Goal: Task Accomplishment & Management: Complete application form

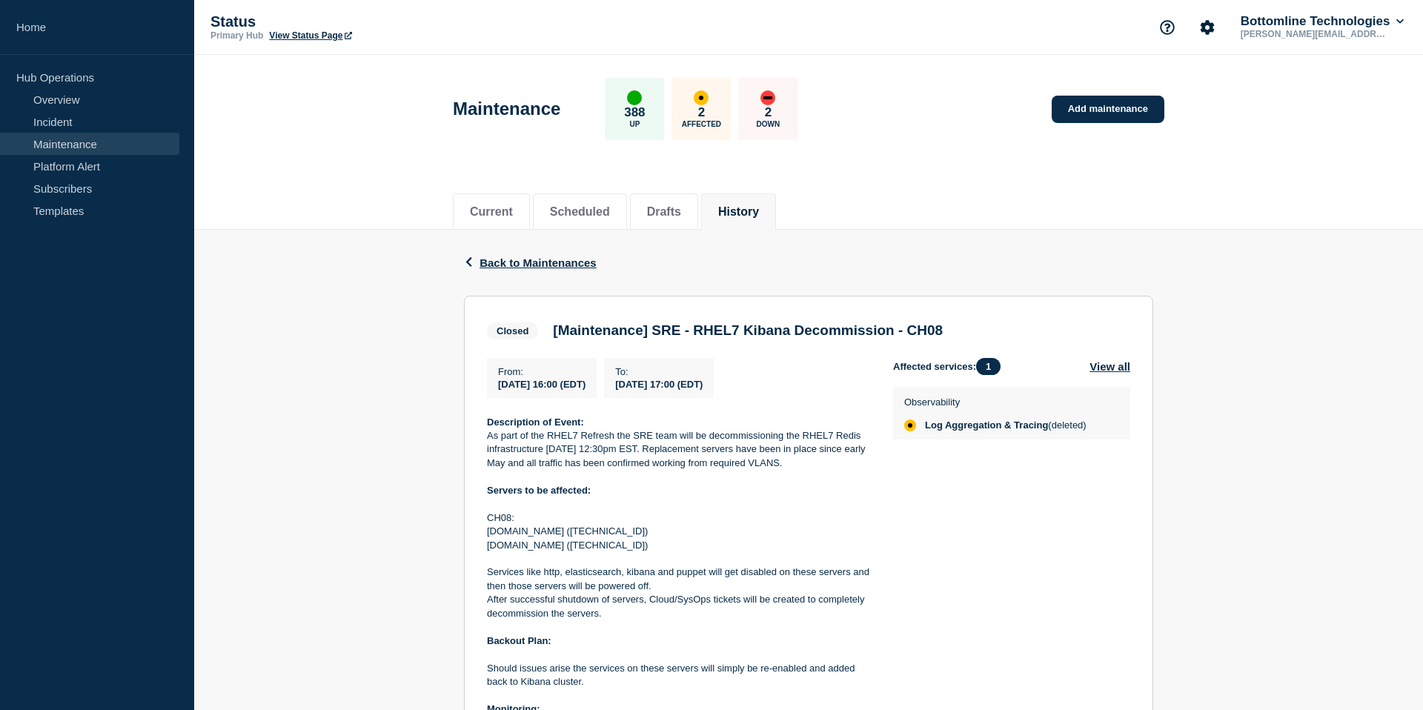
click at [87, 142] on link "Maintenance" at bounding box center [89, 144] width 179 height 22
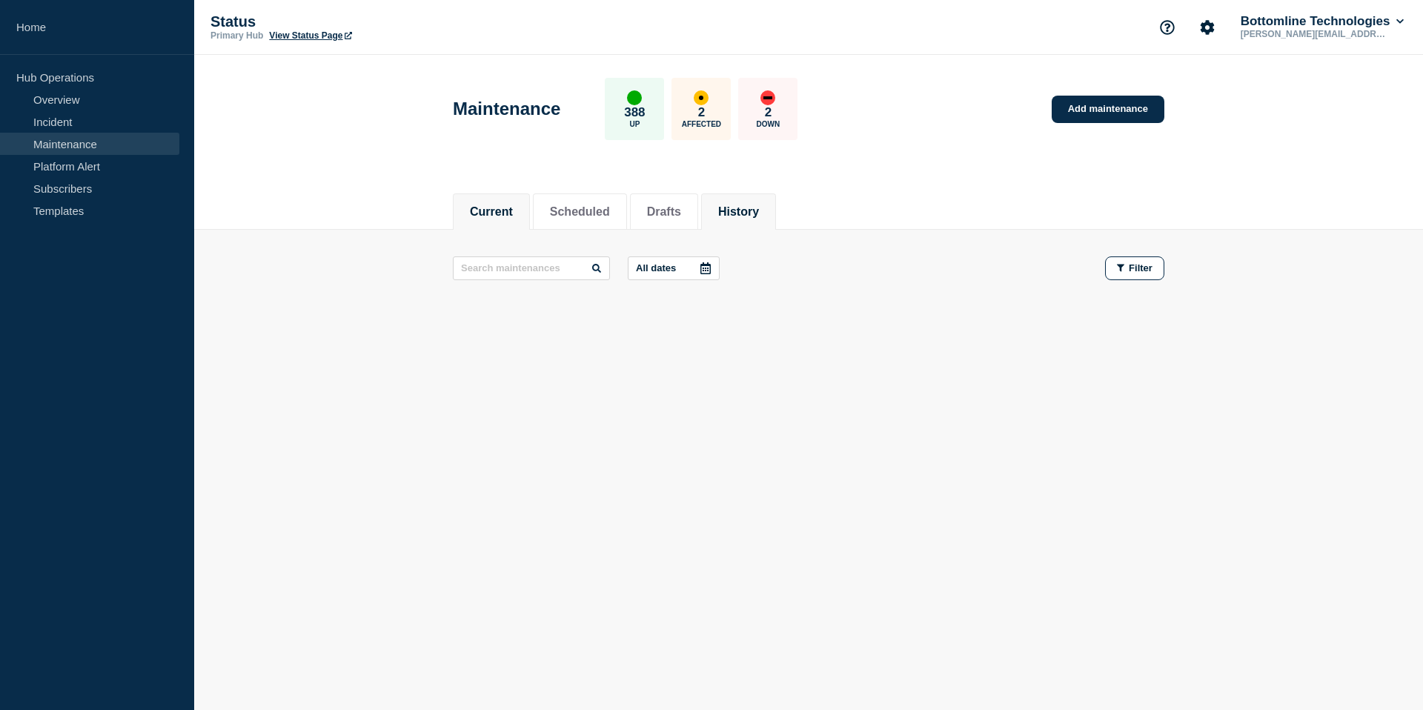
click at [740, 205] on button "History" at bounding box center [738, 211] width 41 height 13
click at [511, 265] on input "text" at bounding box center [531, 269] width 157 height 24
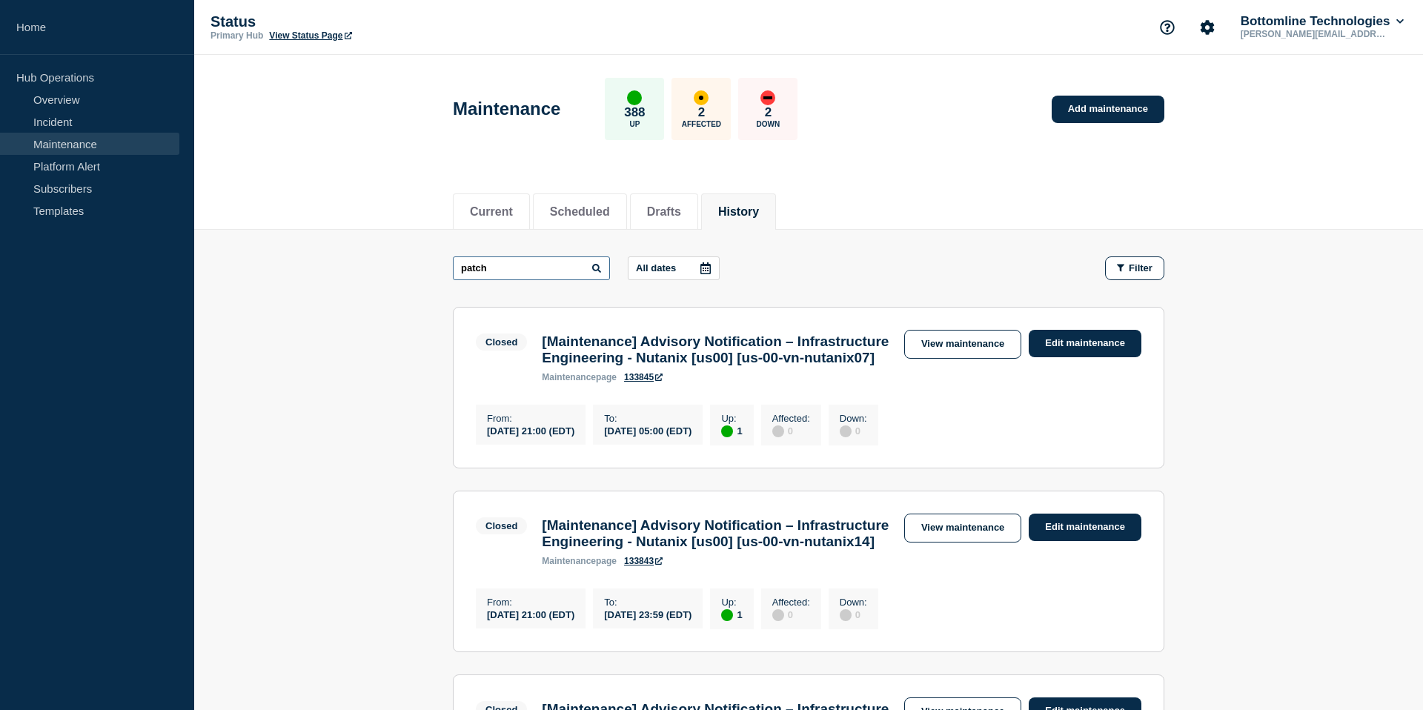
type input "patch"
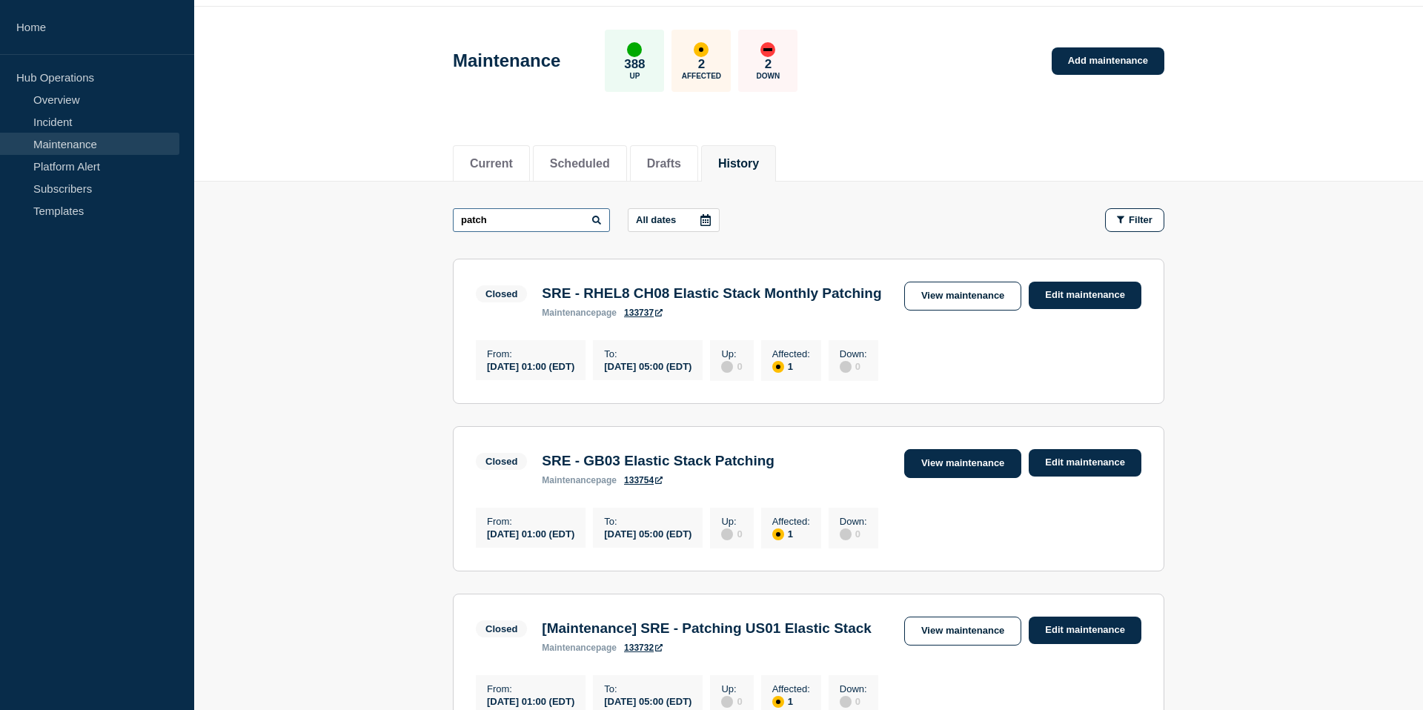
scroll to position [52, 0]
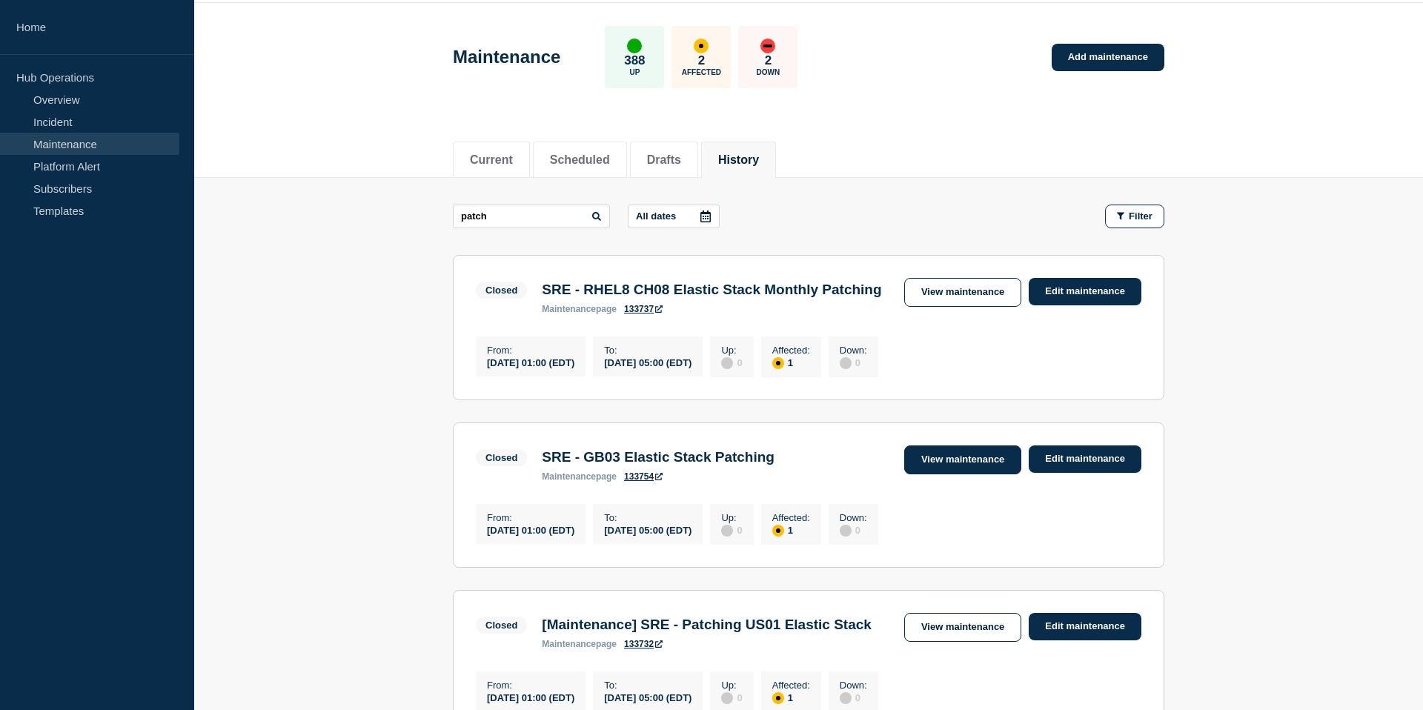
click at [981, 470] on link "View maintenance" at bounding box center [962, 460] width 117 height 29
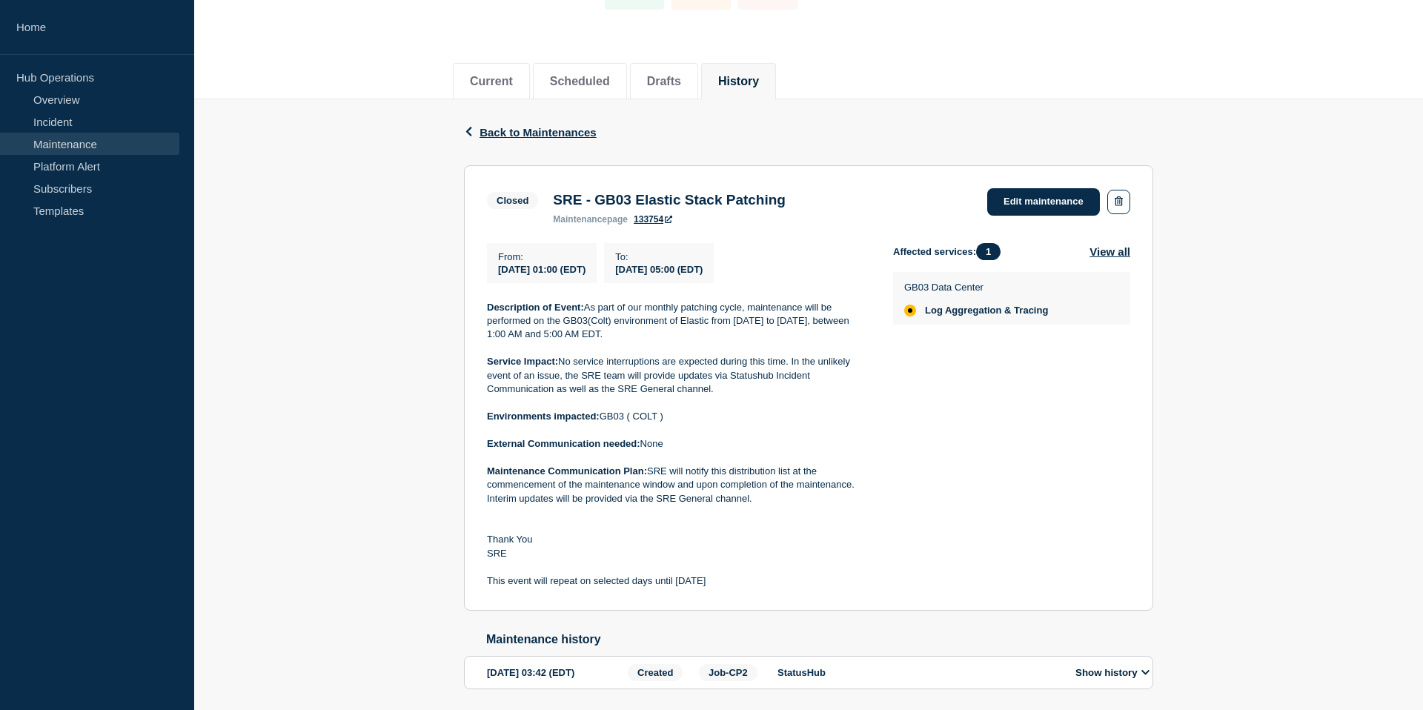
scroll to position [131, 0]
drag, startPoint x: 724, startPoint y: 343, endPoint x: 602, endPoint y: 345, distance: 121.6
click at [602, 341] on p "Description of Event: As part of our monthly patching cycle, maintenance will b…" at bounding box center [678, 320] width 383 height 41
copy p "1:00 AM and 5:00 AM EDT."
click at [343, 387] on div "Back Back to Maintenances Closed SRE - GB03 Elastic Stack Patching From 2025-09…" at bounding box center [808, 418] width 1229 height 638
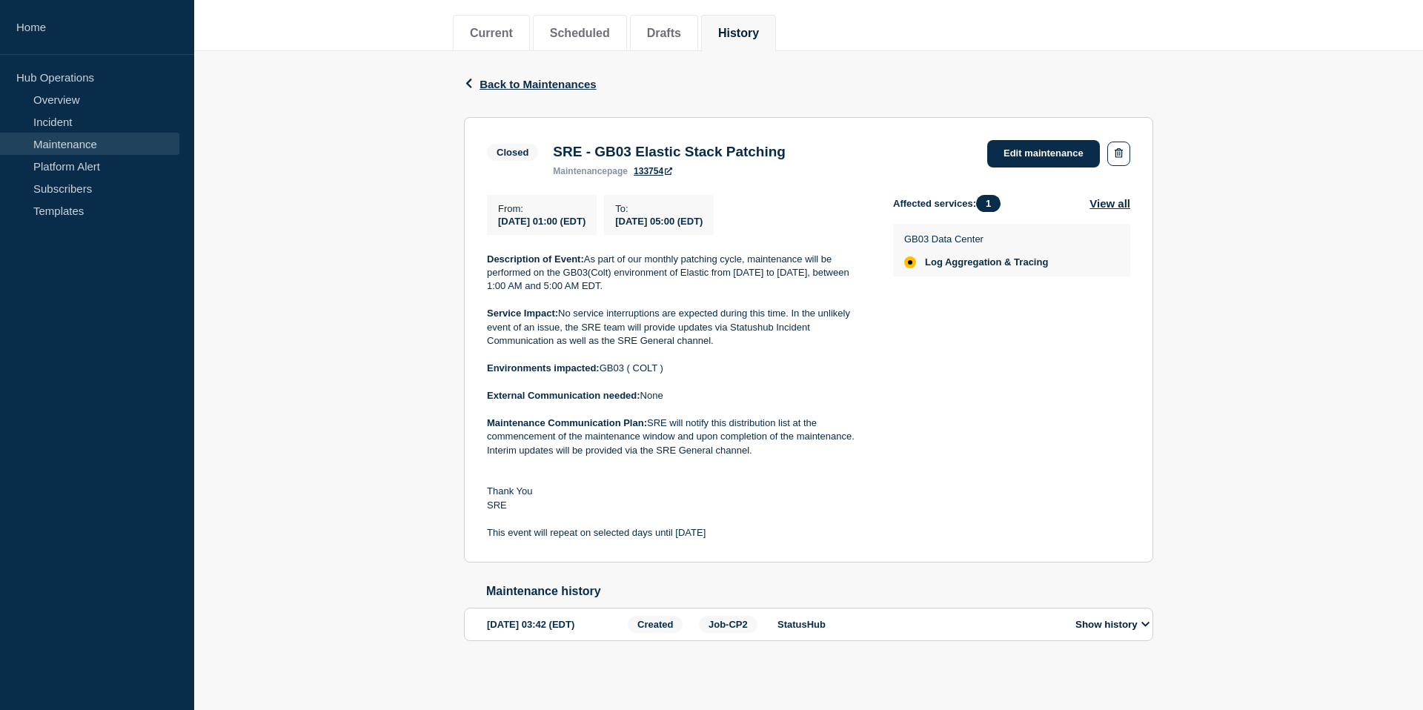
scroll to position [195, 0]
click at [1131, 625] on button "Show history" at bounding box center [1112, 624] width 83 height 13
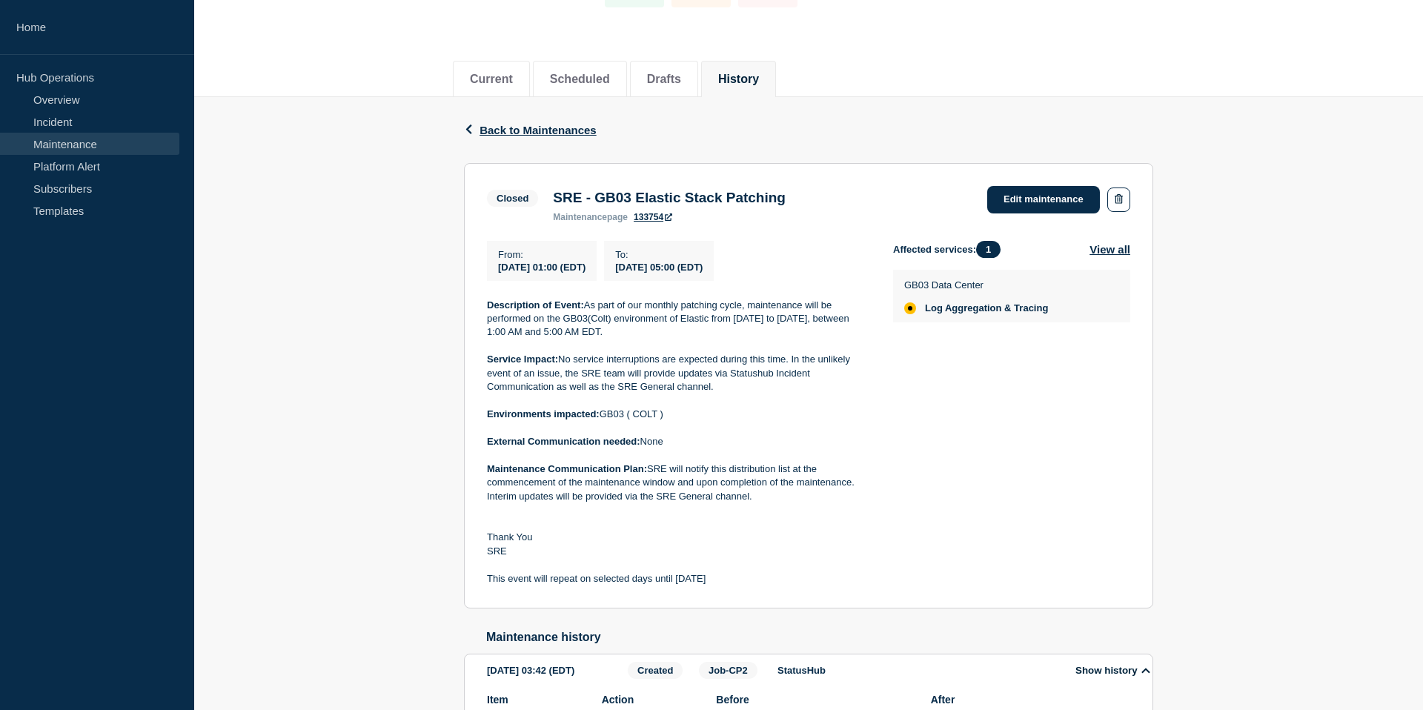
scroll to position [33, 0]
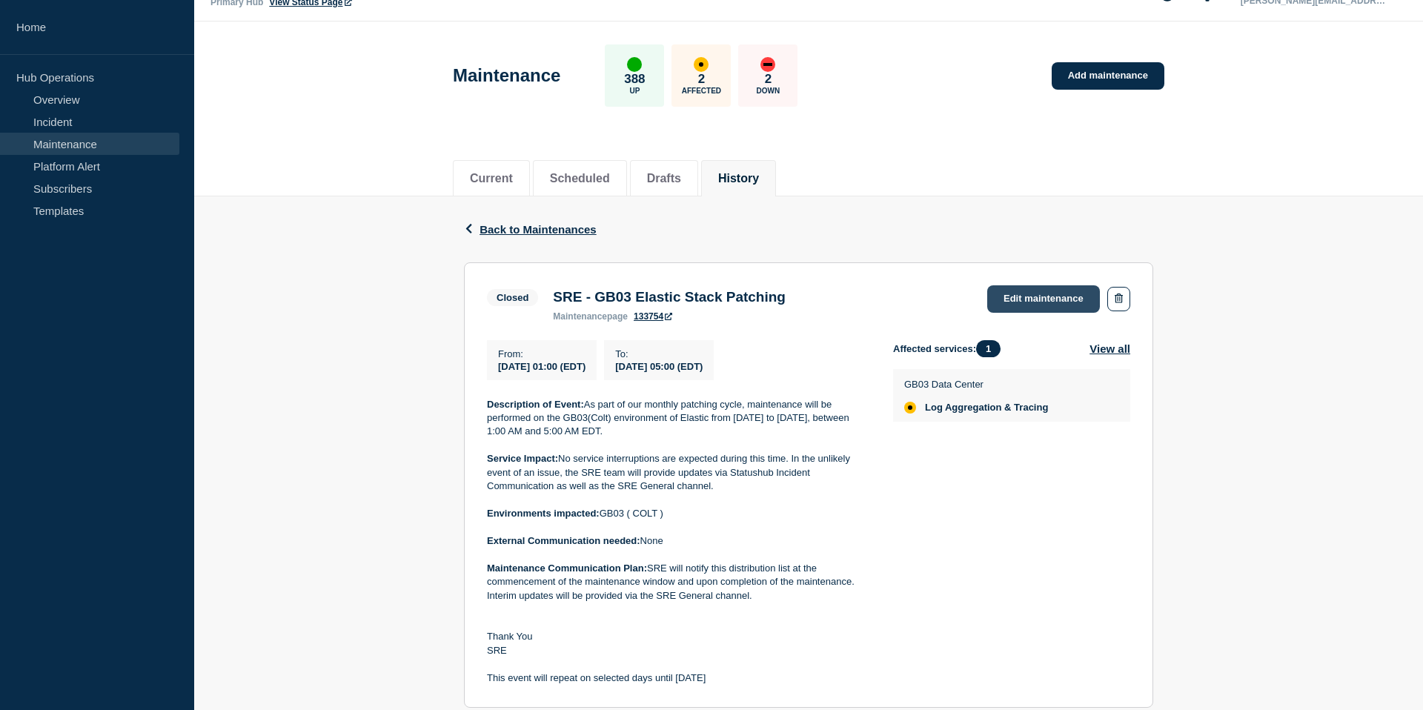
click at [1026, 311] on link "Edit maintenance" at bounding box center [1044, 298] width 113 height 27
click at [1034, 300] on link "Edit maintenance" at bounding box center [1044, 298] width 113 height 27
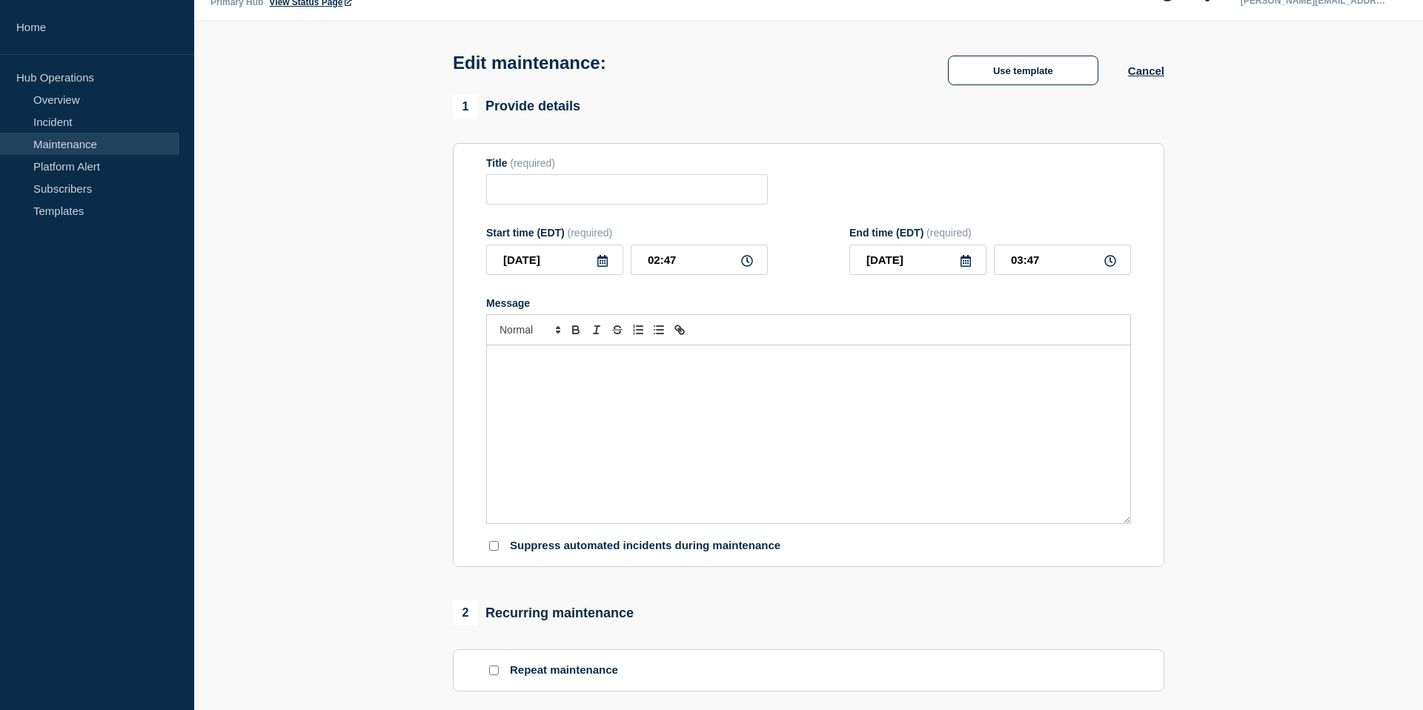
type input "SRE - GB03 Elastic Stack Patching"
type input "[DATE]"
type input "01:00"
type input "[DATE]"
type input "05:00"
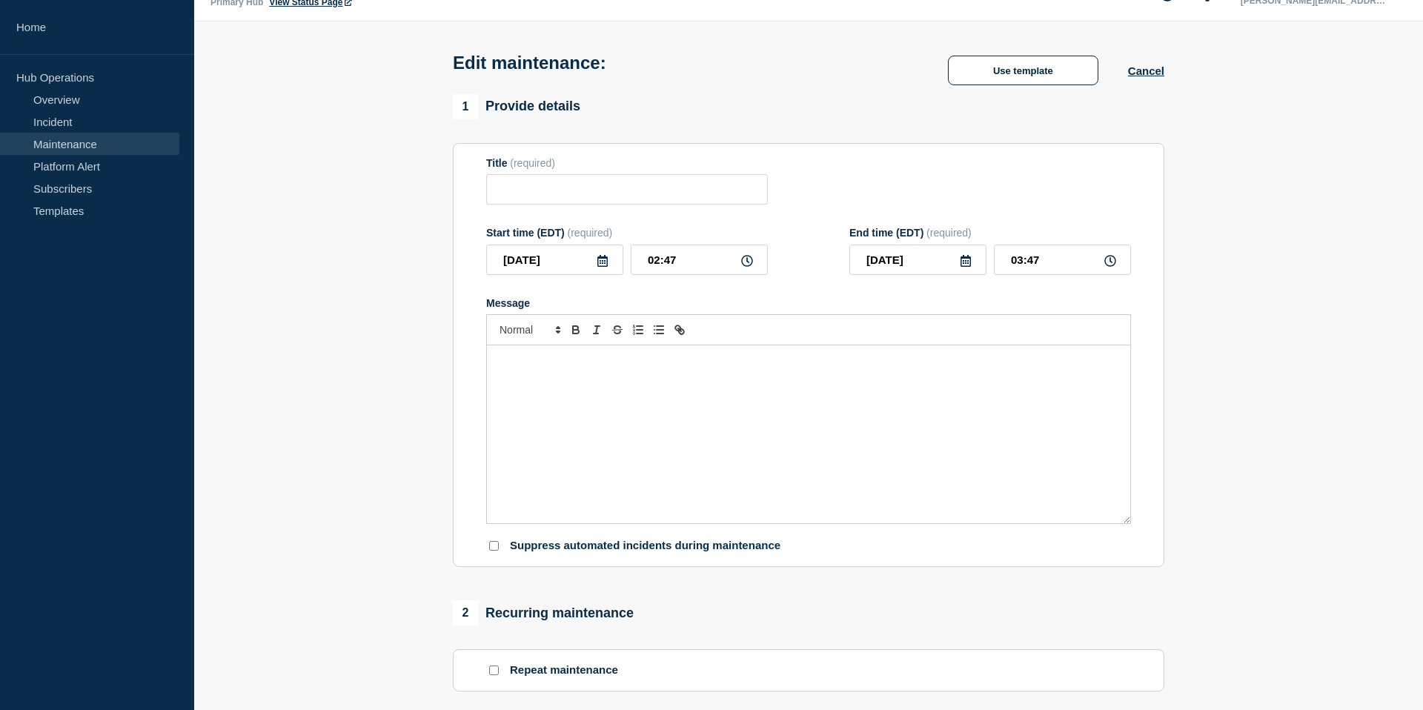
checkbox input "true"
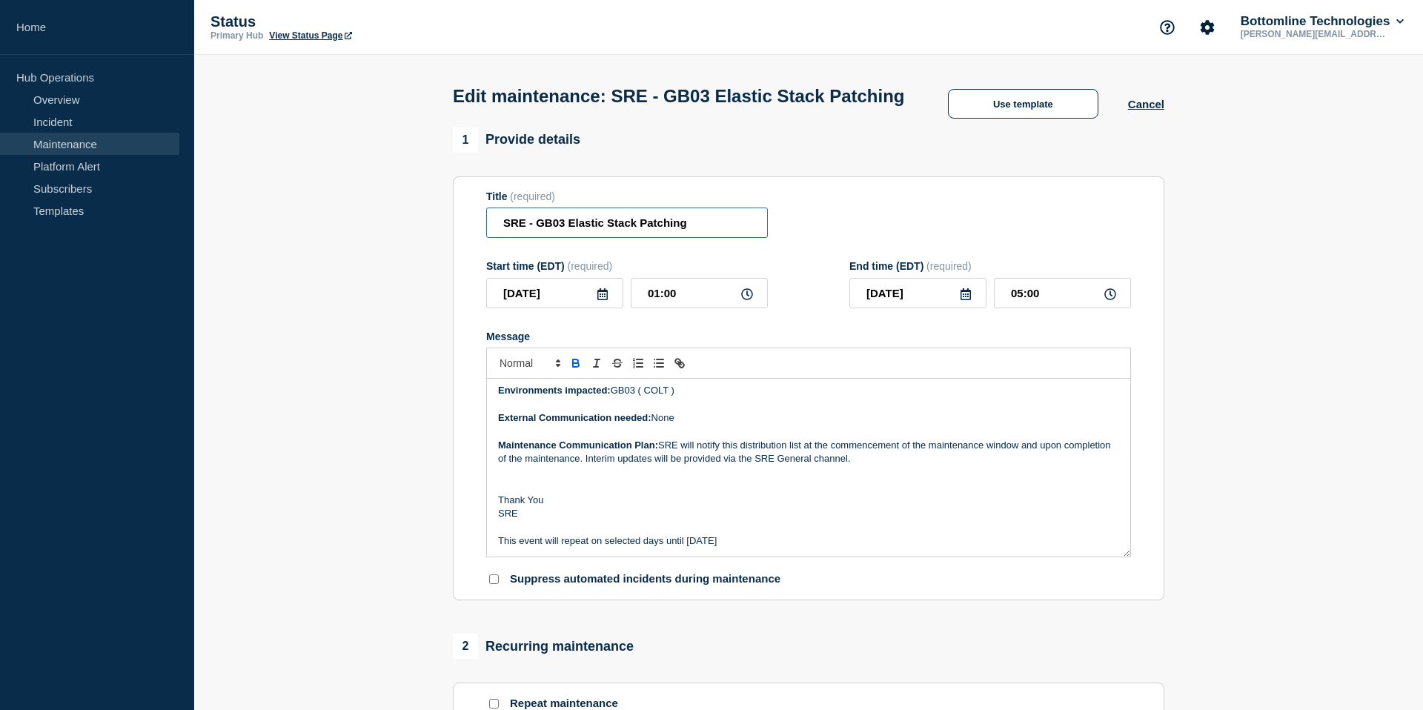
click at [635, 223] on input "SRE - GB03 Elastic Stack Patching" at bounding box center [627, 223] width 282 height 30
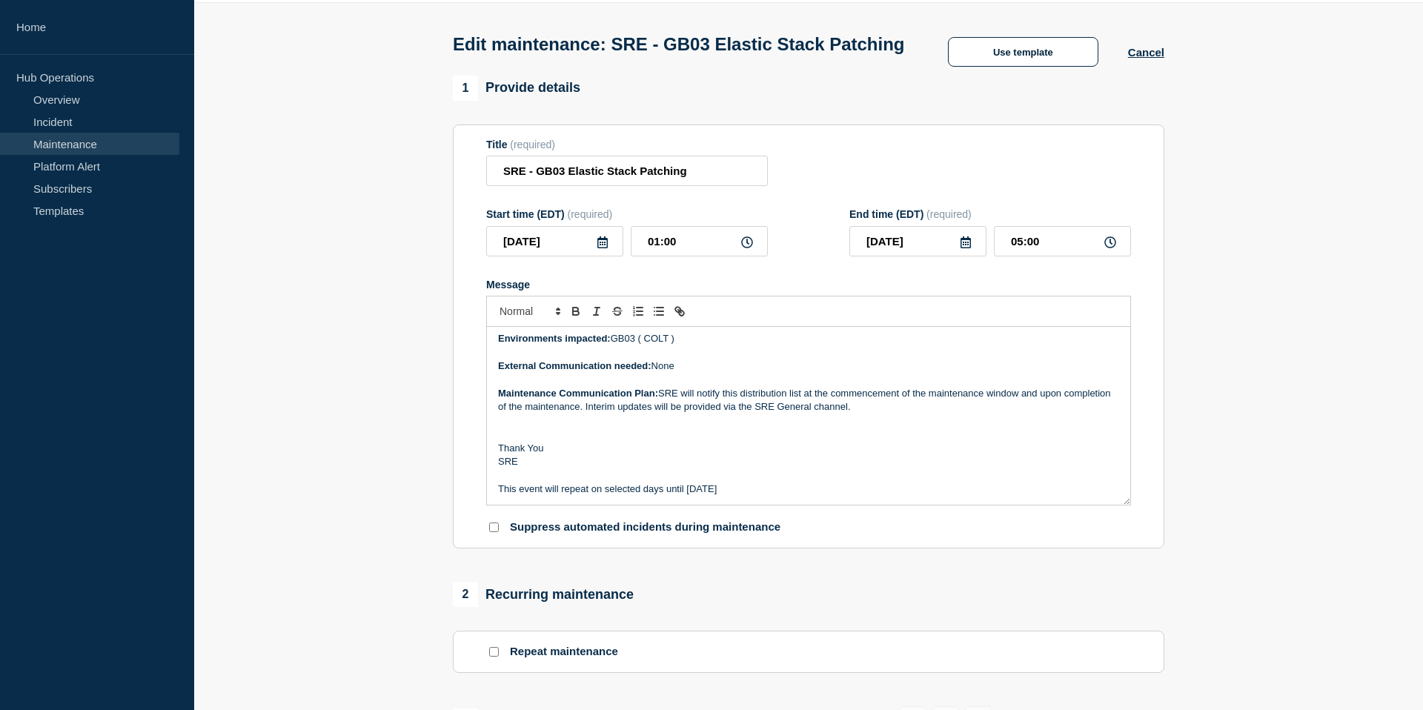
drag, startPoint x: 499, startPoint y: 356, endPoint x: 789, endPoint y: 514, distance: 330.1
click at [789, 505] on div "Description of Event: As part of our monthly patching cycle, maintenance will b…" at bounding box center [809, 416] width 644 height 178
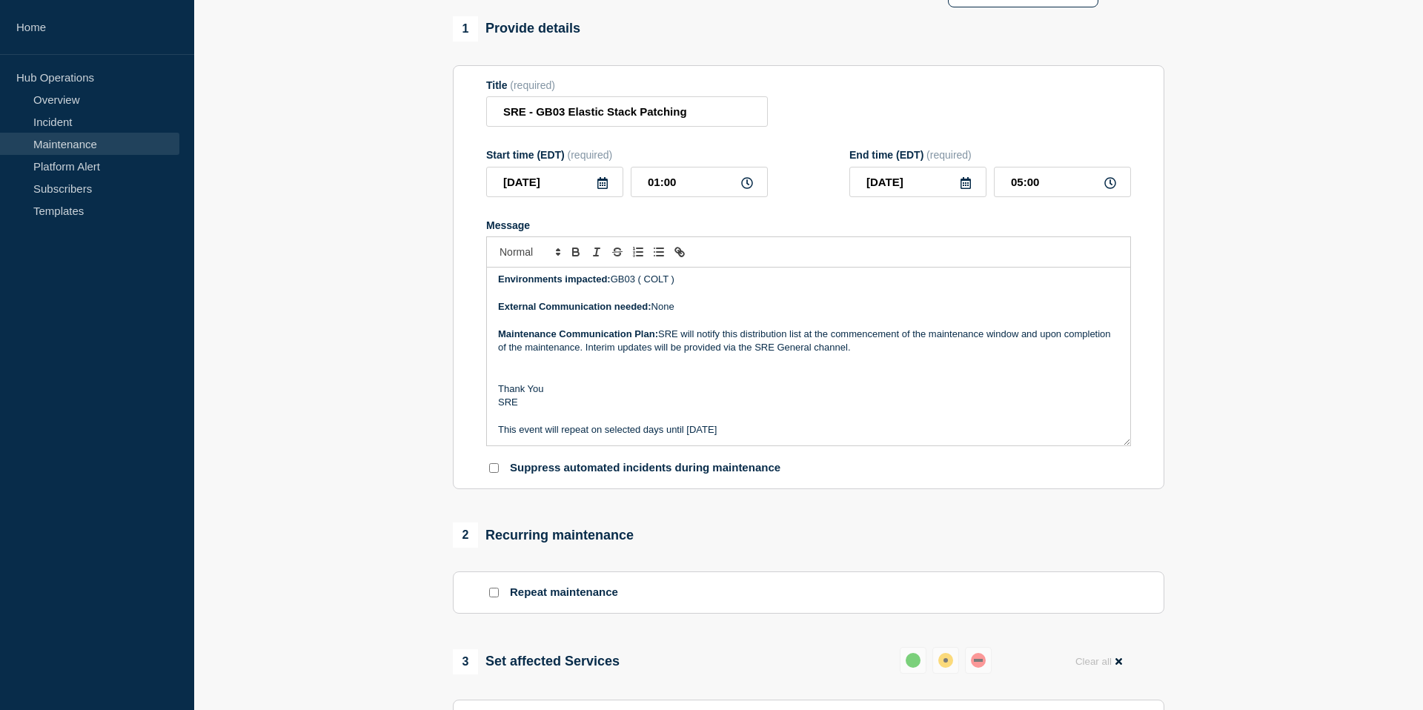
scroll to position [112, 0]
copy div "Environments impacted: GB03 ( COLT ) External Communication needed: None Mainte…"
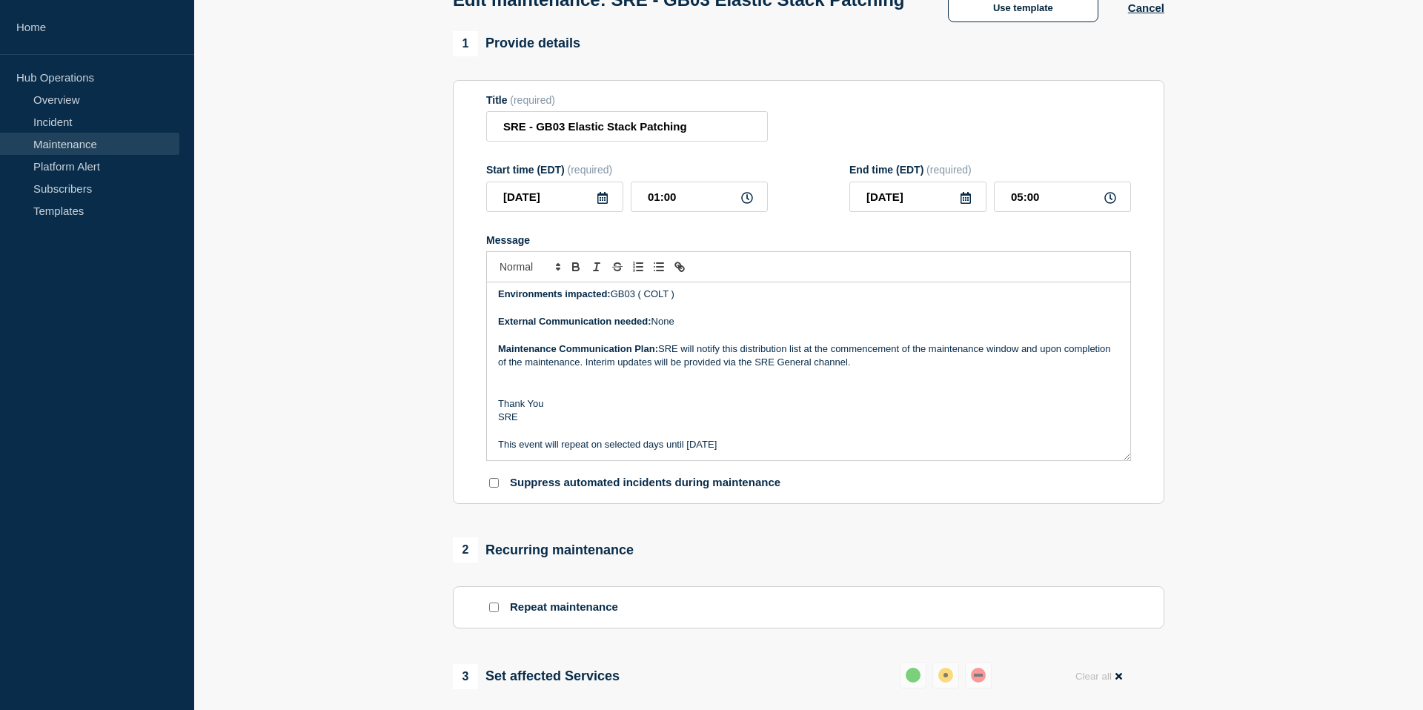
scroll to position [0, 0]
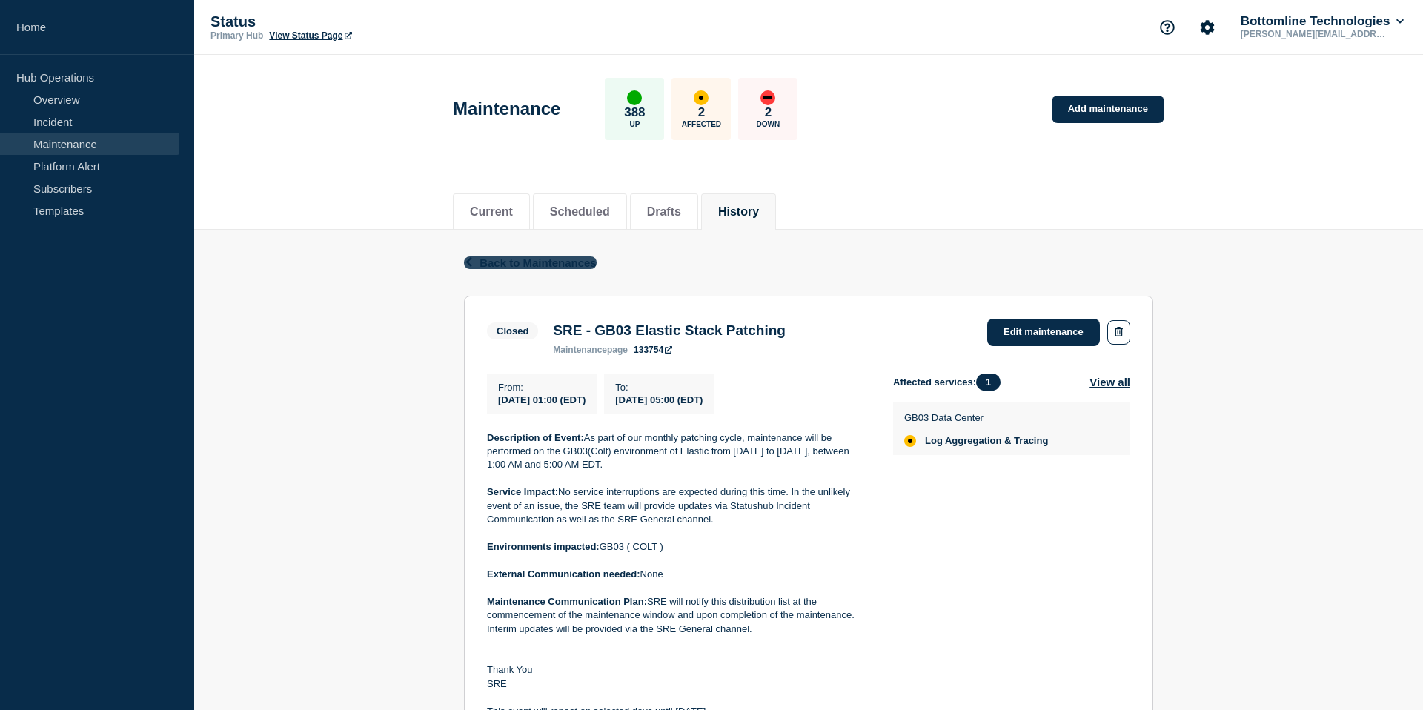
click at [468, 265] on icon "button" at bounding box center [469, 262] width 6 height 10
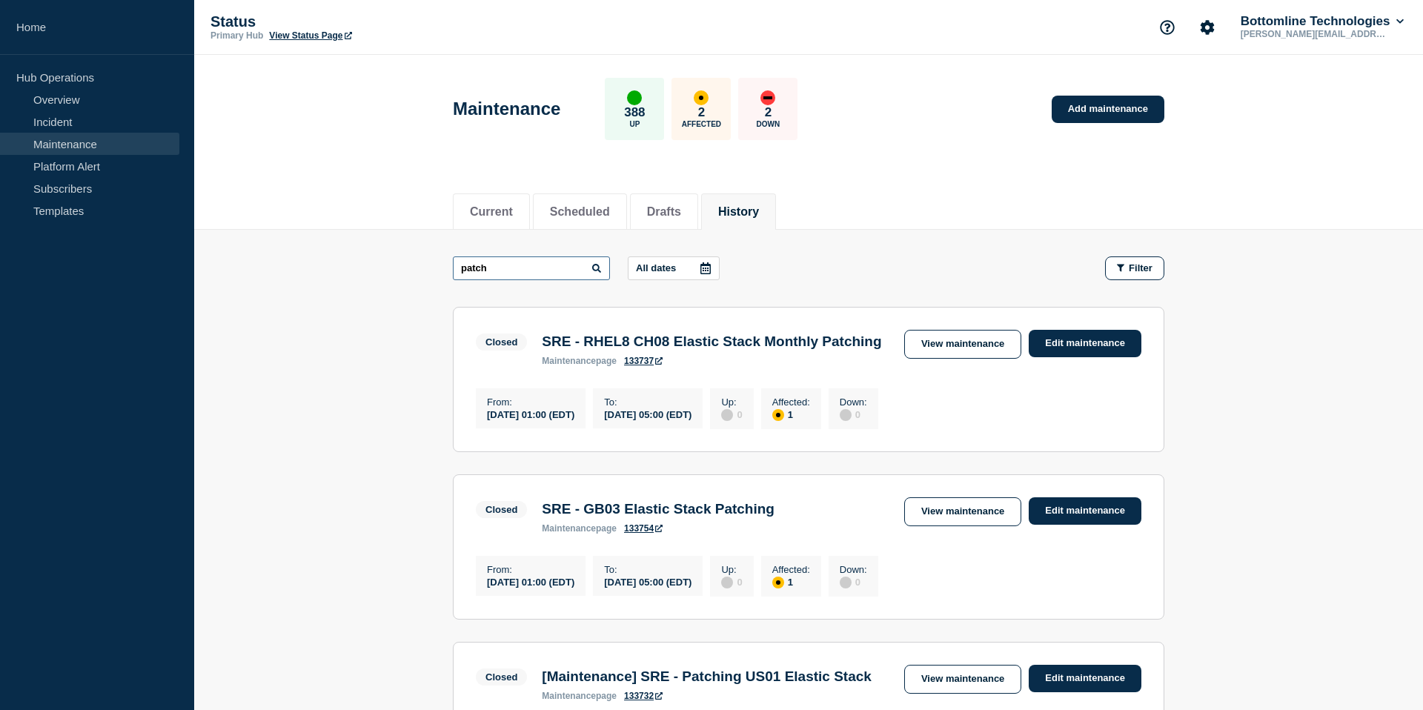
click at [483, 275] on input "patch" at bounding box center [531, 269] width 157 height 24
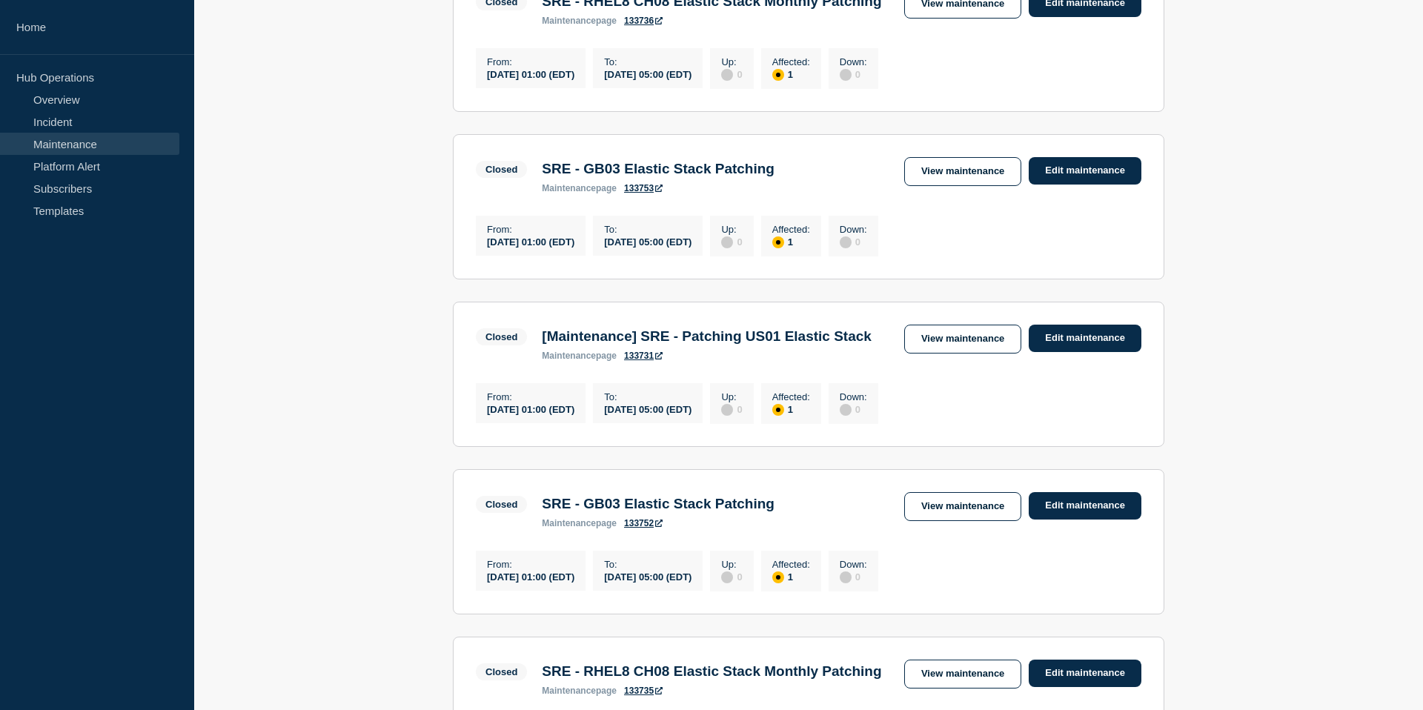
scroll to position [847, 0]
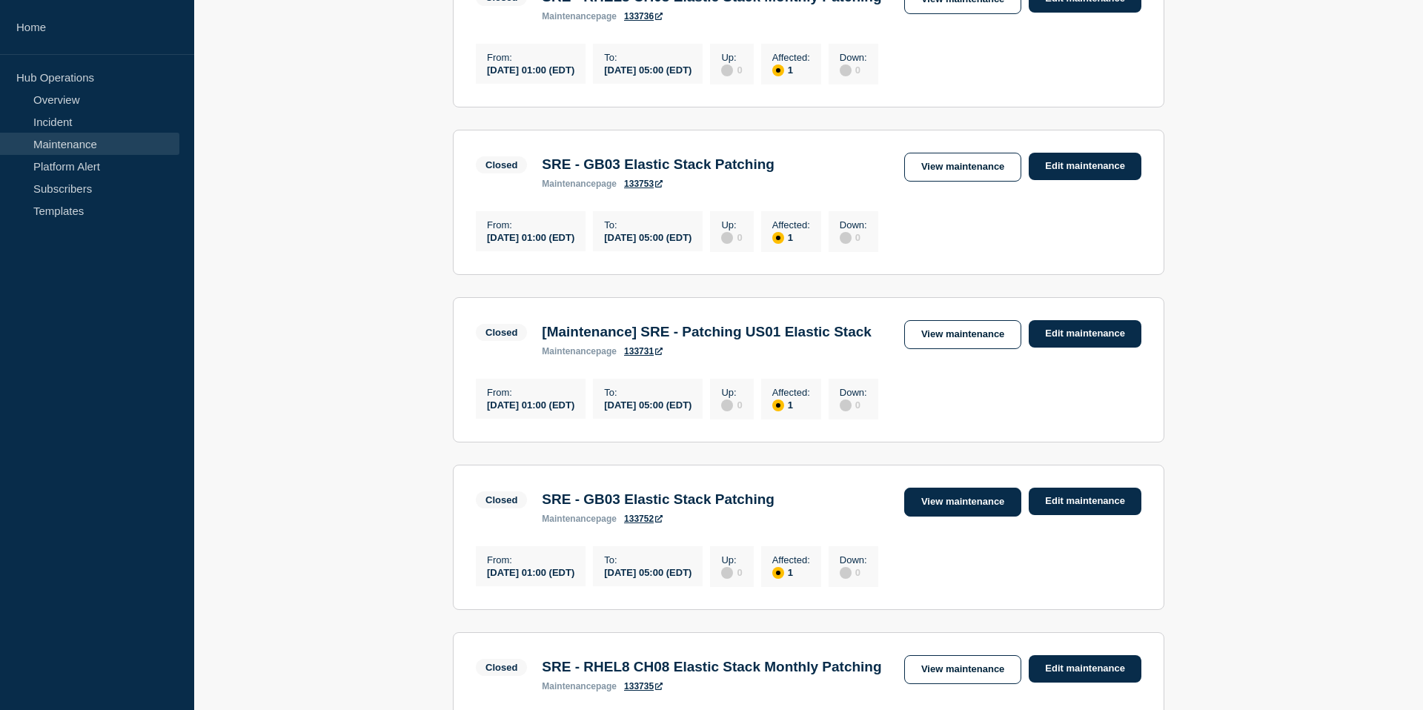
click at [993, 517] on link "View maintenance" at bounding box center [962, 502] width 117 height 29
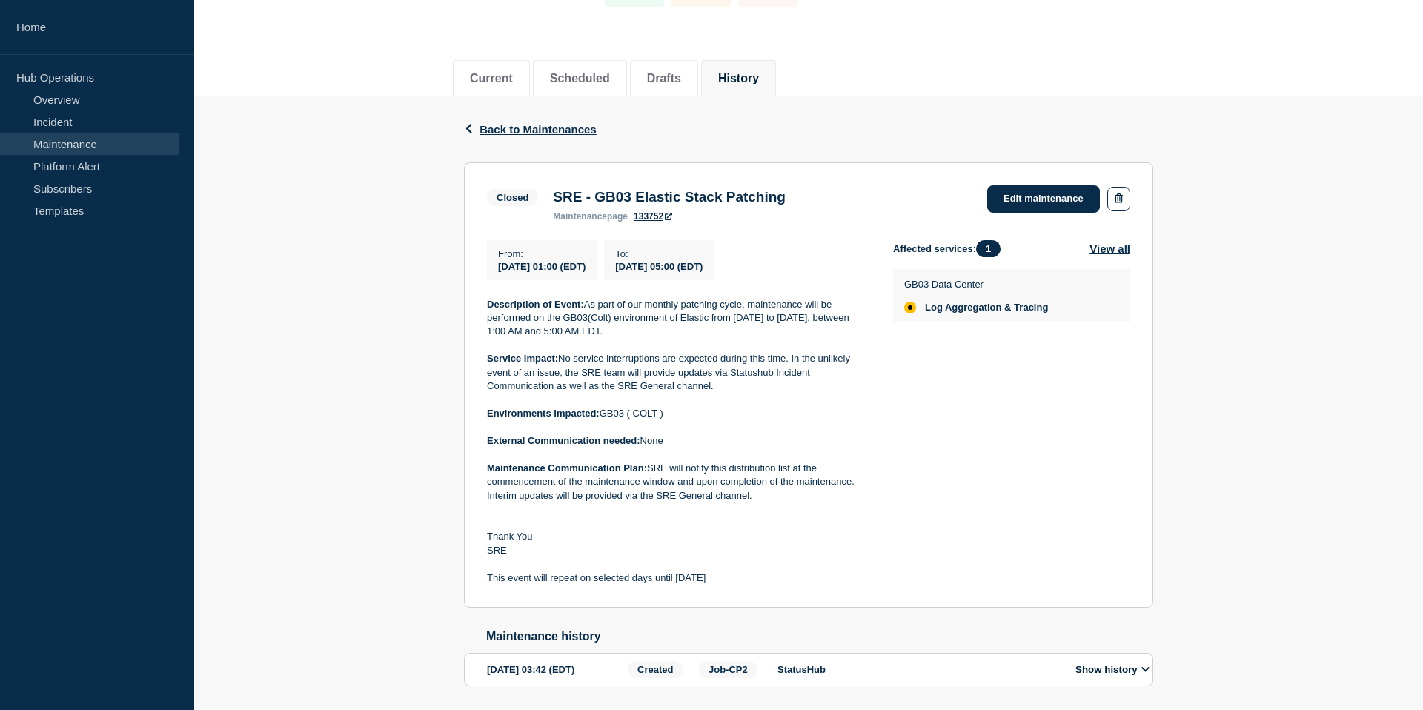
scroll to position [134, 0]
drag, startPoint x: 485, startPoint y: 311, endPoint x: 749, endPoint y: 592, distance: 385.5
click at [749, 592] on section "Closed SRE - GB03 Elastic Stack Patching maintenance page 133752 Edit maintenan…" at bounding box center [808, 385] width 689 height 446
copy div "Description of Event: As part of our monthly patching cycle, maintenance will b…"
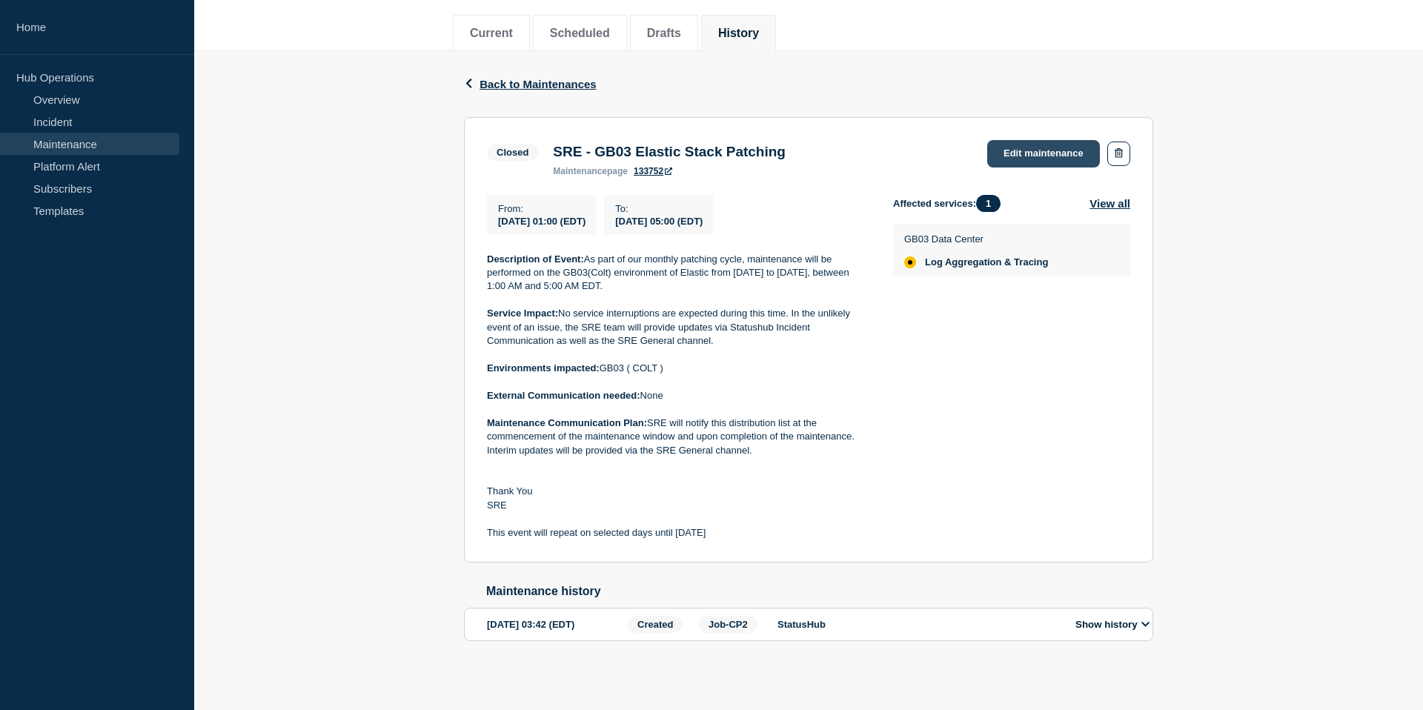
click at [1020, 143] on link "Edit maintenance" at bounding box center [1044, 153] width 113 height 27
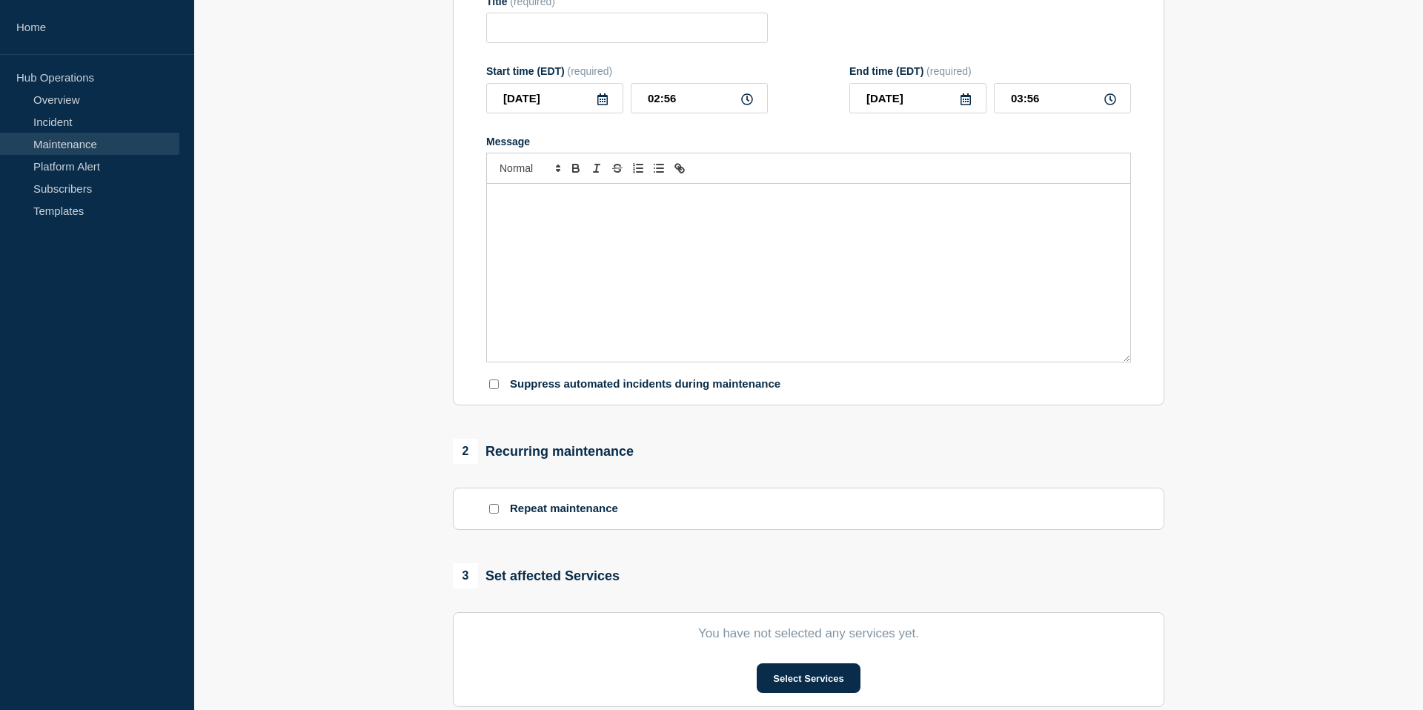
type input "SRE - GB03 Elastic Stack Patching"
type input "2025-09-03"
type input "01:00"
type input "2025-09-03"
type input "05:00"
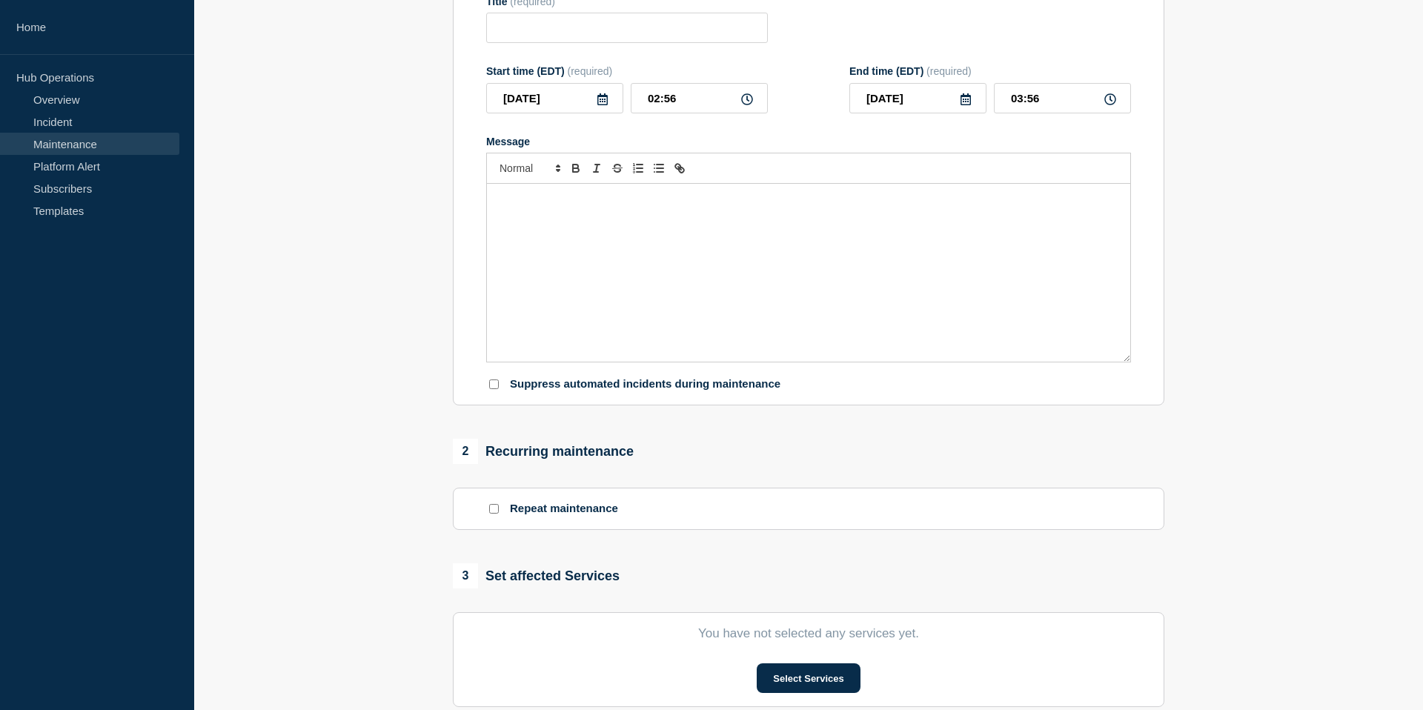
checkbox input "true"
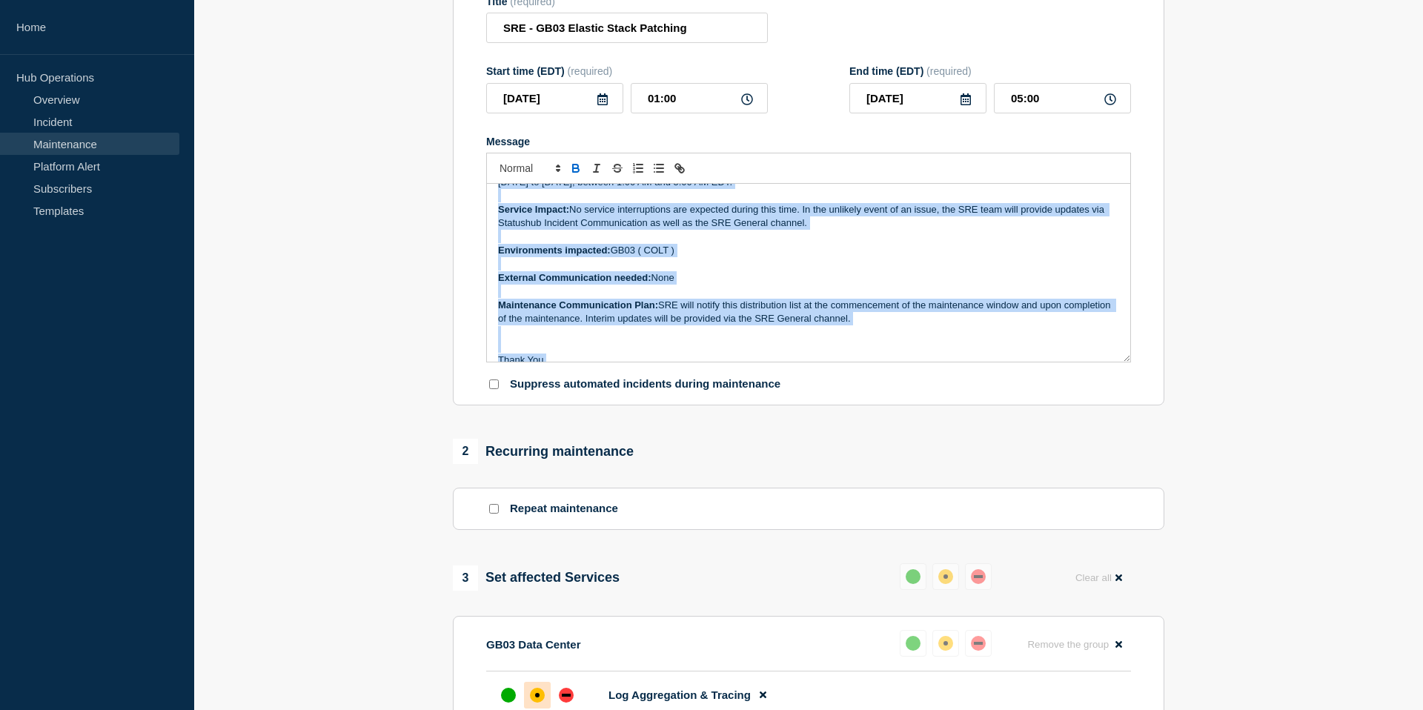
scroll to position [86, 0]
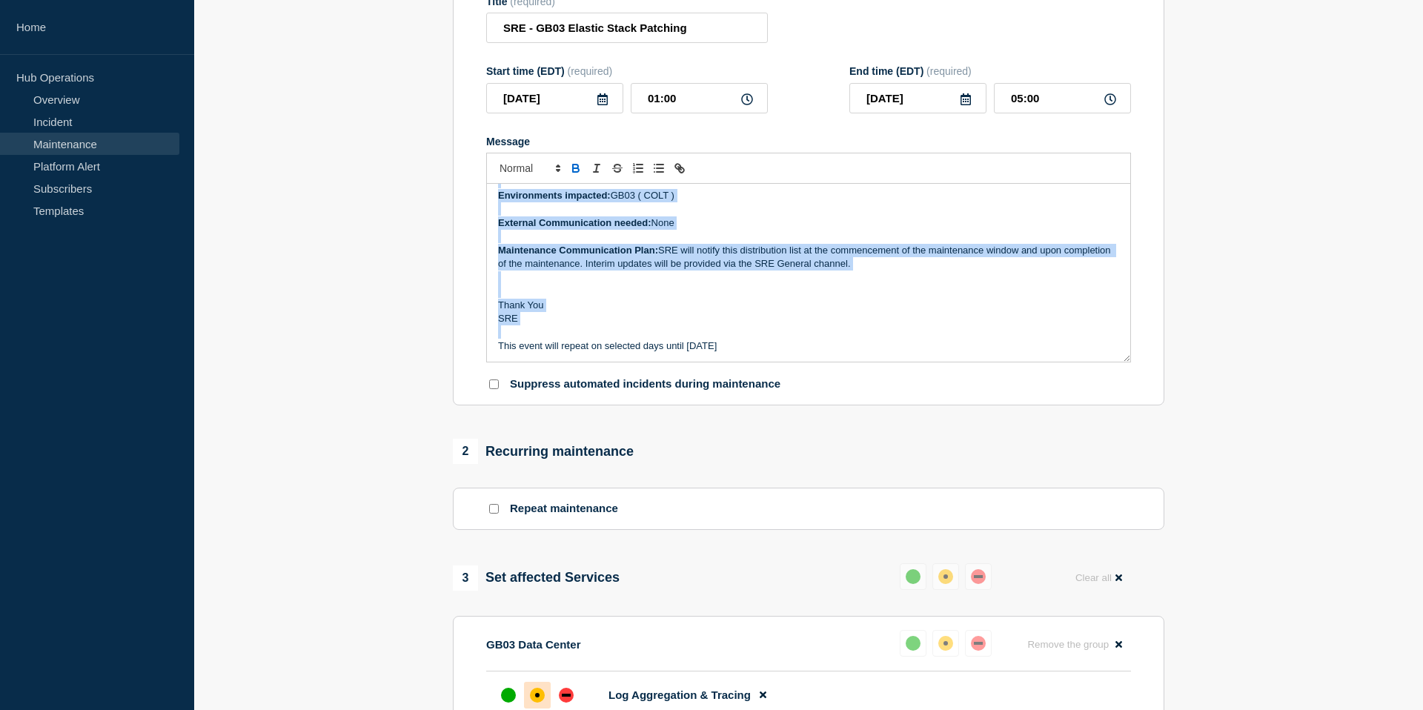
drag, startPoint x: 498, startPoint y: 211, endPoint x: 724, endPoint y: 373, distance: 277.9
click at [724, 362] on div "Description of Event: As part of our monthly patching cycle, maintenance will b…" at bounding box center [809, 273] width 644 height 178
copy div "Description of Event: As part of our monthly patching cycle, maintenance will b…"
click at [575, 243] on p "Message" at bounding box center [808, 236] width 621 height 13
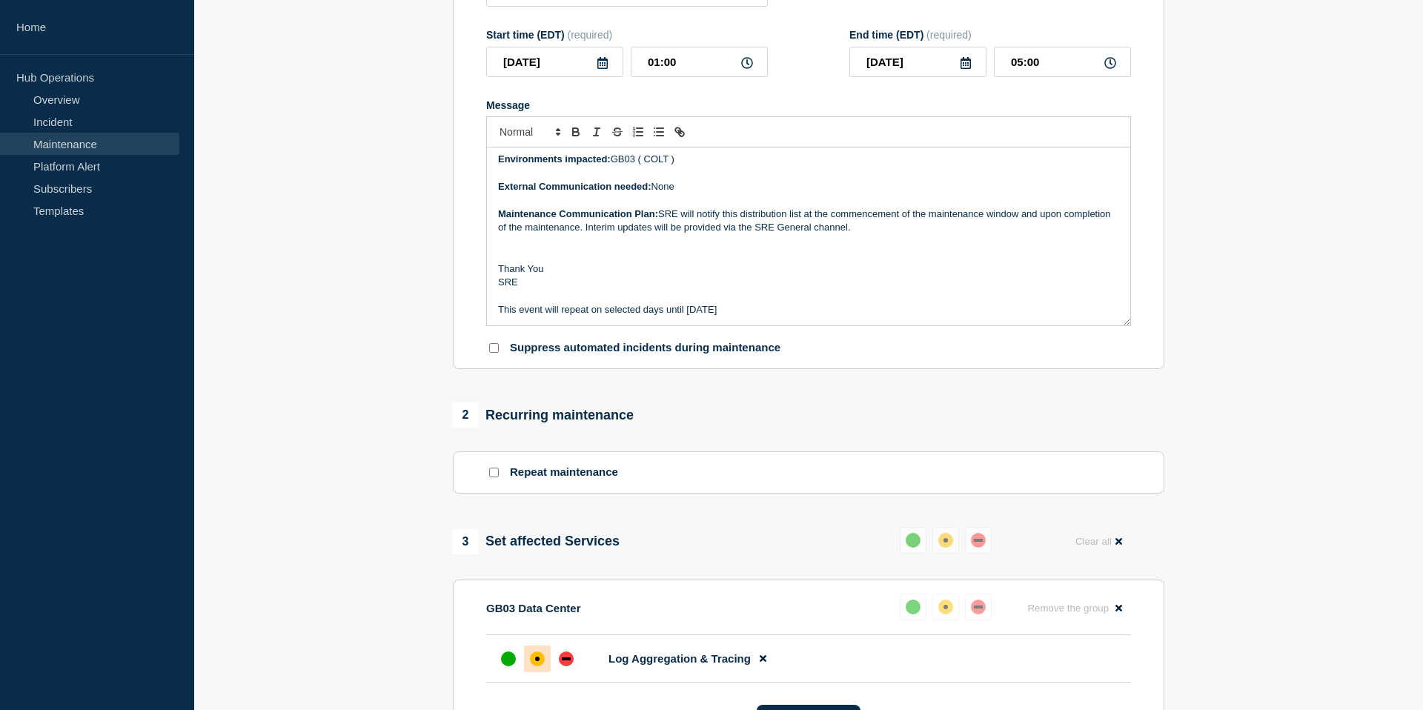
scroll to position [214, 0]
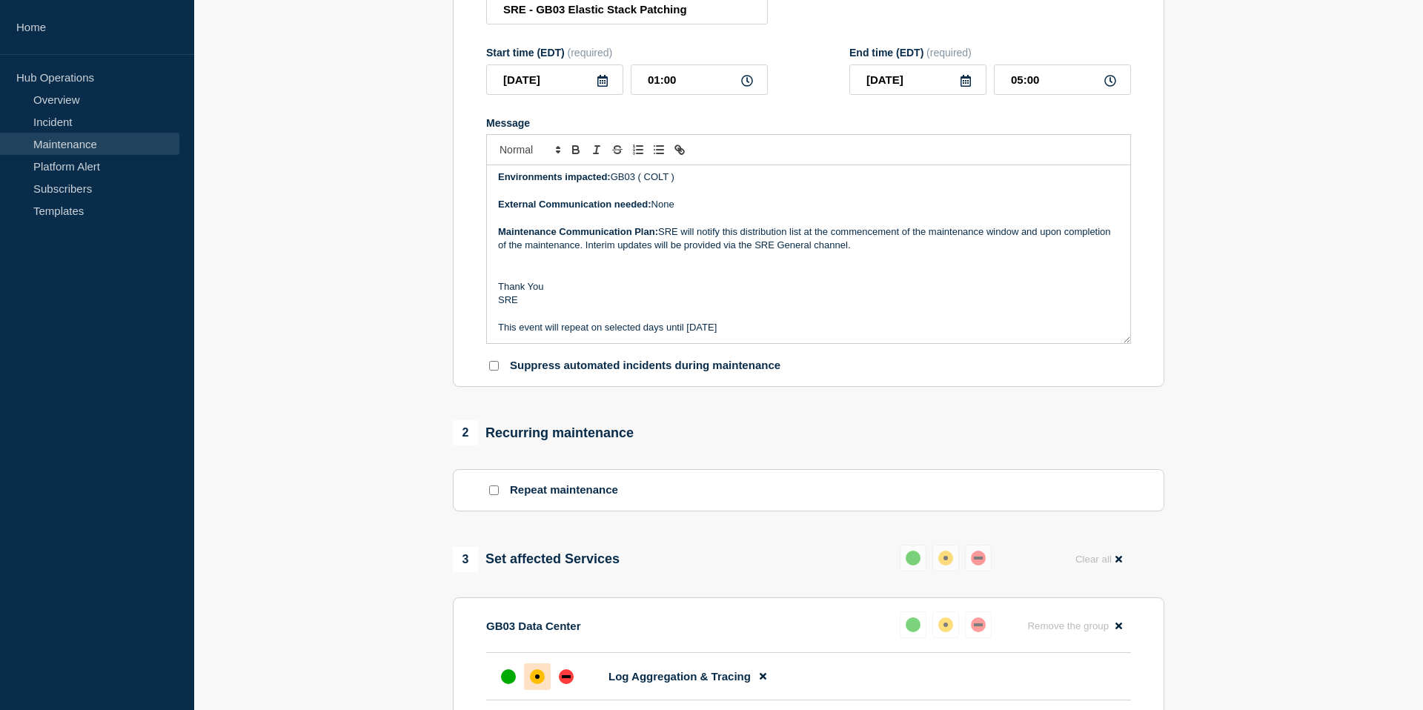
click at [578, 266] on p "Message" at bounding box center [808, 259] width 621 height 13
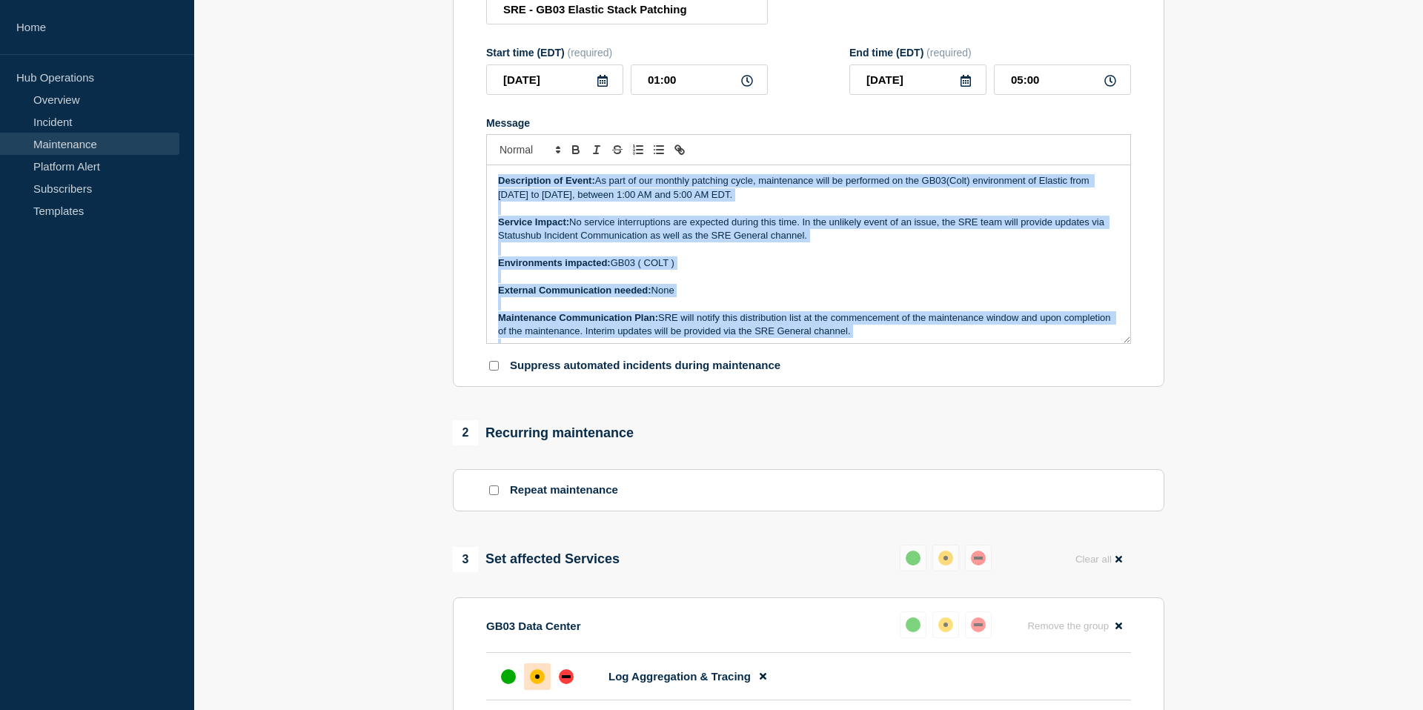
scroll to position [86, 0]
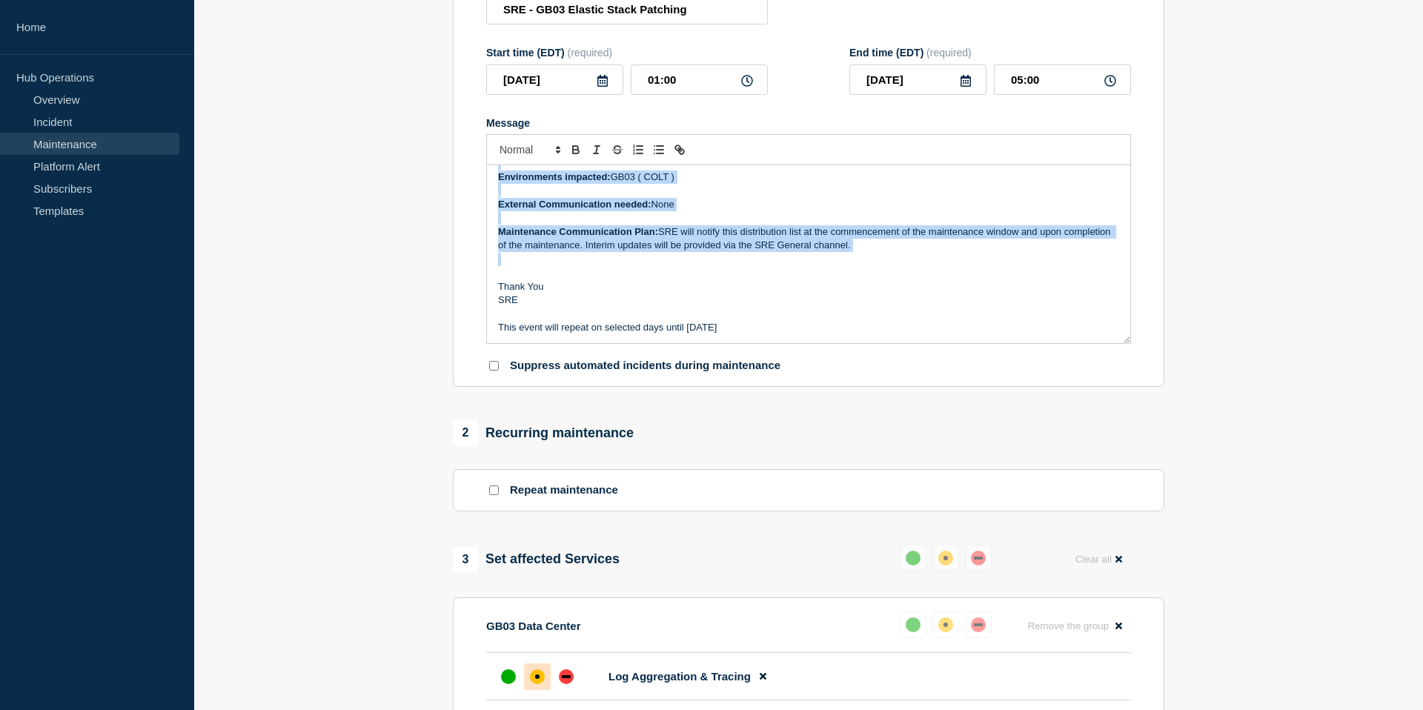
drag, startPoint x: 497, startPoint y: 193, endPoint x: 733, endPoint y: 434, distance: 338.2
click at [733, 435] on div "1 Provide details Title (required) SRE - GB03 Elastic Stack Patching Start time…" at bounding box center [809, 514] width 729 height 1201
copy div "Description of Event: As part of our monthly patching cycle, maintenance will b…"
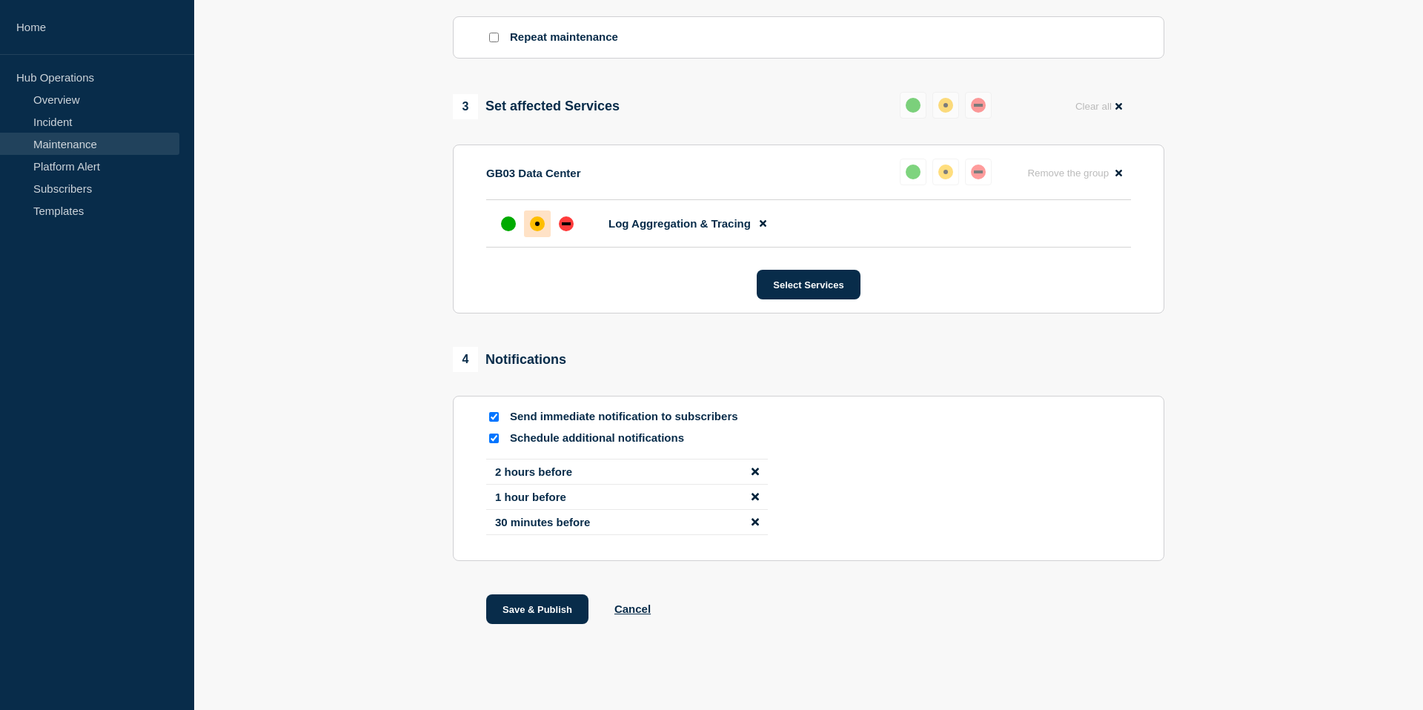
scroll to position [670, 0]
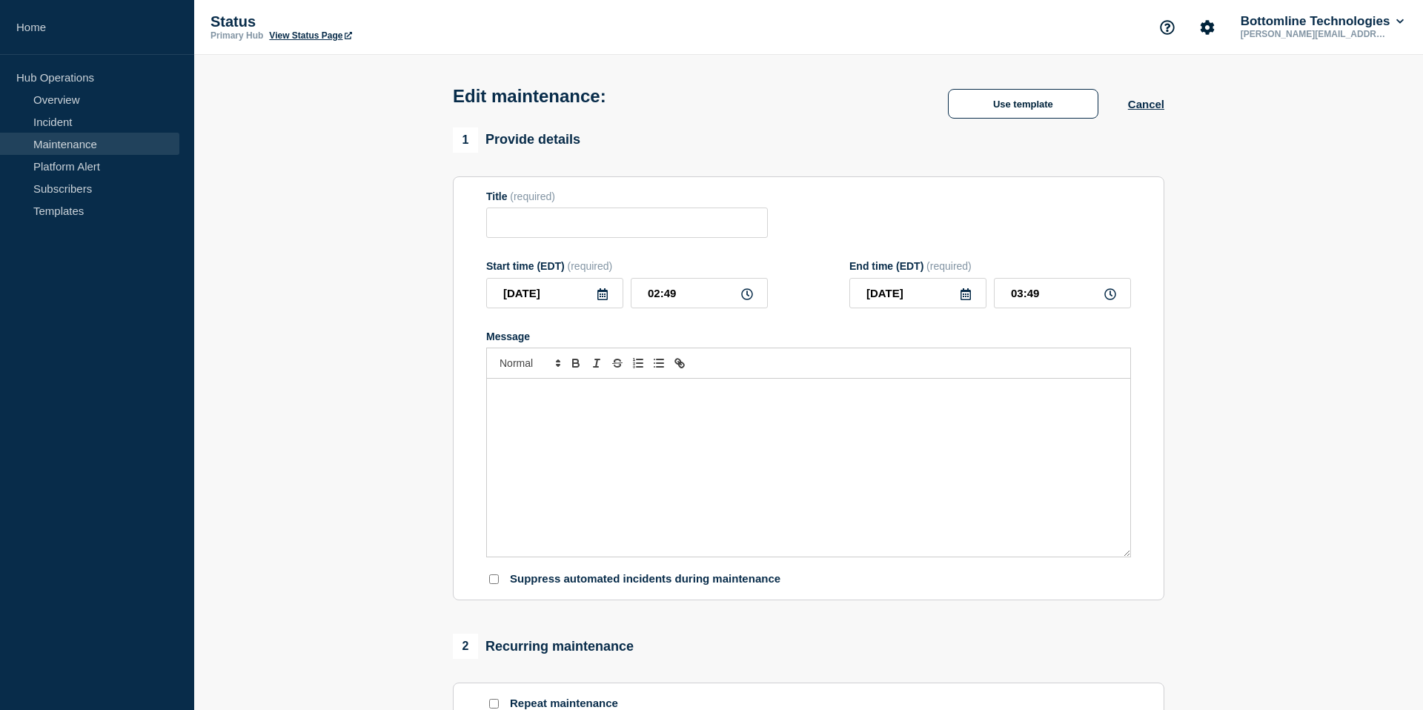
type input "SRE - GB03 Elastic Stack Patching"
type input "[DATE]"
type input "01:00"
type input "[DATE]"
type input "05:00"
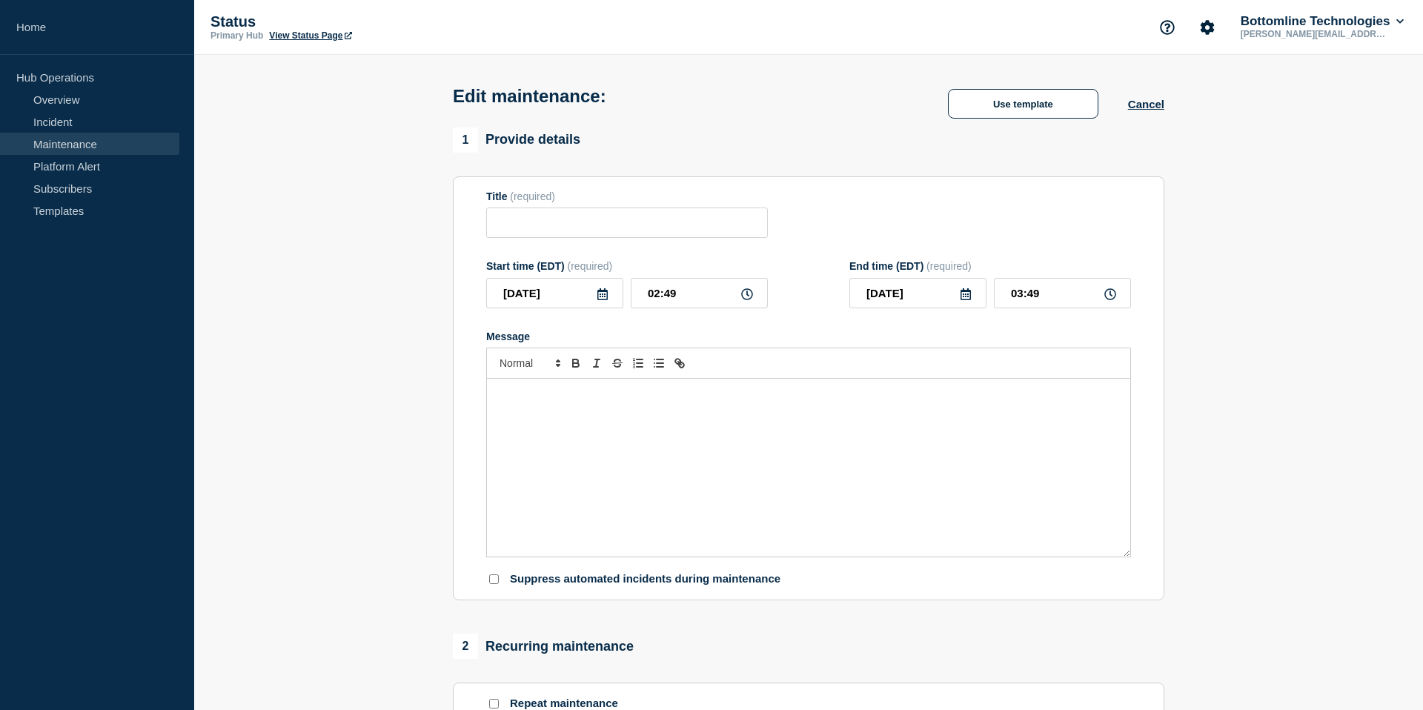
checkbox input "true"
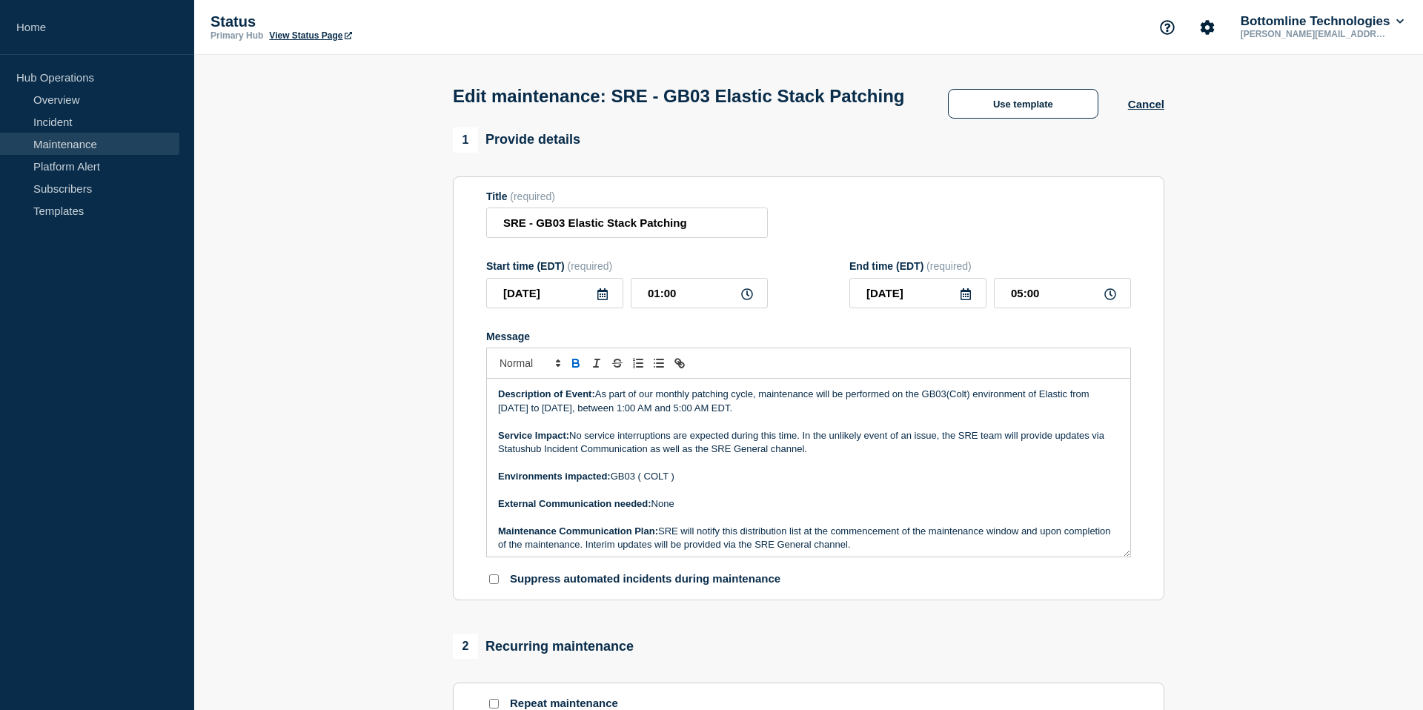
click at [42, 143] on link "Maintenance" at bounding box center [89, 144] width 179 height 22
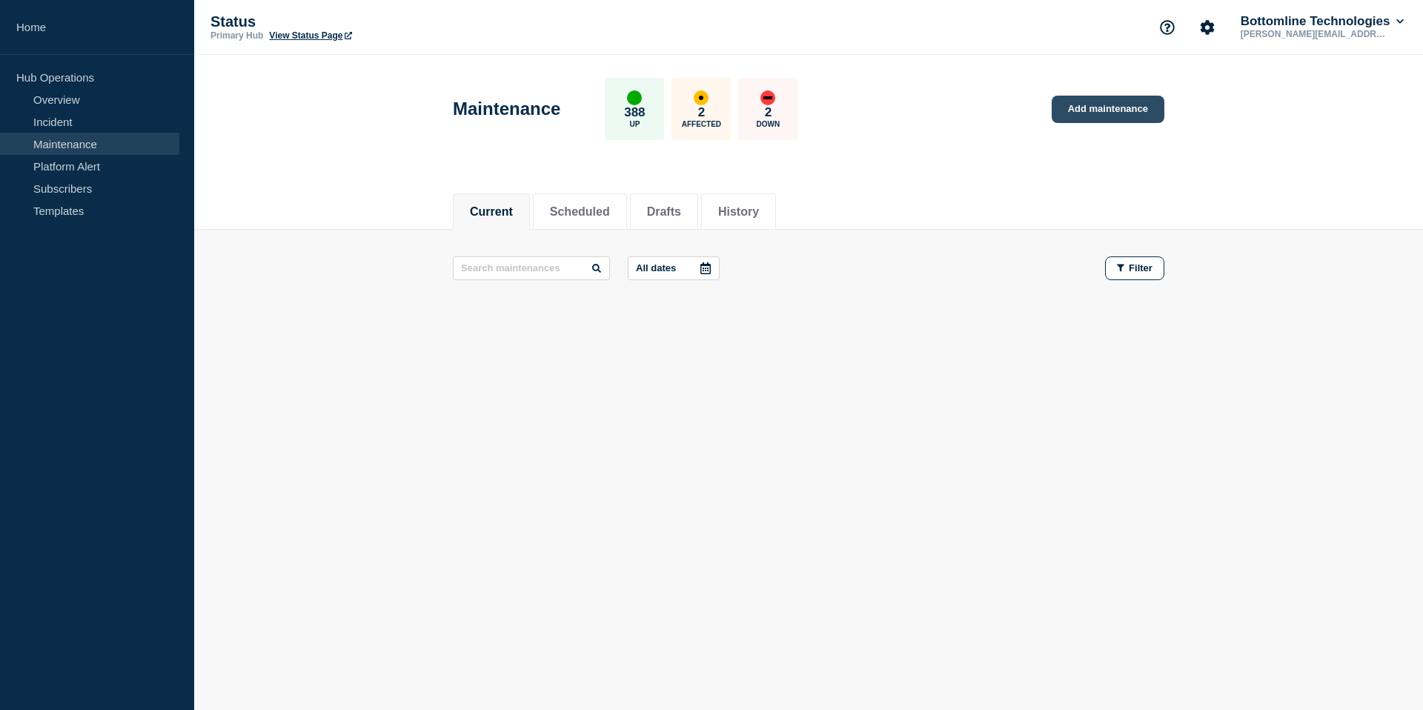
click at [1137, 108] on link "Add maintenance" at bounding box center [1108, 109] width 113 height 27
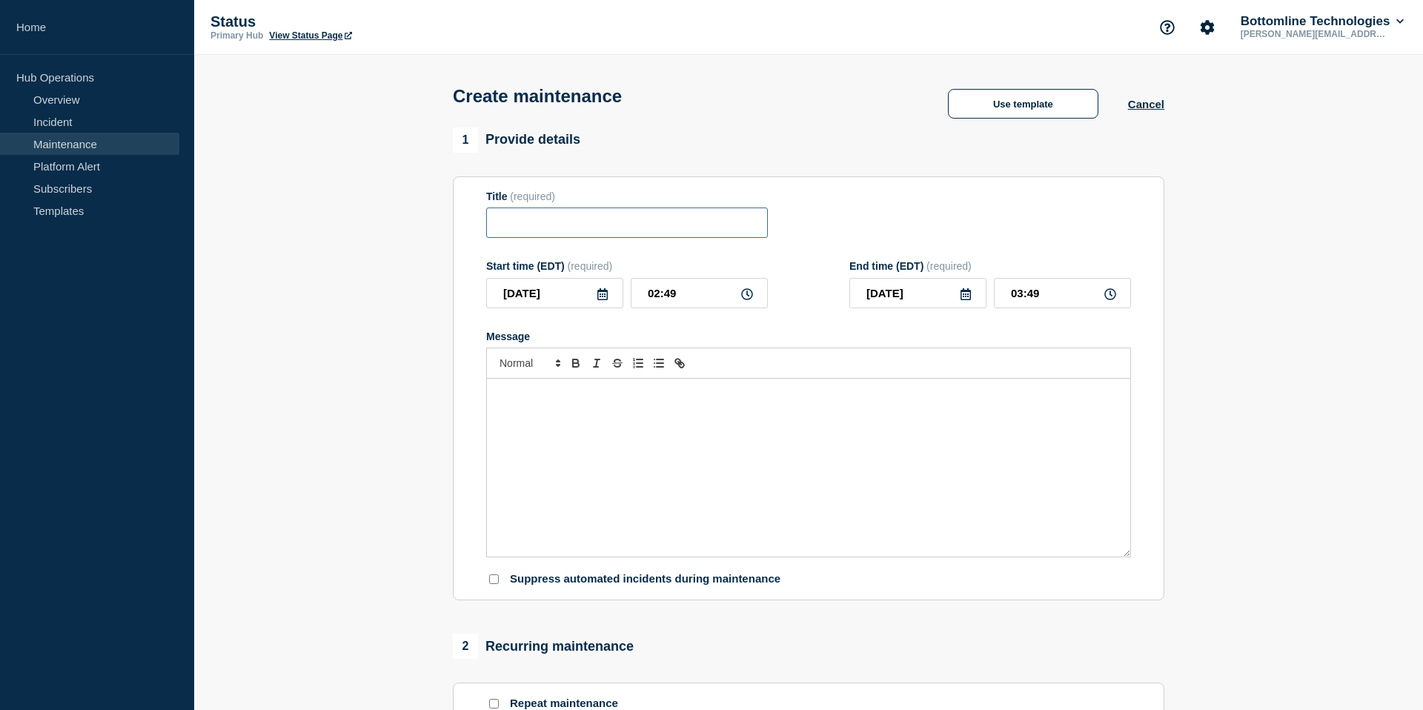
click at [682, 232] on input "Title" at bounding box center [627, 223] width 282 height 30
paste input "SRE - GB03 Elastic Stack Patching"
click at [557, 231] on input "SRE - GB03 Elastic Stack Patching" at bounding box center [627, 223] width 282 height 30
type input "SRE - US00 Elastic Stack Patching"
click at [601, 443] on div "Message" at bounding box center [809, 468] width 644 height 178
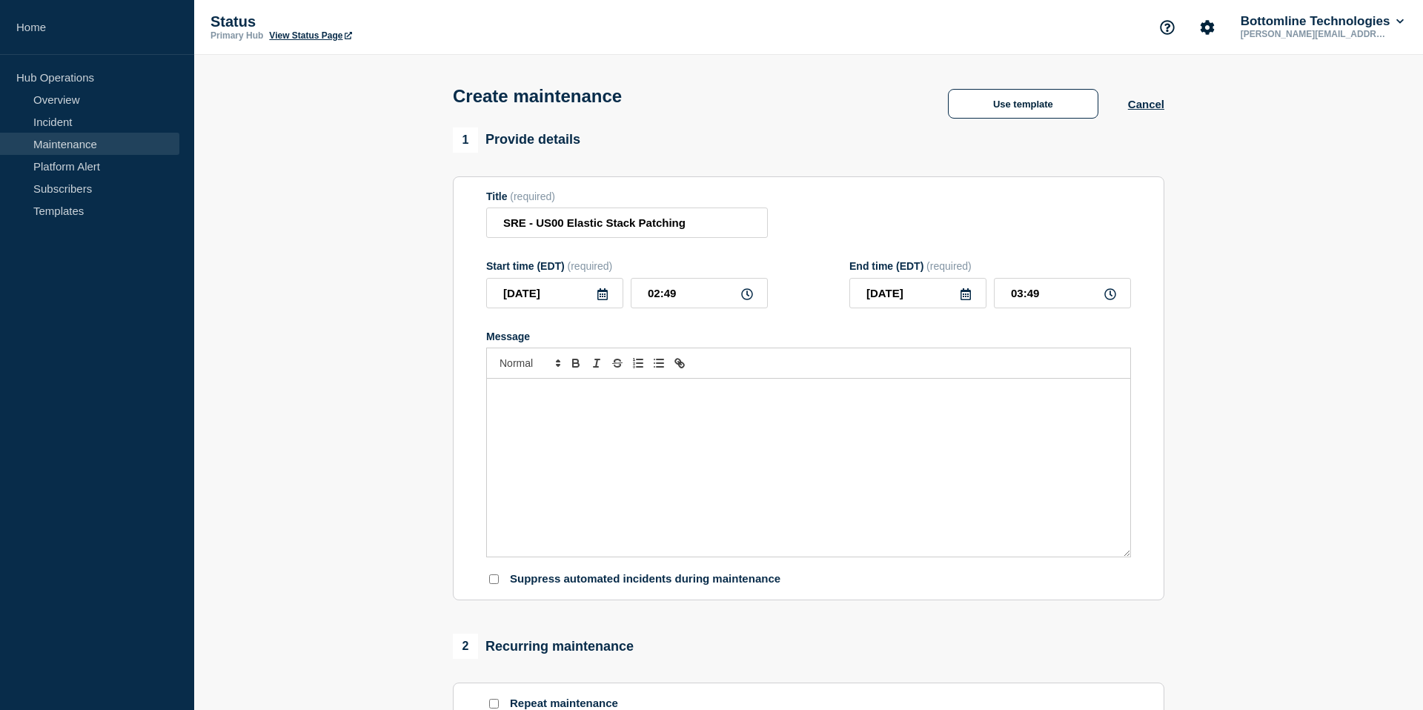
paste div "Message"
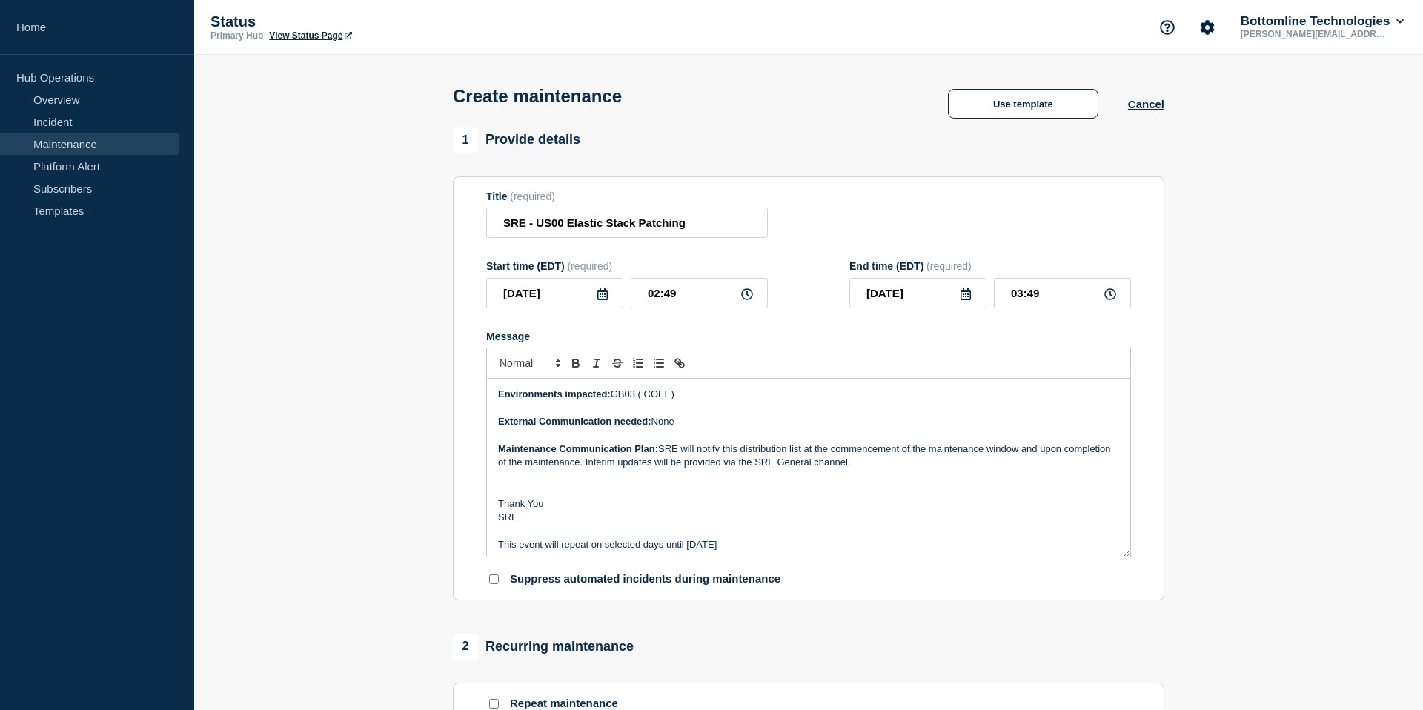
click at [637, 401] on p "Environments impacted: GB03 ( COLT )" at bounding box center [808, 394] width 621 height 13
drag, startPoint x: 682, startPoint y: 402, endPoint x: 642, endPoint y: 404, distance: 40.1
click at [641, 401] on p "Environments impacted: US00 ( COLT )" at bounding box center [808, 394] width 621 height 13
click at [696, 401] on p "Environments impacted: US00 ( COLT )" at bounding box center [808, 394] width 621 height 13
drag, startPoint x: 654, startPoint y: 409, endPoint x: 613, endPoint y: 408, distance: 40.8
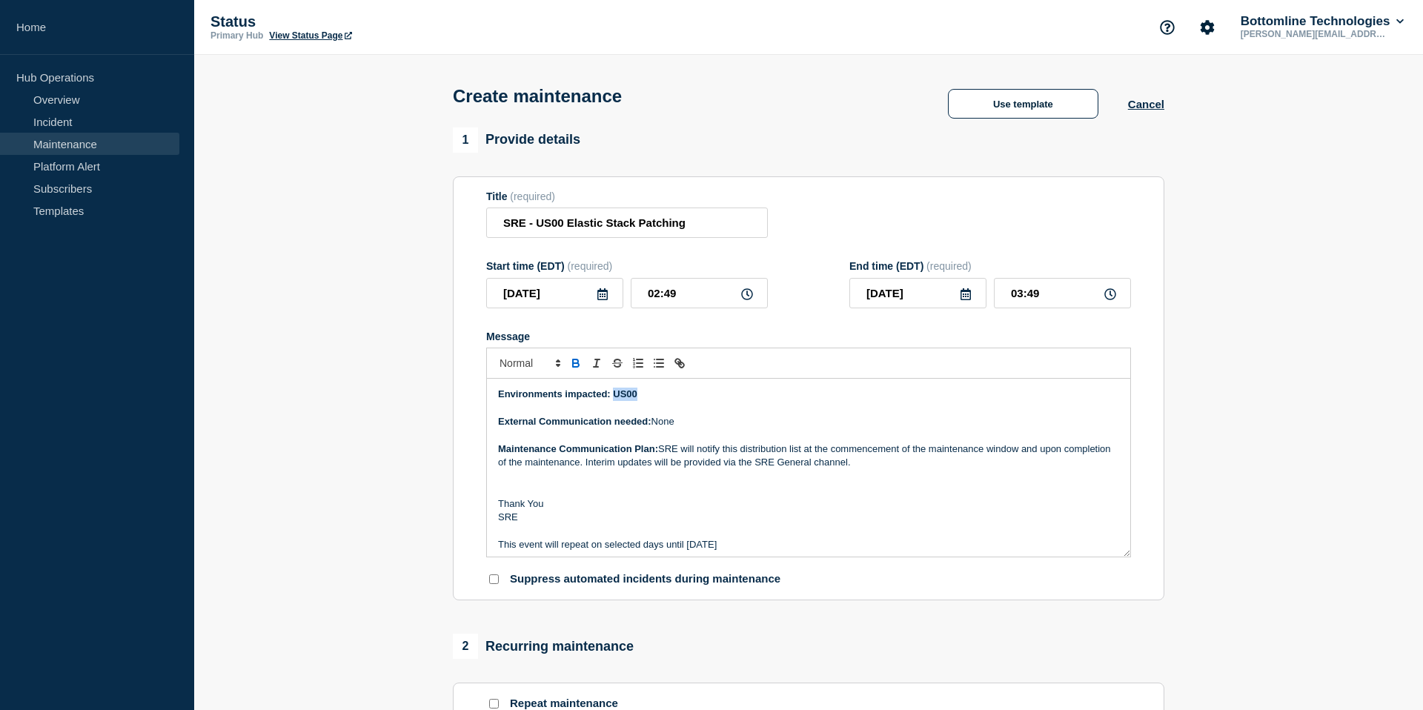
click at [613, 401] on p "Environments impacted: US00" at bounding box center [808, 394] width 621 height 13
click at [575, 370] on icon "Toggle bold text" at bounding box center [575, 363] width 13 height 13
click at [722, 401] on p "Environments impacted: US00" at bounding box center [808, 394] width 621 height 13
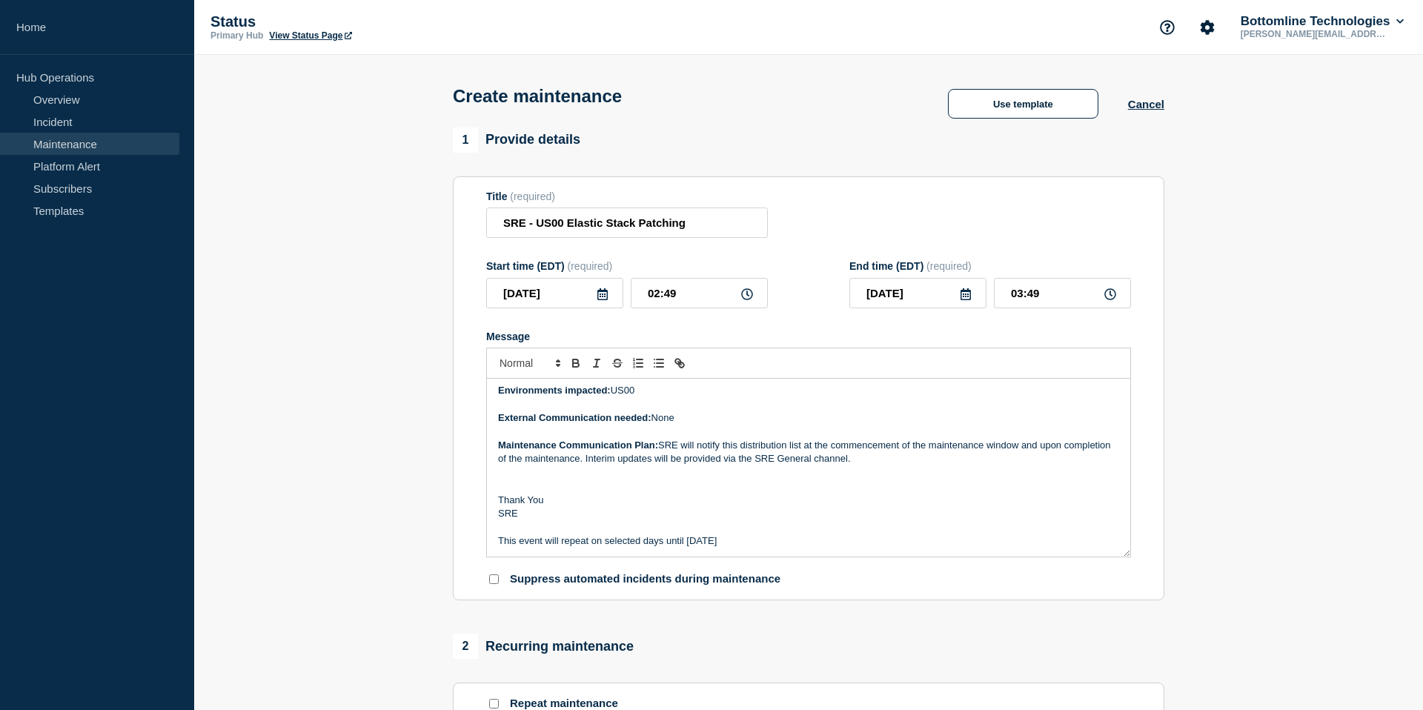
drag, startPoint x: 497, startPoint y: 406, endPoint x: 745, endPoint y: 582, distance: 303.6
click at [745, 582] on form "Title (required) SRE - US00 Elastic Stack Patching Start time (EDT) (required) …" at bounding box center [808, 389] width 645 height 397
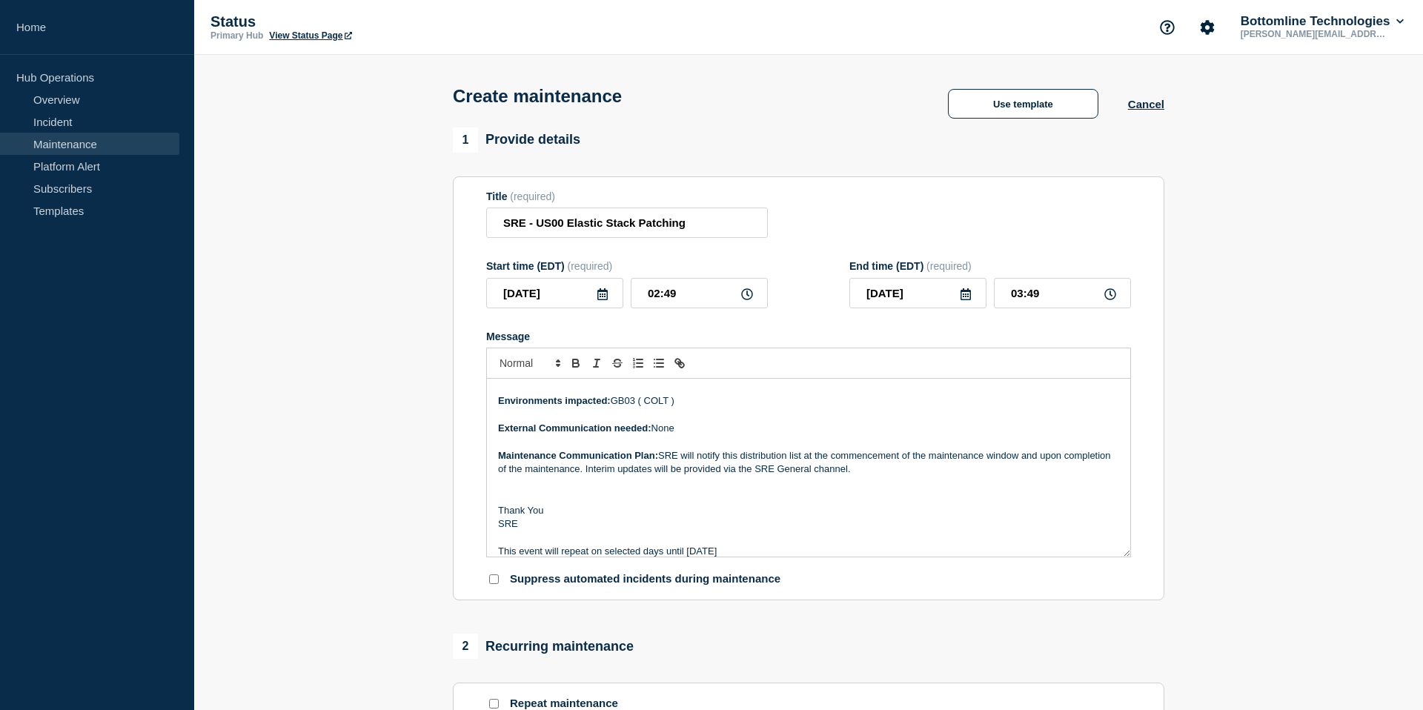
scroll to position [86, 0]
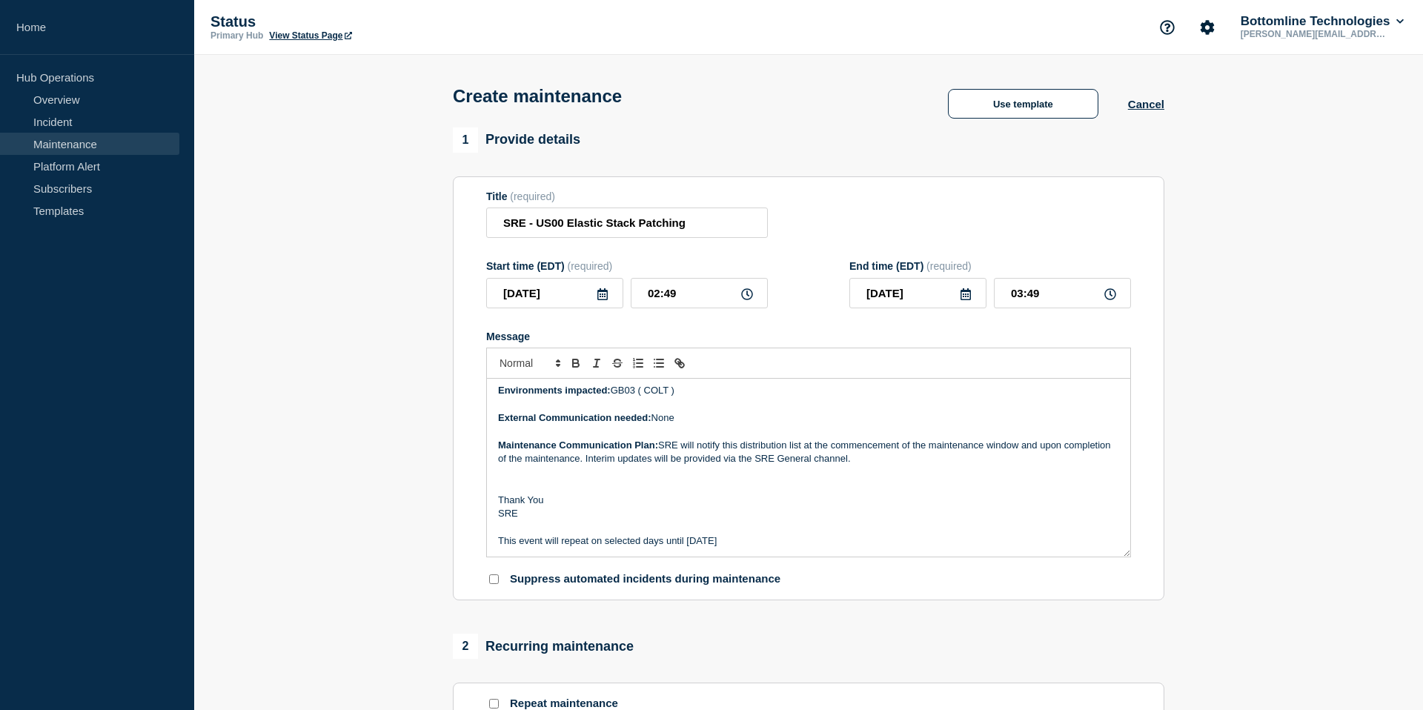
click at [563, 466] on p "Maintenance Communication Plan: SRE will notify this distribution list at the c…" at bounding box center [808, 452] width 621 height 27
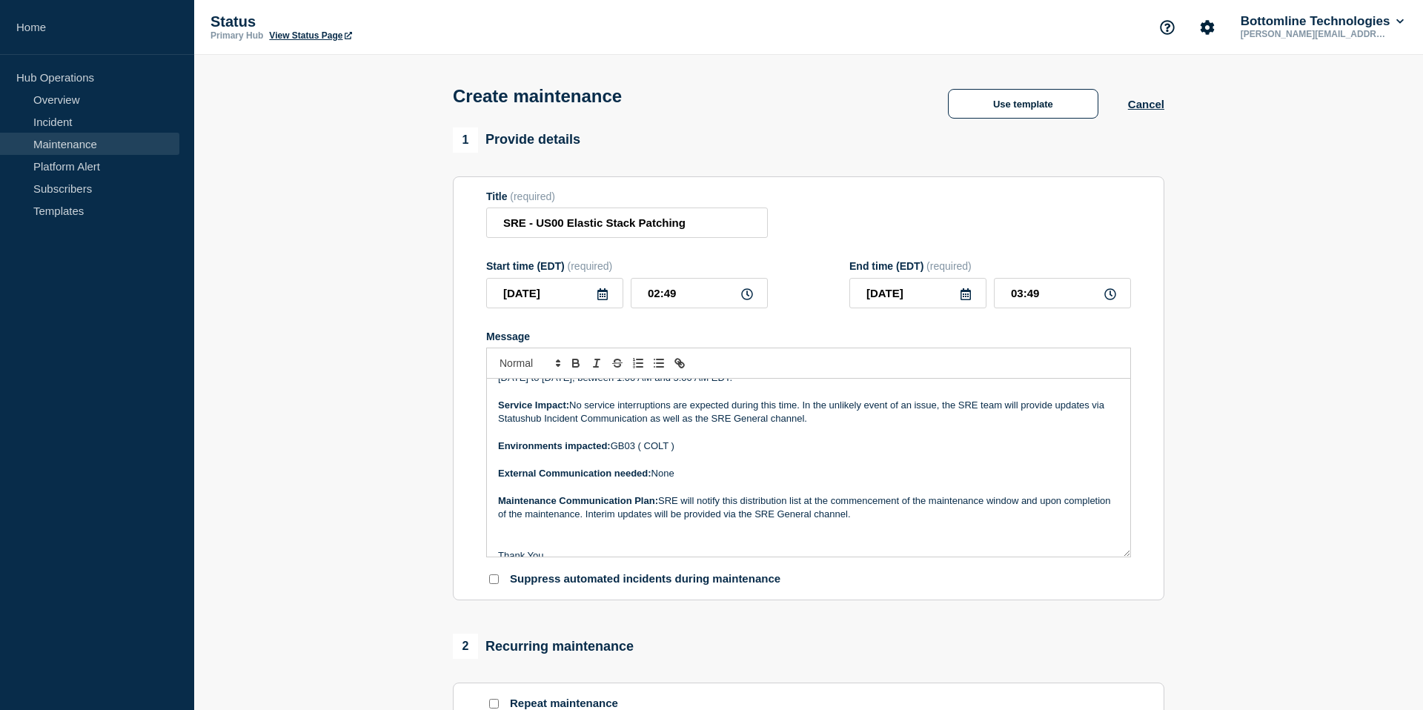
scroll to position [0, 0]
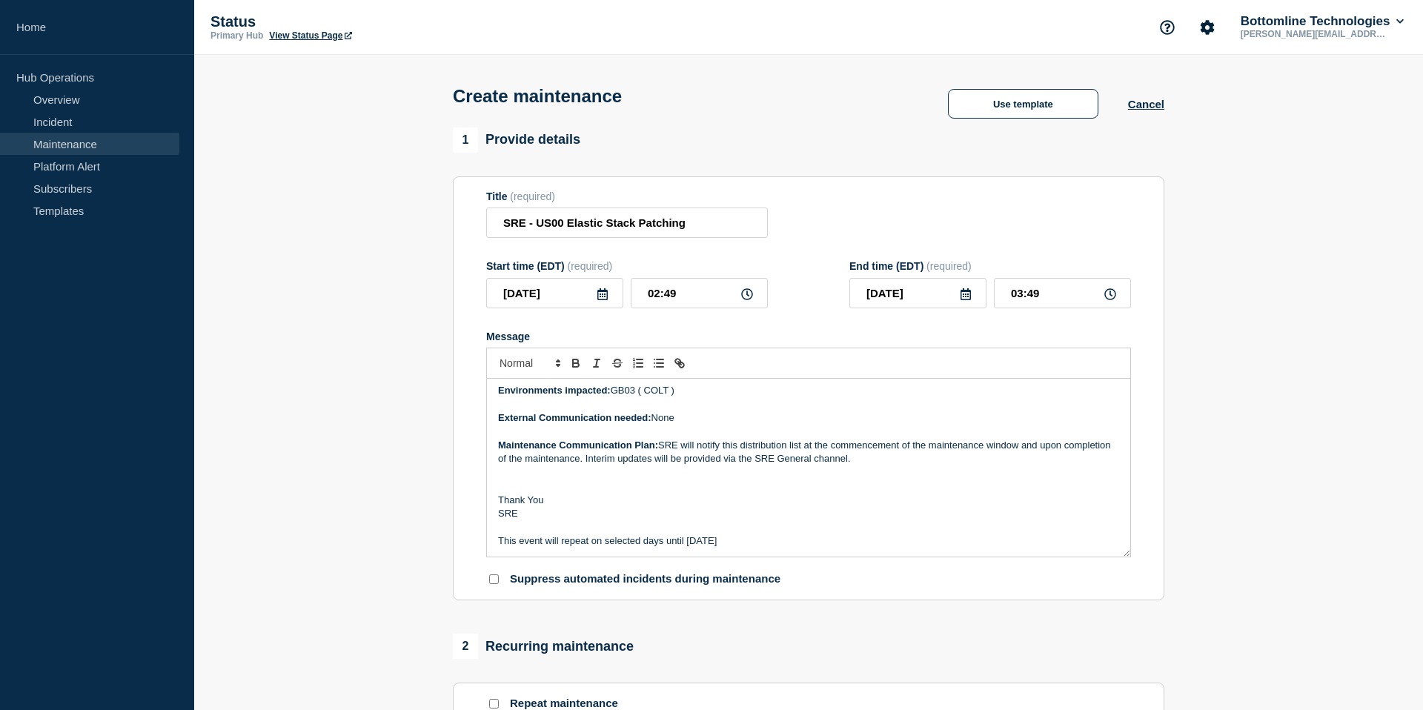
drag, startPoint x: 496, startPoint y: 406, endPoint x: 744, endPoint y: 610, distance: 321.2
click at [744, 601] on section "Title (required) SRE - US00 Elastic Stack Patching Start time (EDT) (required) …" at bounding box center [809, 388] width 712 height 425
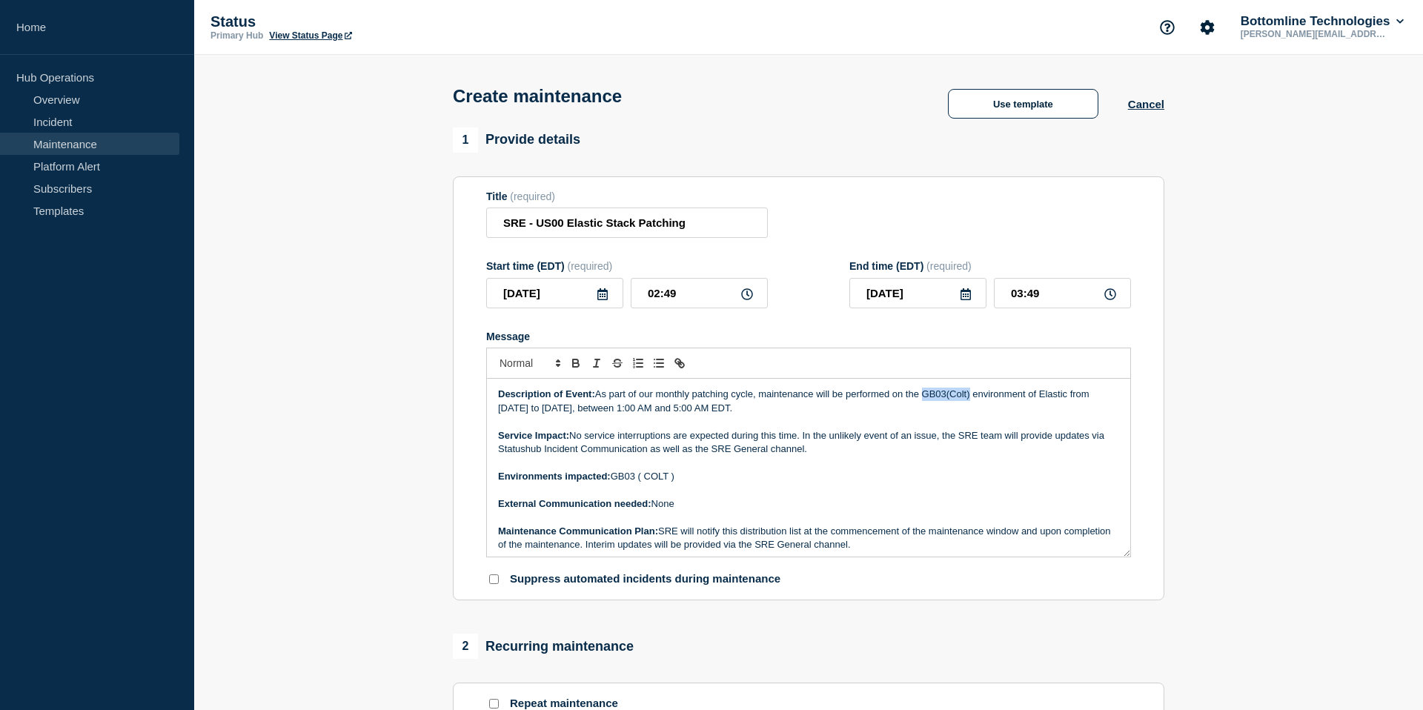
drag, startPoint x: 973, startPoint y: 409, endPoint x: 925, endPoint y: 410, distance: 48.9
click at [925, 410] on p "Description of Event: As part of our monthly patching cycle, maintenance will b…" at bounding box center [808, 401] width 621 height 27
drag, startPoint x: 1071, startPoint y: 412, endPoint x: 1131, endPoint y: 412, distance: 60.1
click at [1131, 412] on section "Title (required) SRE - US00 Elastic Stack Patching Start time (EDT) (required) …" at bounding box center [809, 388] width 712 height 425
click at [595, 415] on p "Description of Event: As part of our monthly patching cycle, maintenance will b…" at bounding box center [808, 401] width 621 height 27
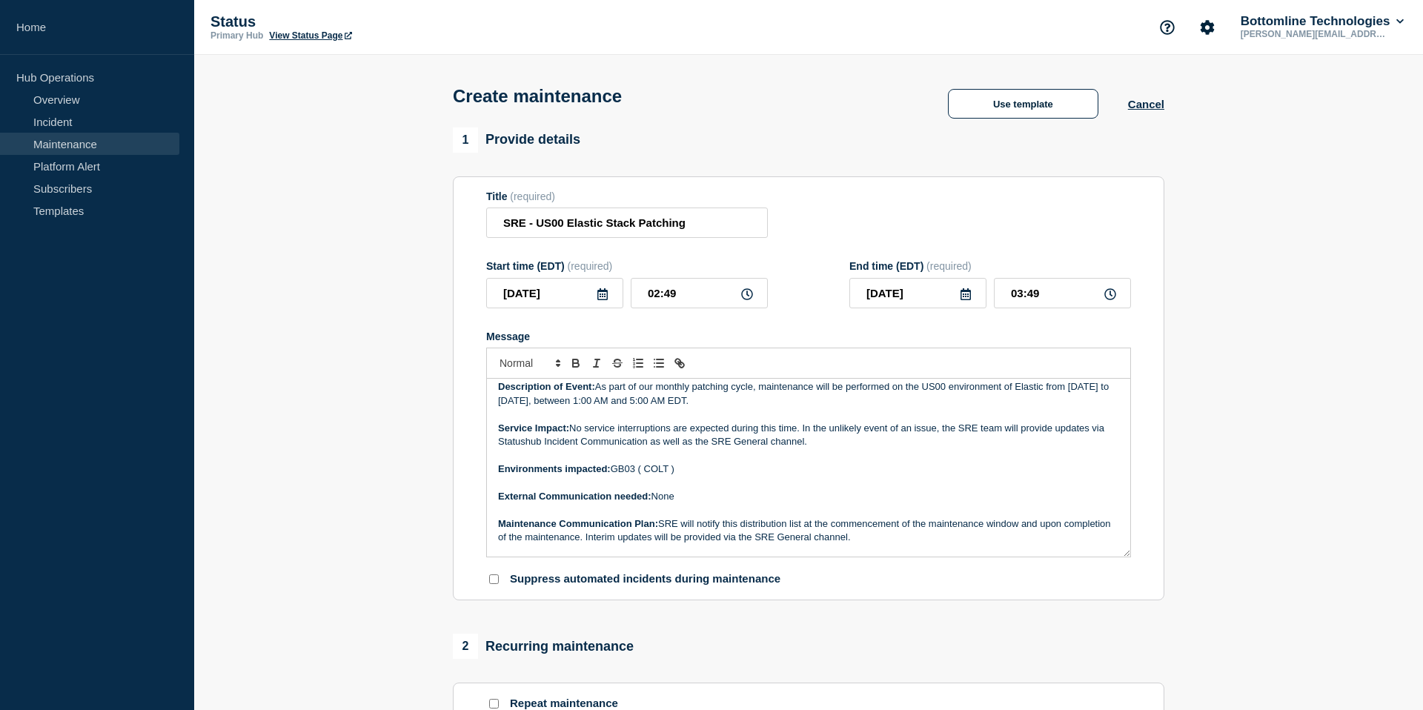
scroll to position [9, 0]
drag, startPoint x: 612, startPoint y: 486, endPoint x: 692, endPoint y: 481, distance: 80.2
click at [692, 474] on p "Environments impacted: GB03 ( COLT )" at bounding box center [808, 467] width 621 height 13
drag, startPoint x: 615, startPoint y: 480, endPoint x: 664, endPoint y: 483, distance: 49.0
click at [664, 474] on p "Environments impacted: US00" at bounding box center [808, 467] width 621 height 13
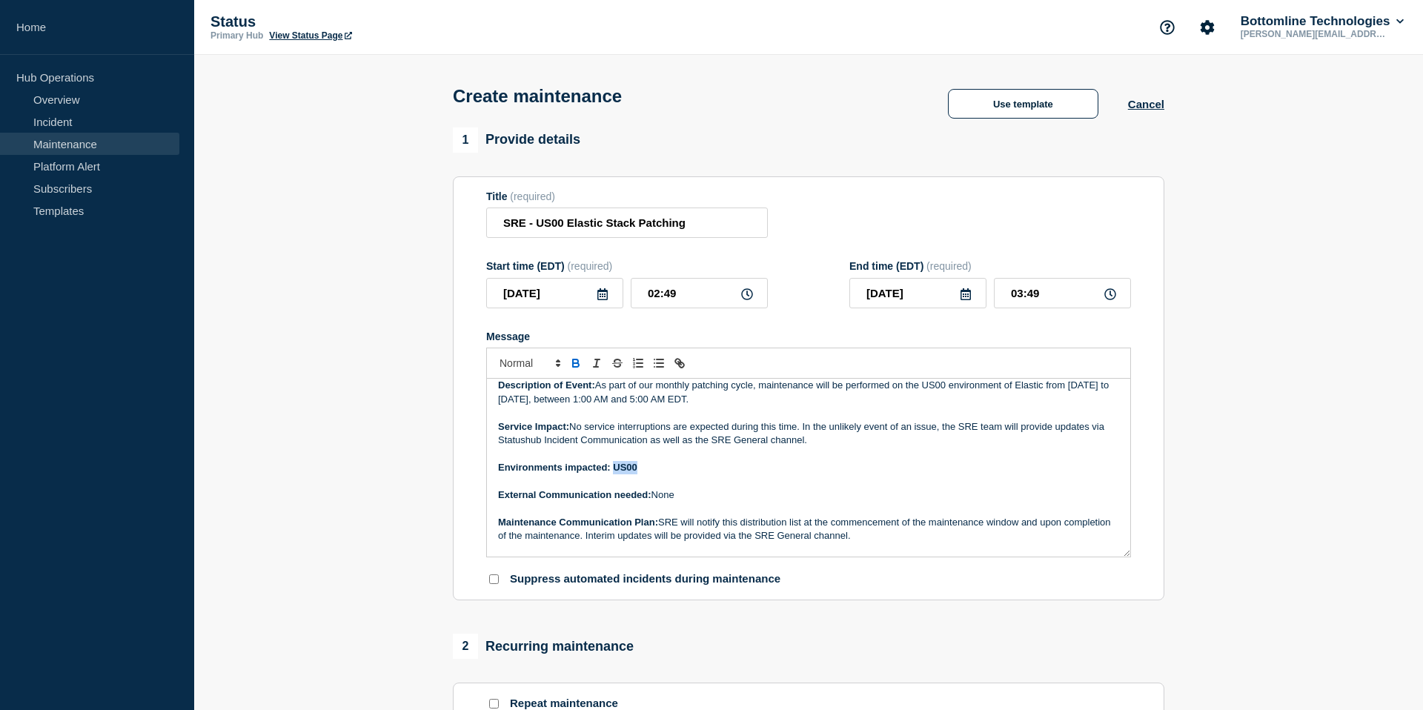
click at [579, 370] on icon "Toggle bold text" at bounding box center [575, 363] width 13 height 13
click at [742, 515] on p "Message" at bounding box center [808, 508] width 621 height 13
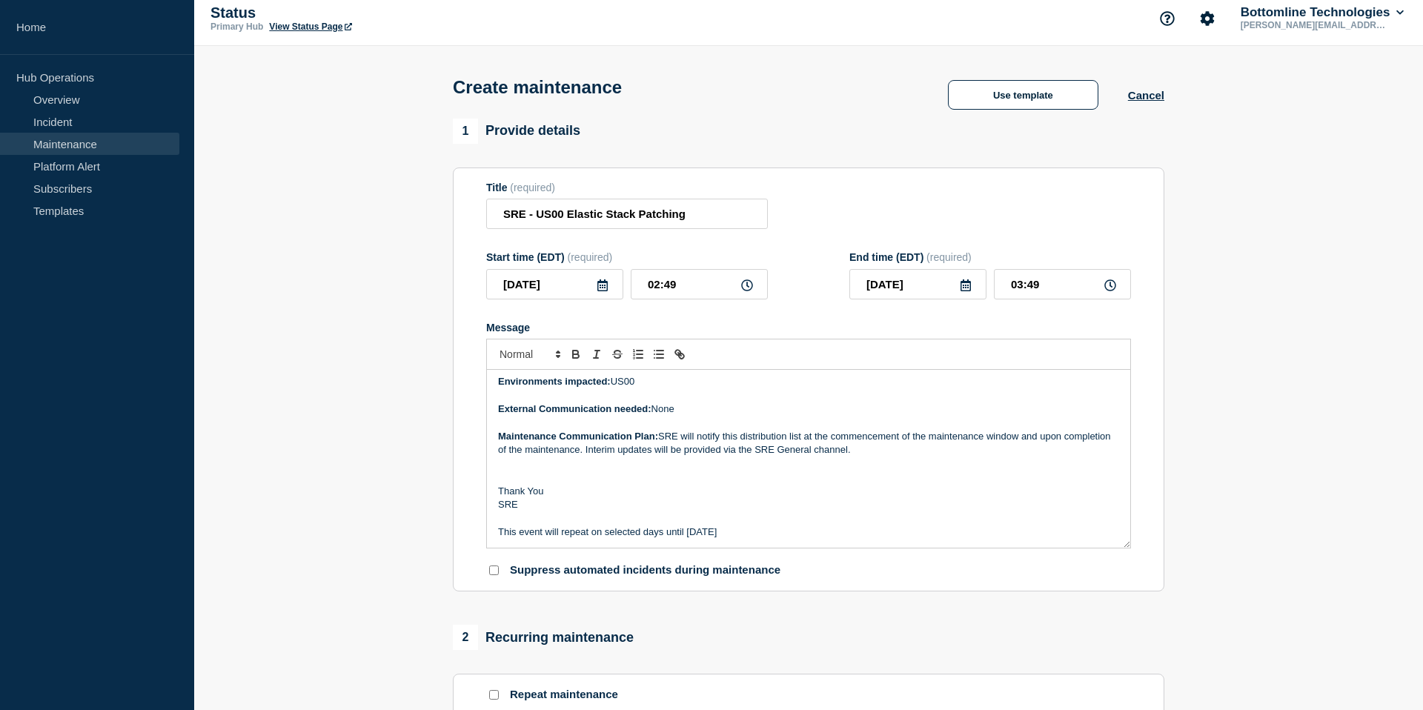
click at [696, 539] on p "This event will repeat on selected days until [DATE]" at bounding box center [808, 532] width 621 height 13
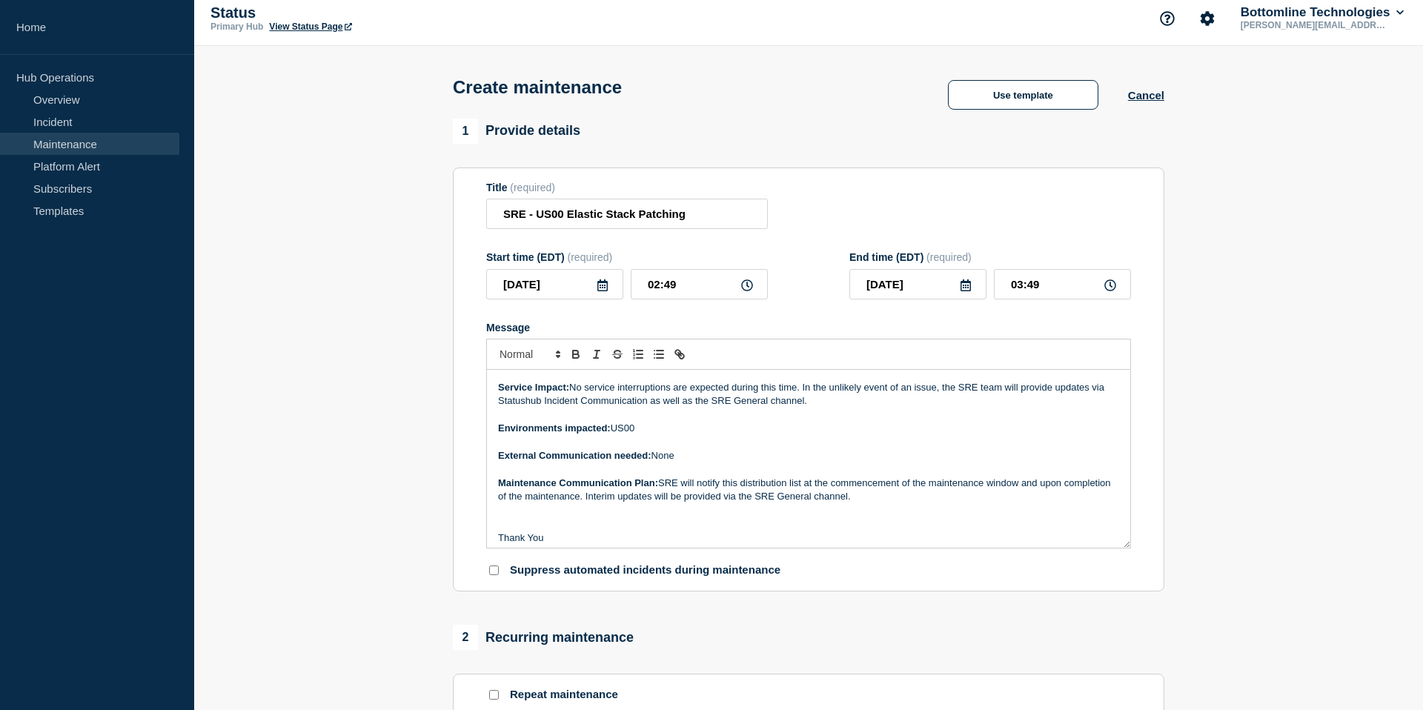
scroll to position [0, 0]
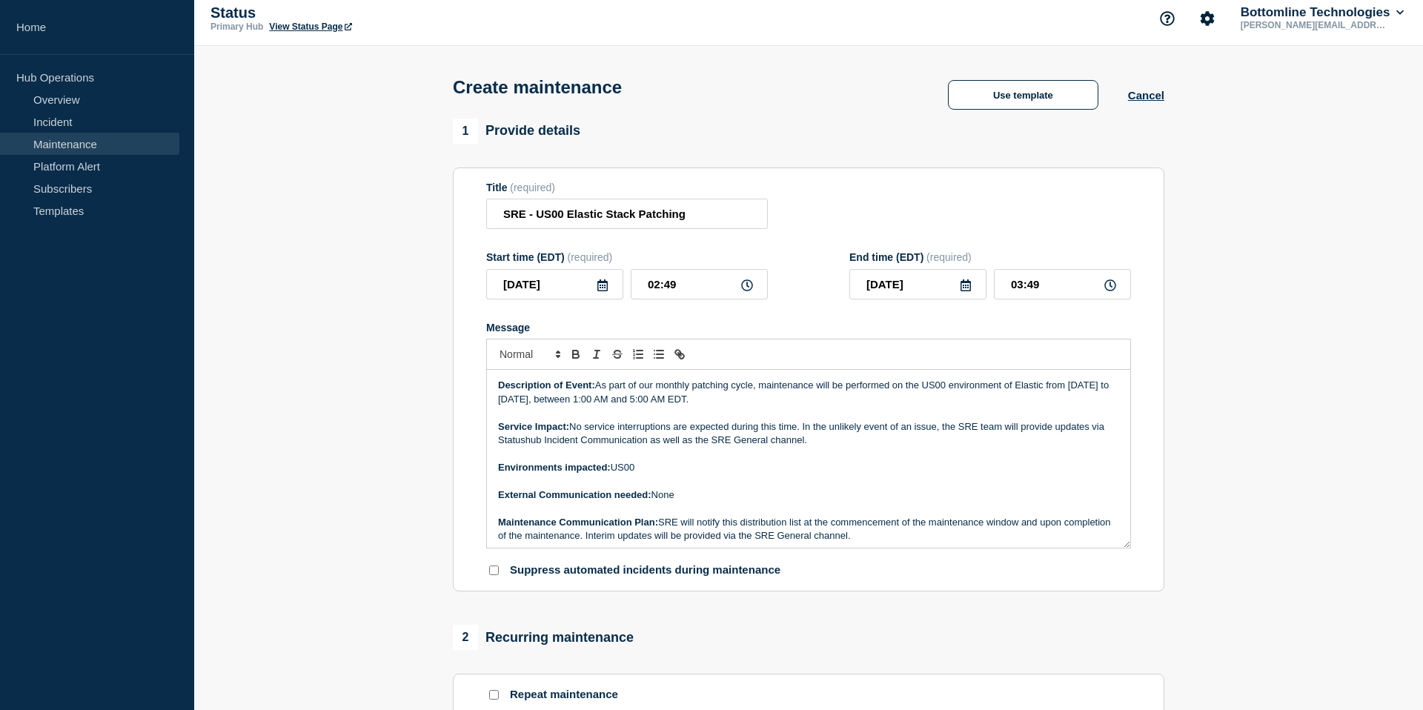
click at [579, 460] on p "Message" at bounding box center [808, 453] width 621 height 13
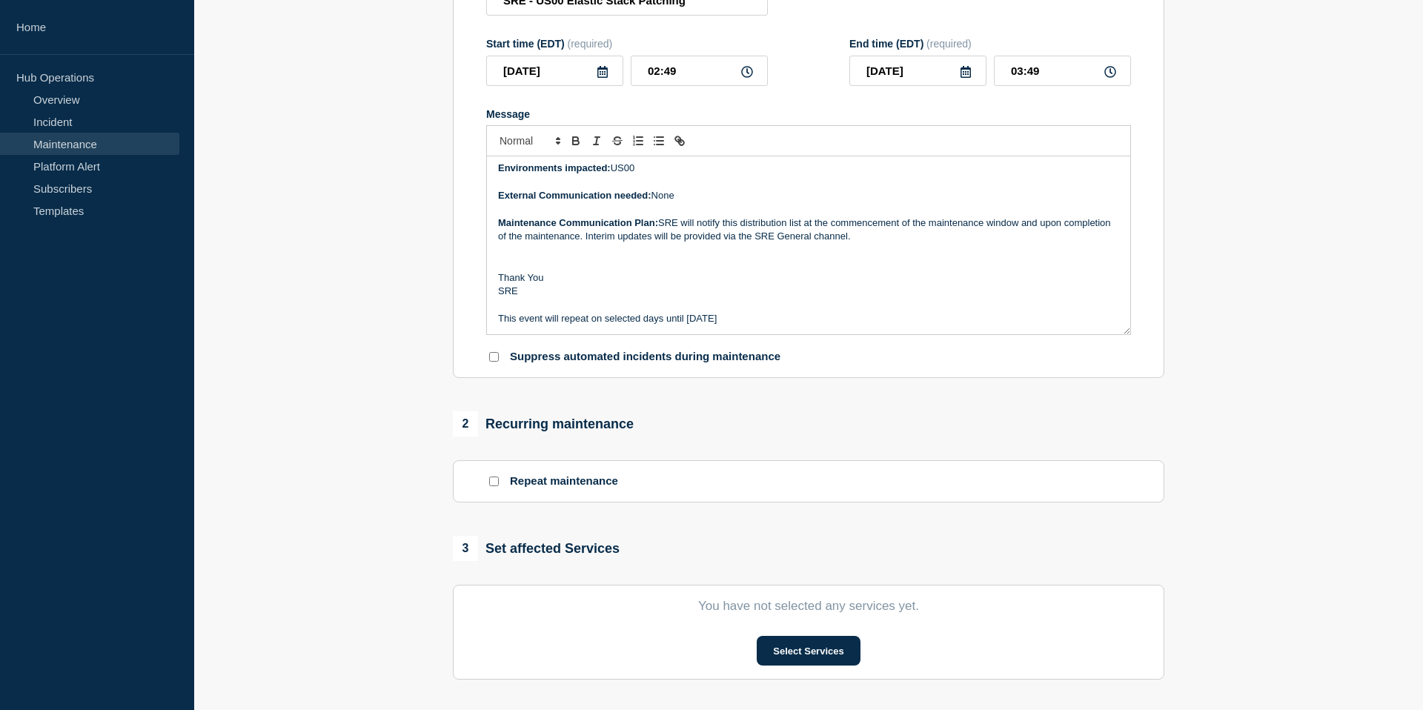
scroll to position [237, 0]
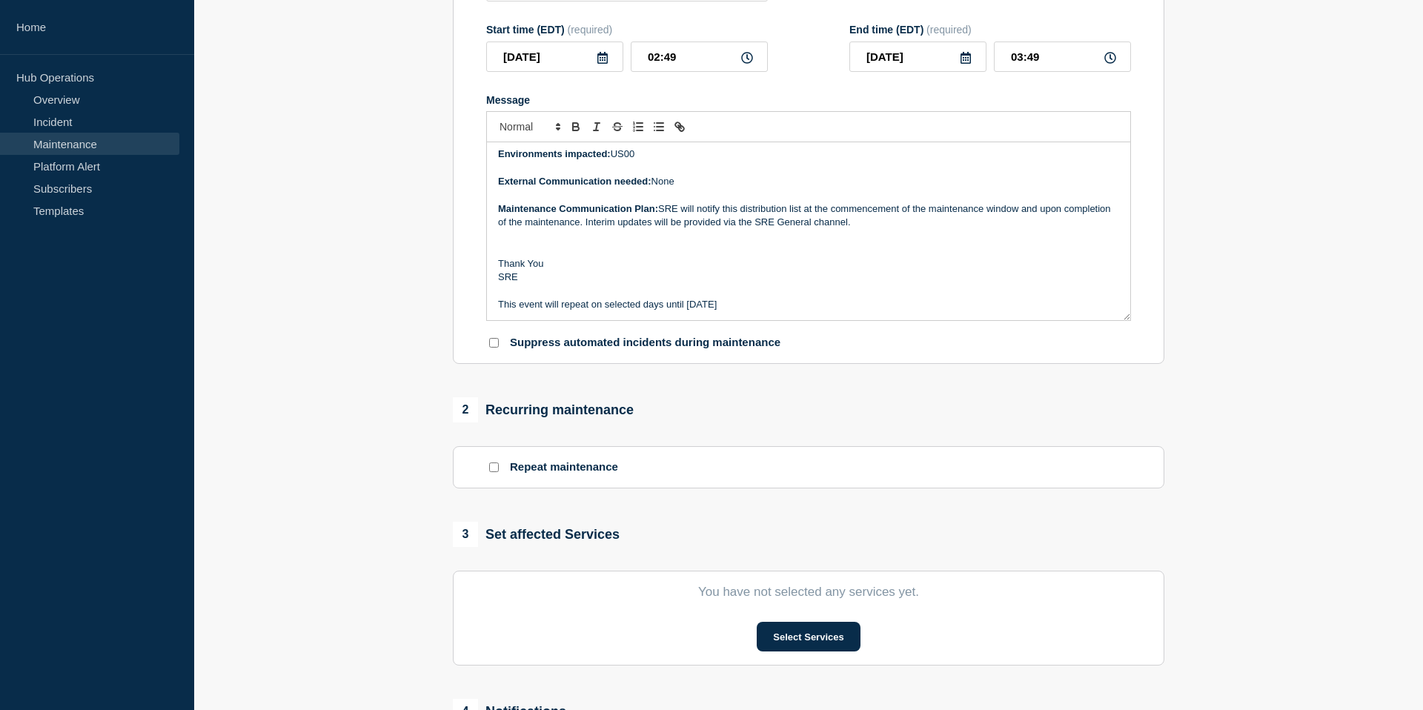
click at [492, 471] on section "Repeat maintenance" at bounding box center [809, 467] width 712 height 42
click at [494, 472] on input "Repeat maintenance" at bounding box center [494, 468] width 10 height 10
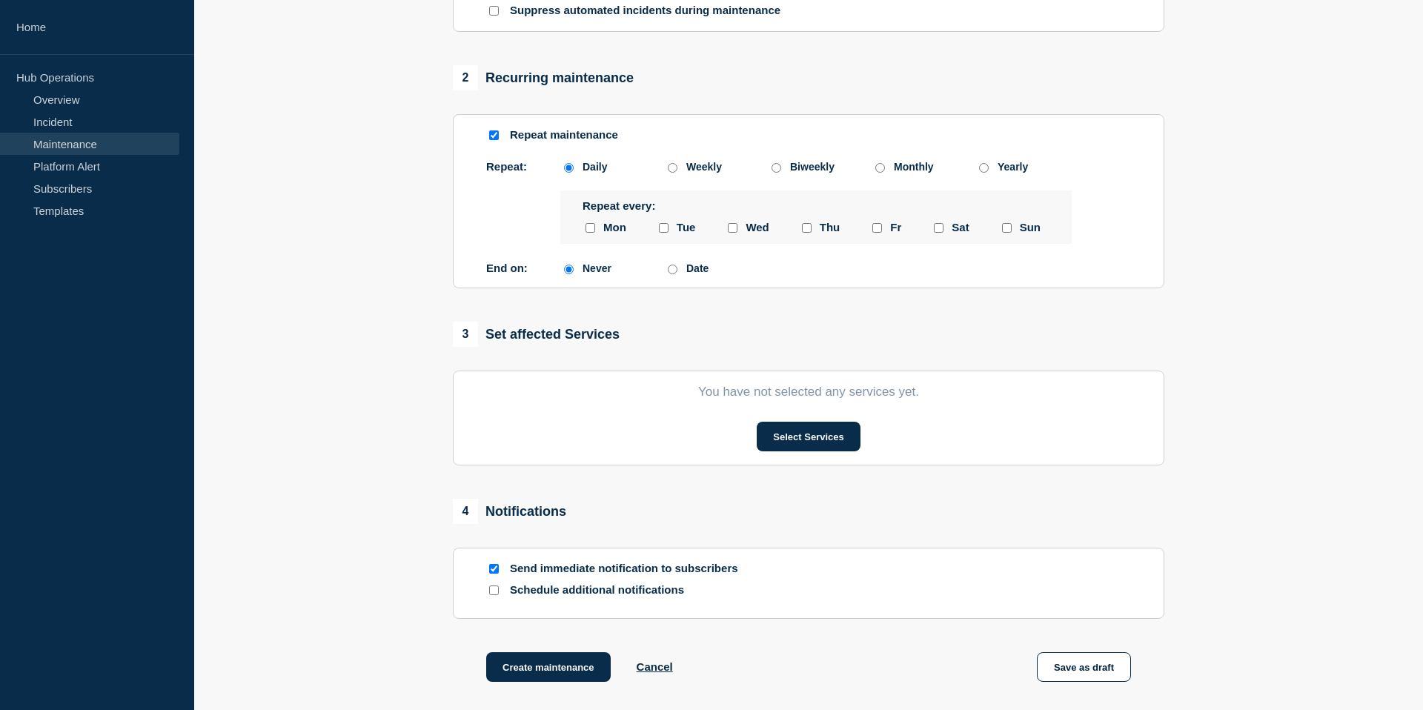
scroll to position [569, 0]
click at [496, 139] on input "Repeat maintenance" at bounding box center [494, 135] width 10 height 10
checkbox input "false"
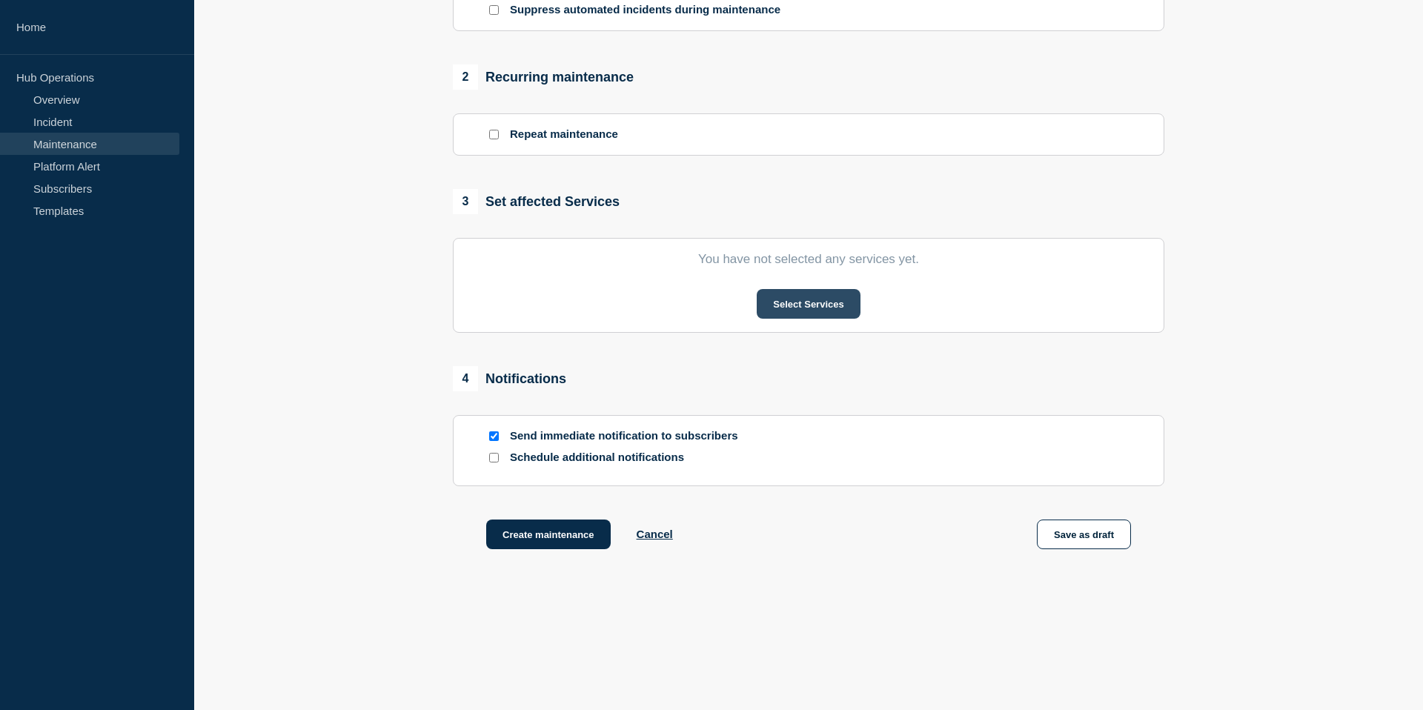
click at [824, 309] on button "Select Services" at bounding box center [808, 304] width 103 height 30
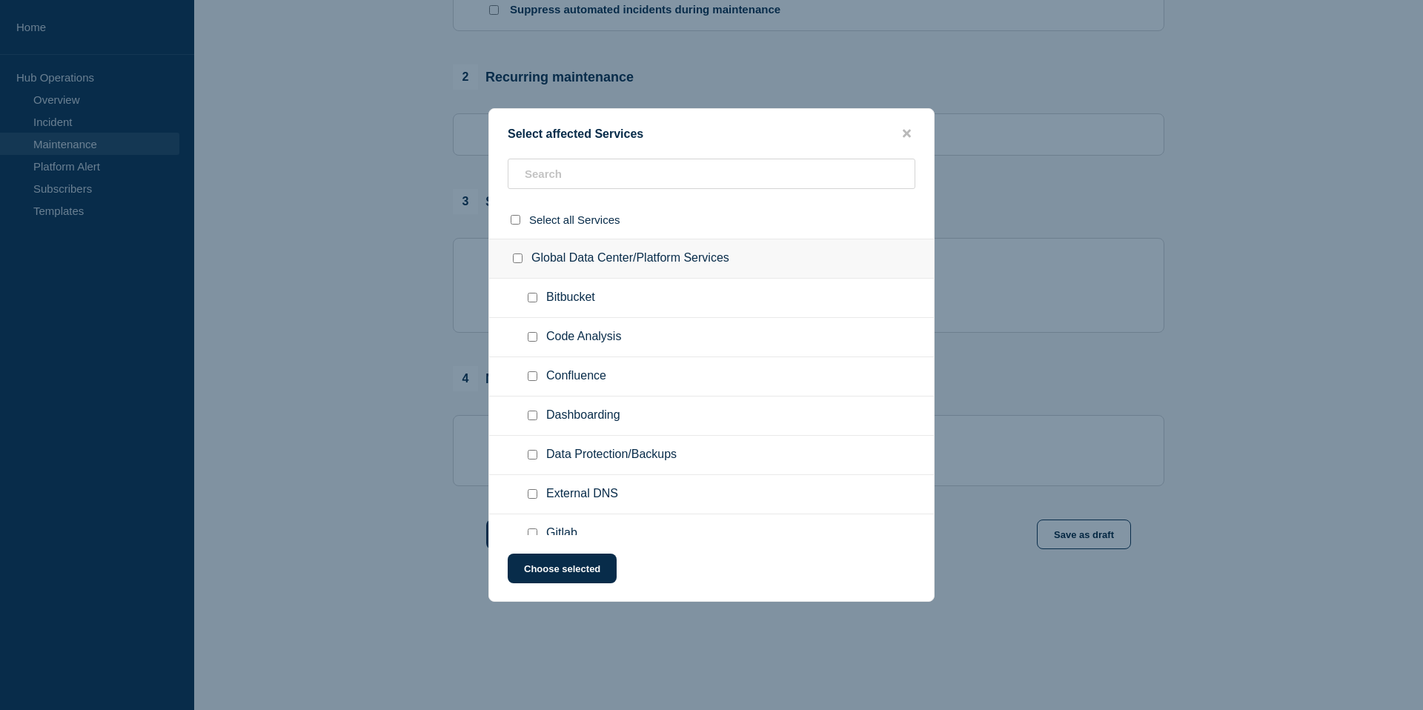
click at [696, 335] on ul "Code Analysis" at bounding box center [711, 337] width 445 height 39
click at [593, 186] on input "text" at bounding box center [712, 174] width 408 height 30
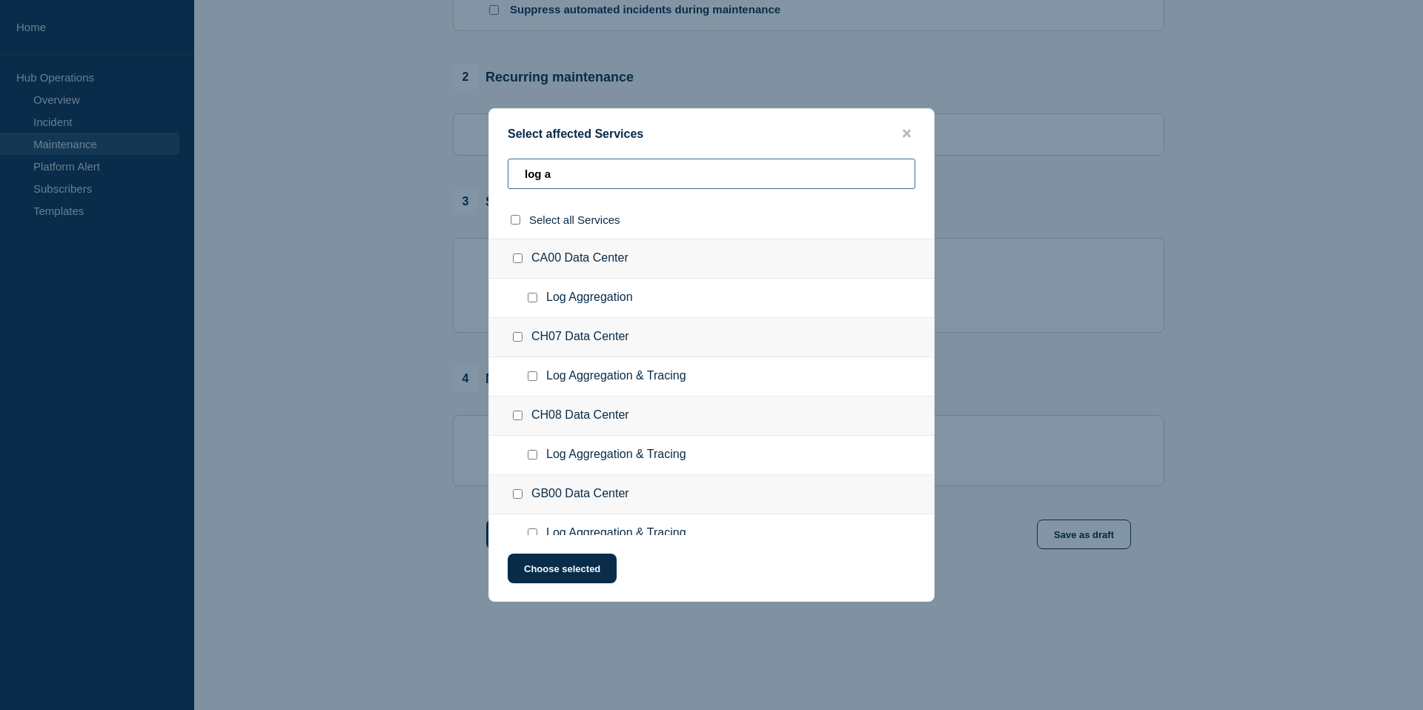
type input "log a"
click at [532, 300] on input "Log Aggregation checkbox" at bounding box center [533, 298] width 10 height 10
checkbox input "true"
click at [532, 300] on input "Log Aggregation checkbox" at bounding box center [533, 298] width 10 height 10
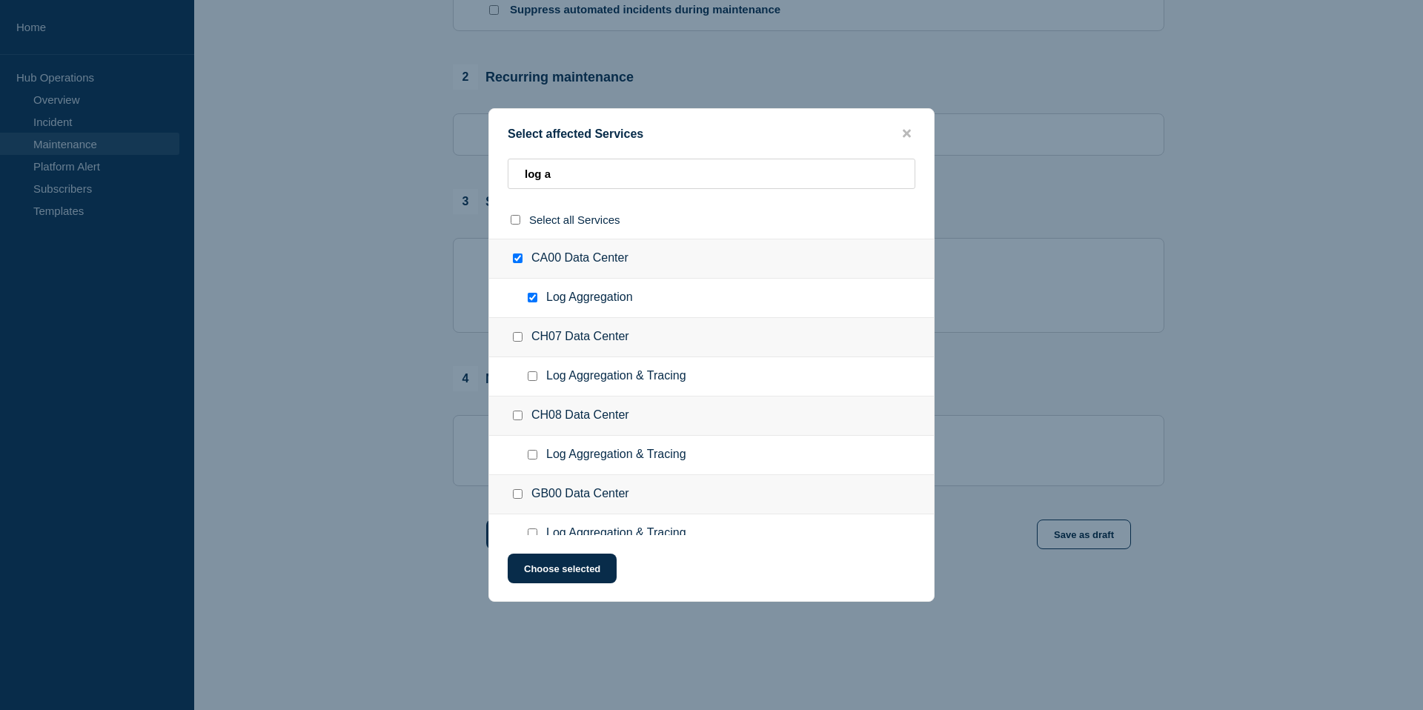
checkbox input "false"
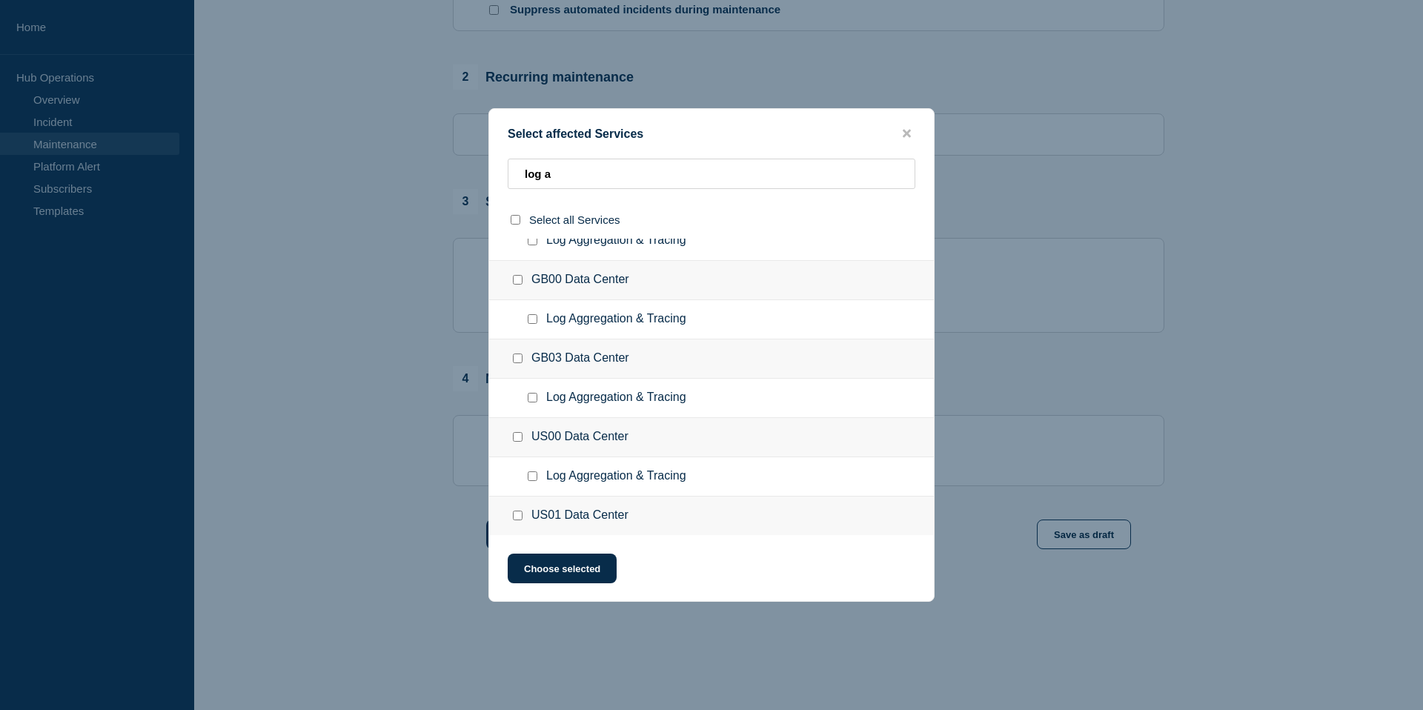
scroll to position [275, 0]
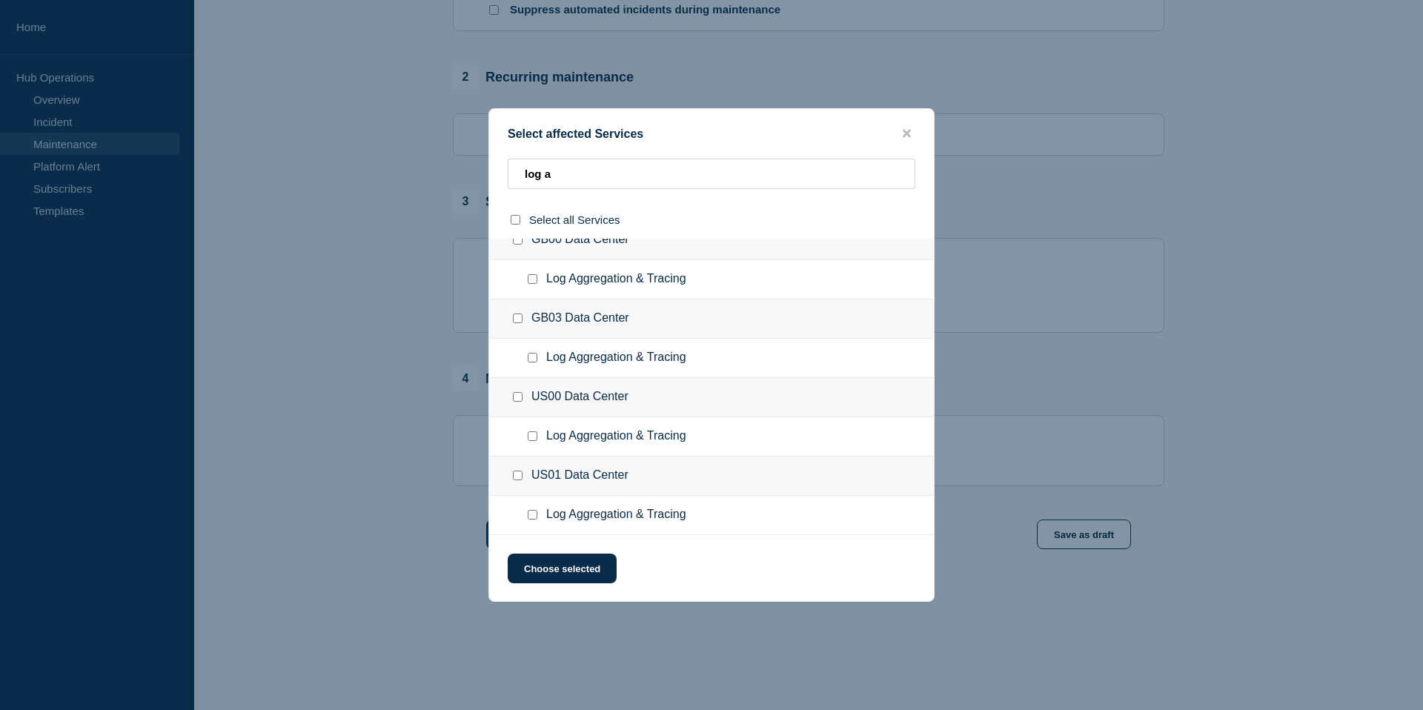
click at [534, 440] on div at bounding box center [536, 436] width 22 height 15
click at [534, 431] on input "Log Aggregation & Tracing checkbox" at bounding box center [533, 436] width 10 height 10
checkbox input "true"
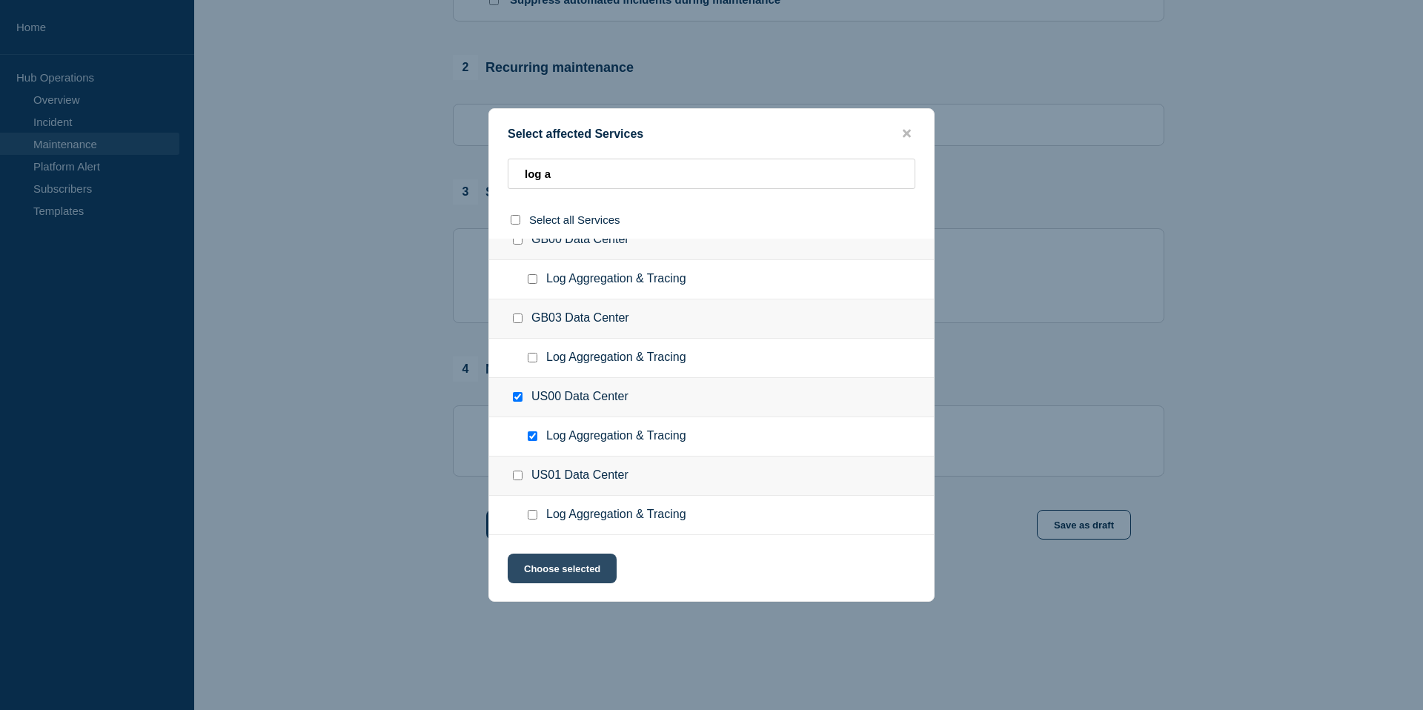
click at [572, 580] on button "Choose selected" at bounding box center [562, 569] width 109 height 30
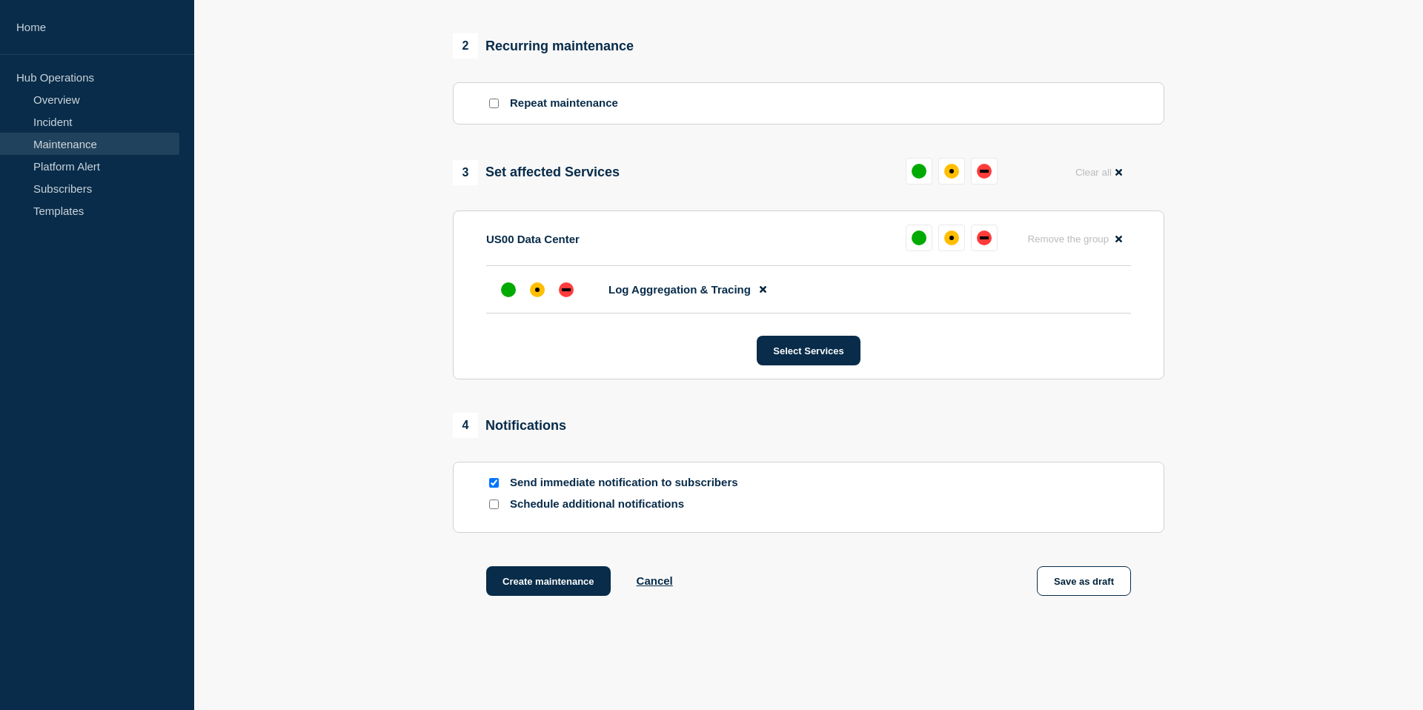
click at [495, 509] on input "Schedule additional notifications" at bounding box center [494, 505] width 10 height 10
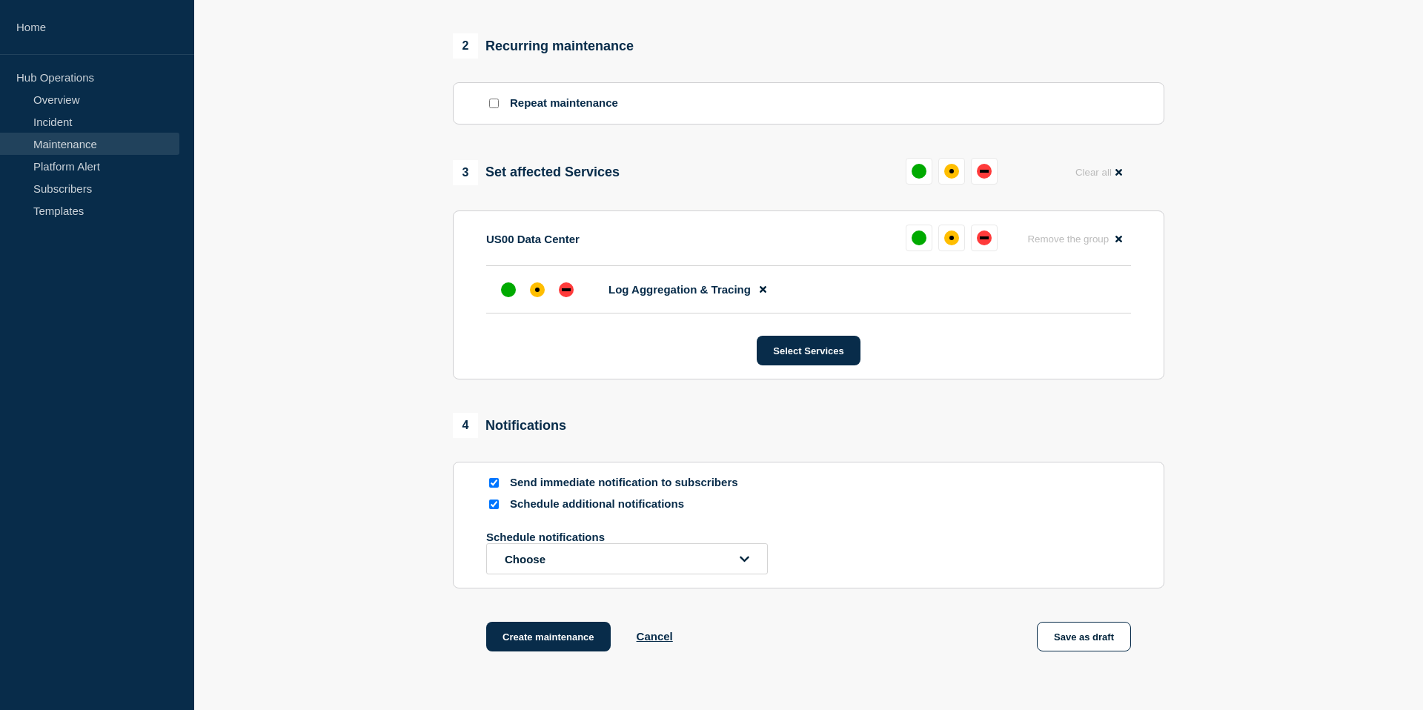
click at [534, 543] on p "Schedule notifications" at bounding box center [604, 537] width 237 height 13
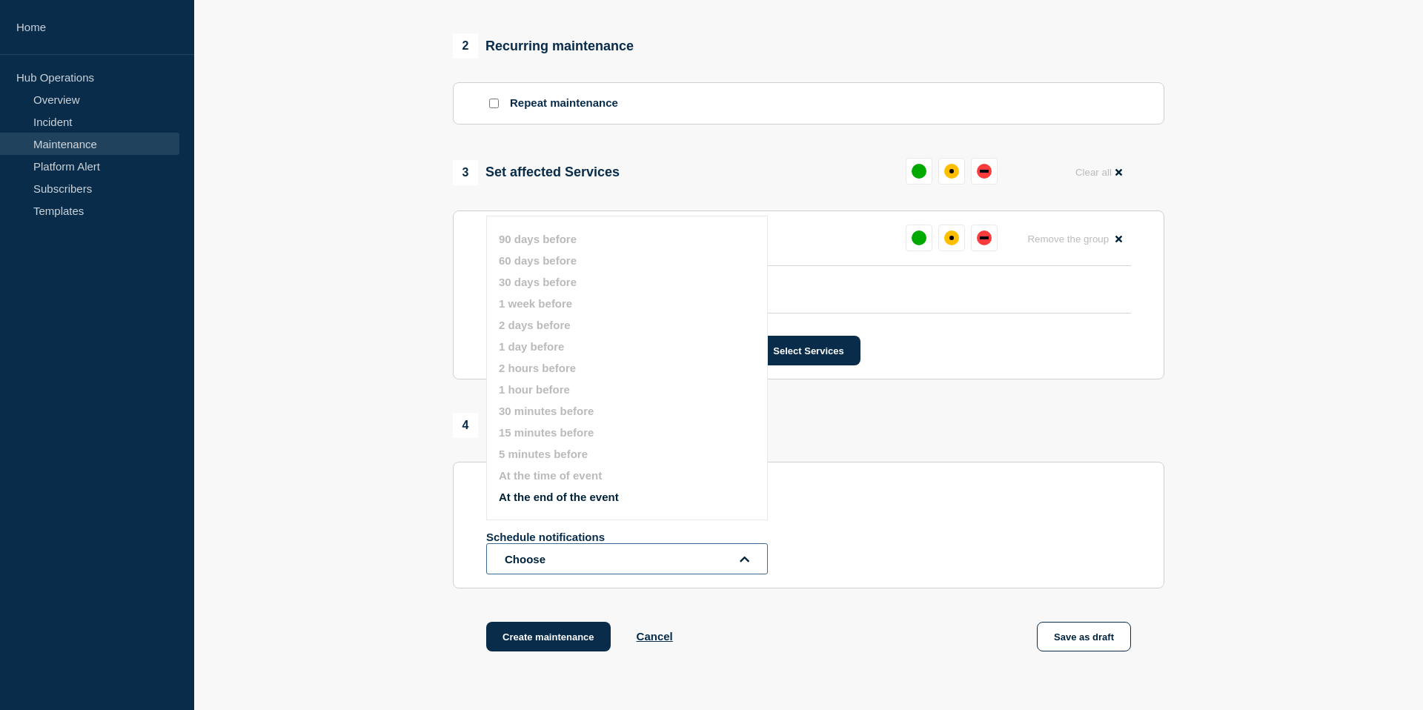
click at [534, 575] on button "Choose" at bounding box center [627, 558] width 282 height 31
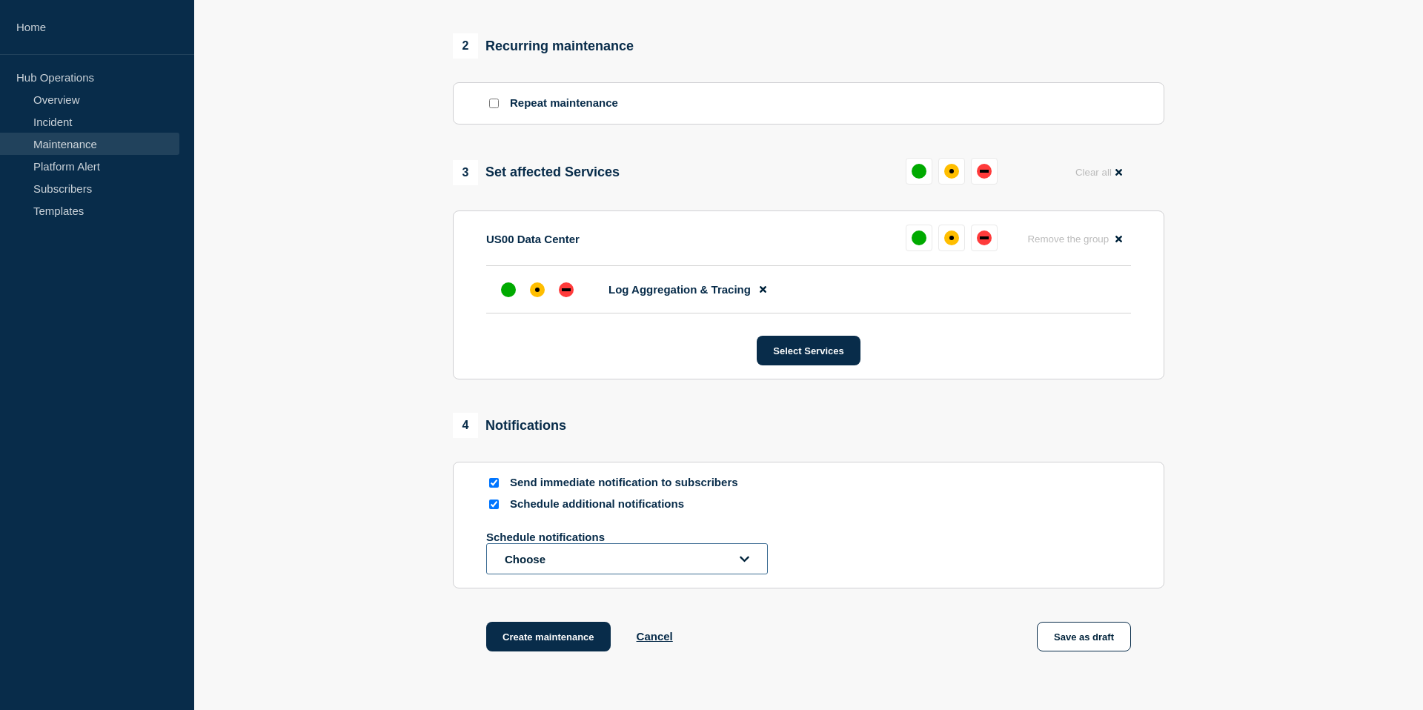
click at [535, 575] on button "Choose" at bounding box center [627, 558] width 282 height 31
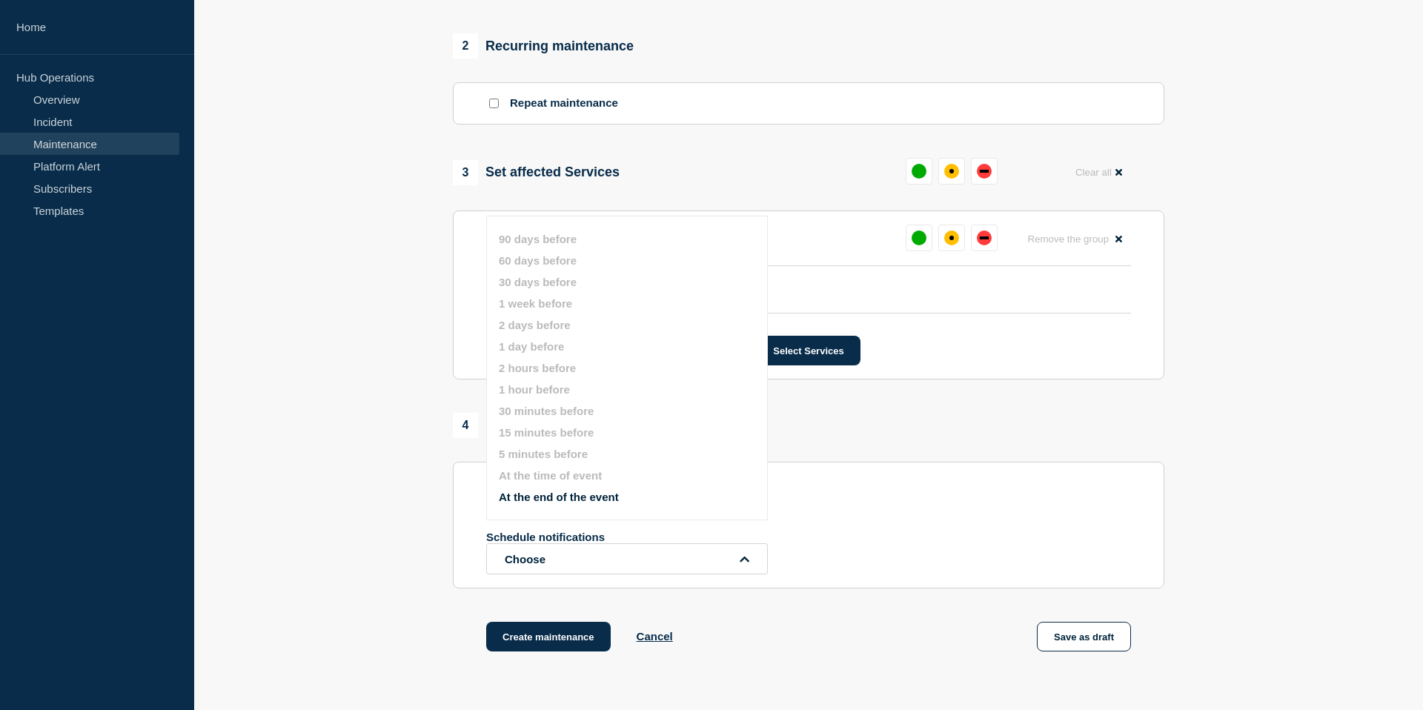
click at [595, 503] on button "At the end of the event" at bounding box center [559, 497] width 120 height 13
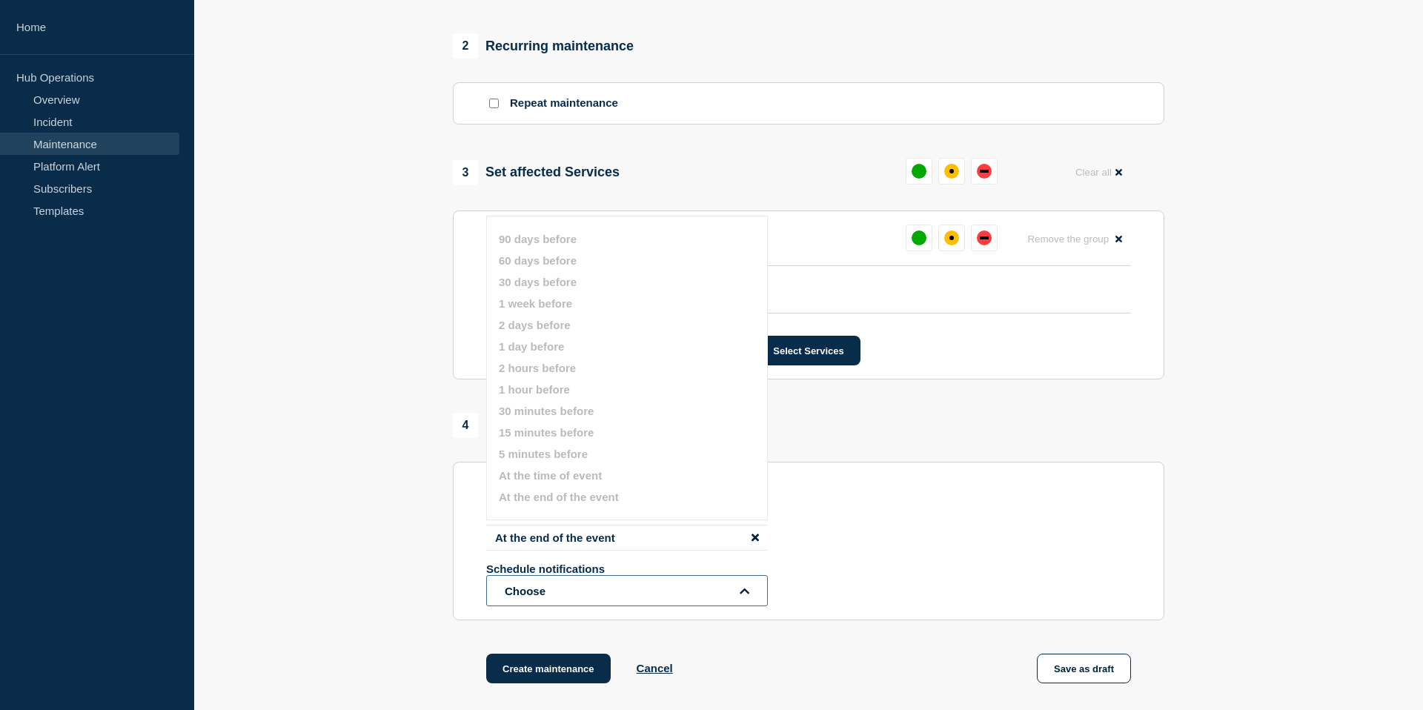
click at [558, 606] on button "Choose" at bounding box center [627, 590] width 282 height 31
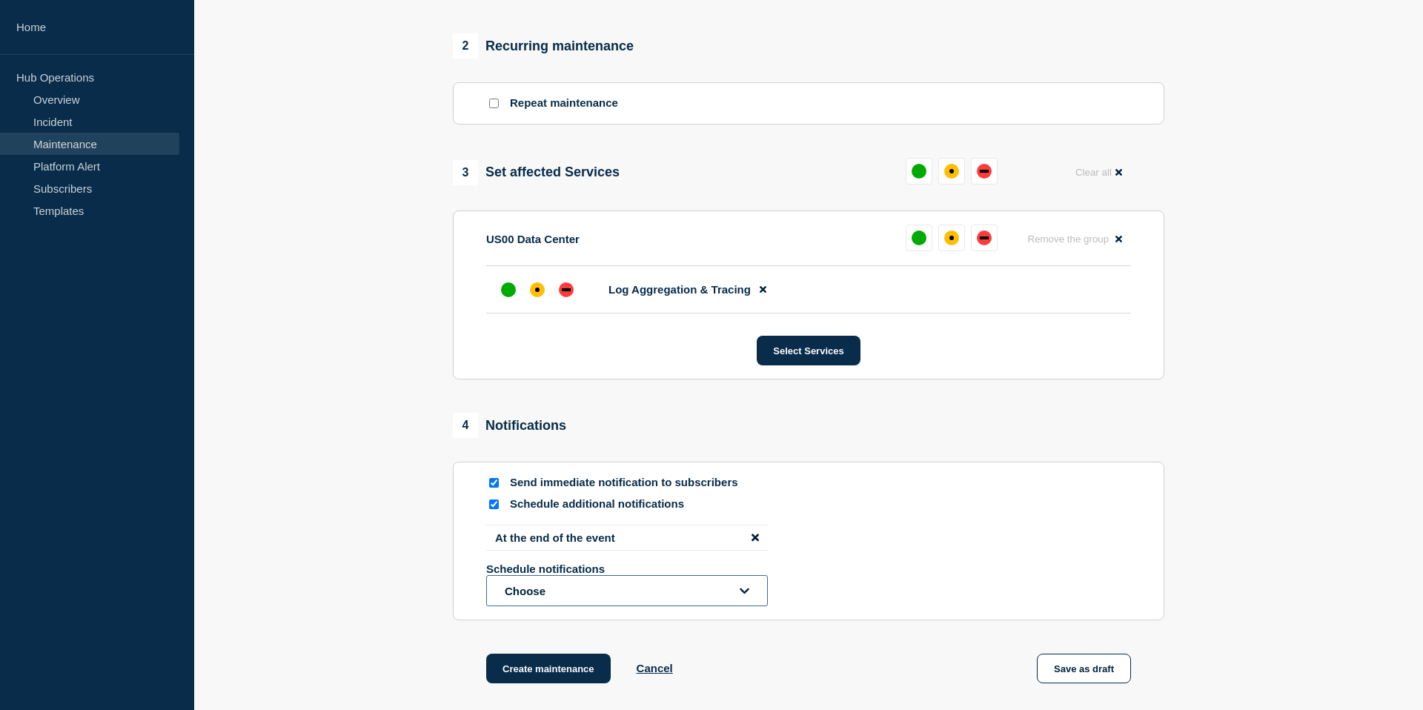
click at [559, 606] on button "Choose" at bounding box center [627, 590] width 282 height 31
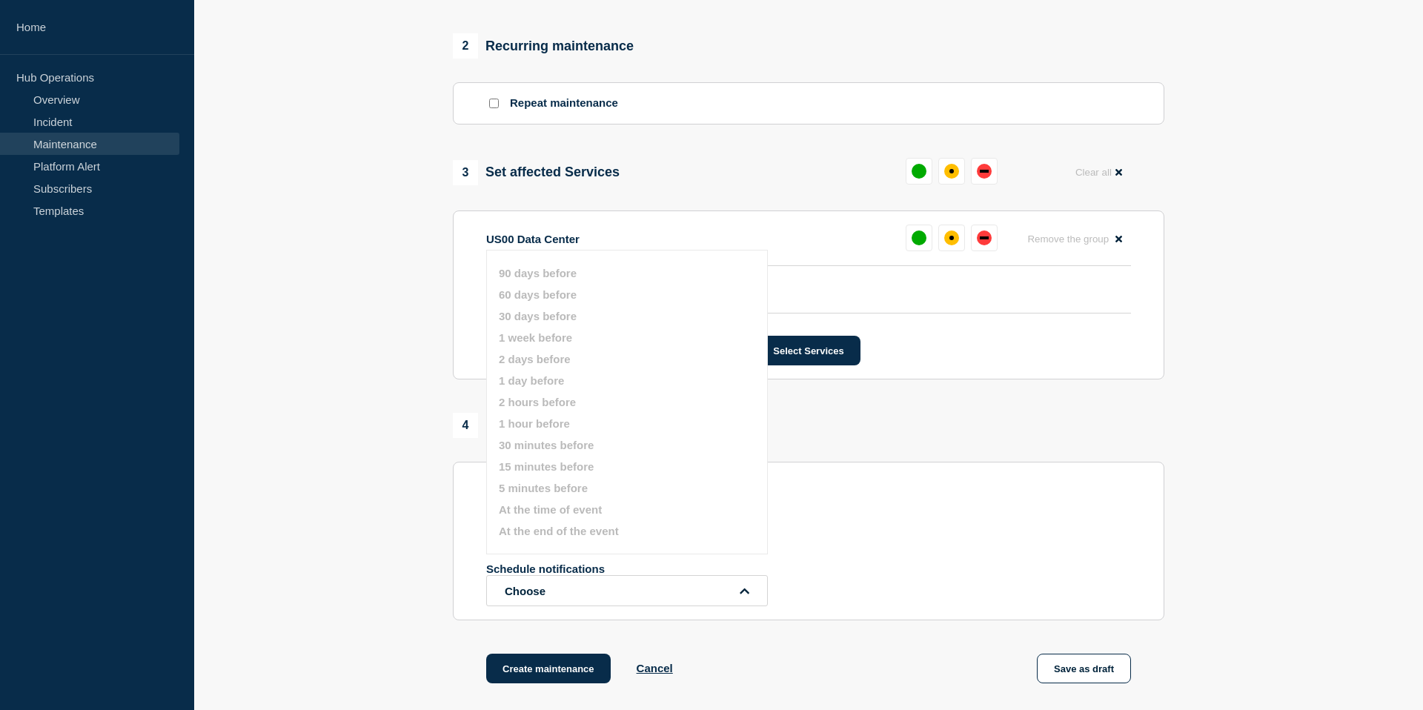
click at [425, 619] on section "1 Provide details Title (required) SRE - US00 Elastic Stack Patching Start time…" at bounding box center [808, 124] width 1229 height 1194
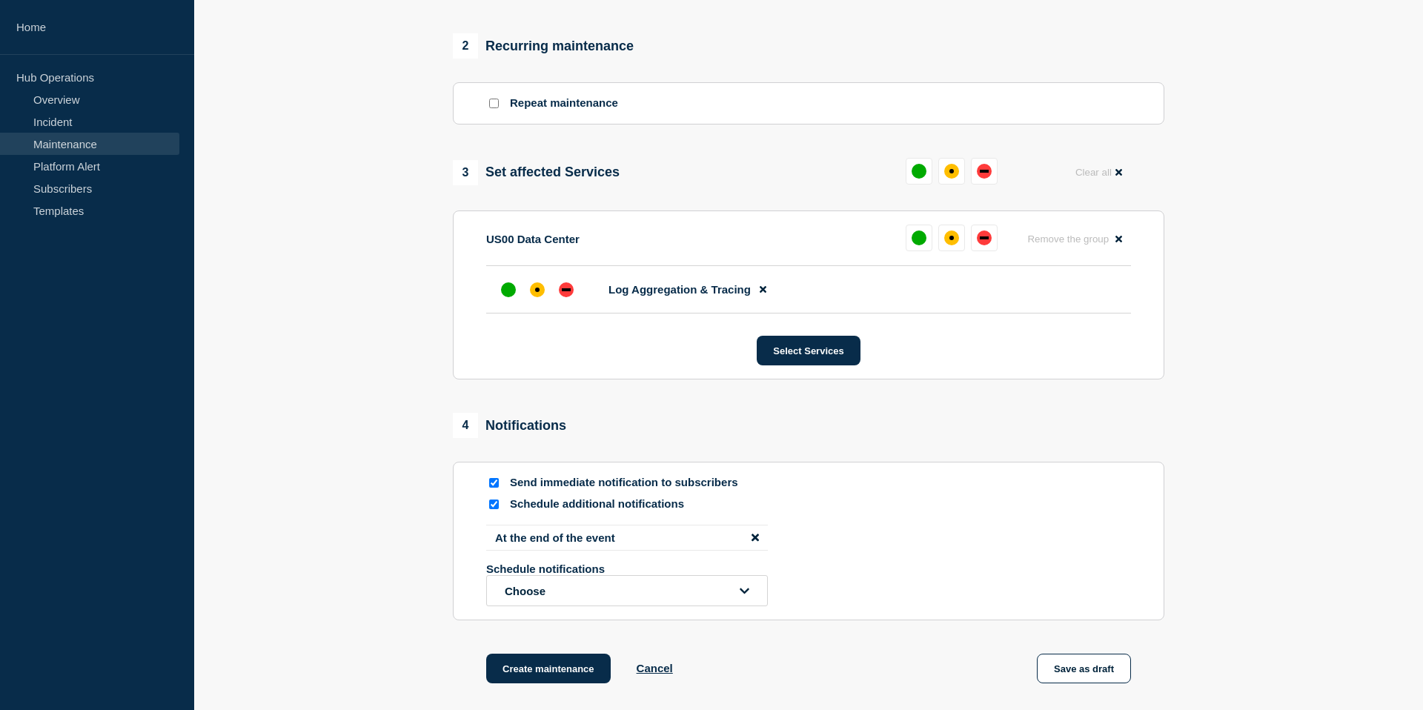
click at [752, 543] on icon "disable notification At the end of the event" at bounding box center [755, 537] width 7 height 11
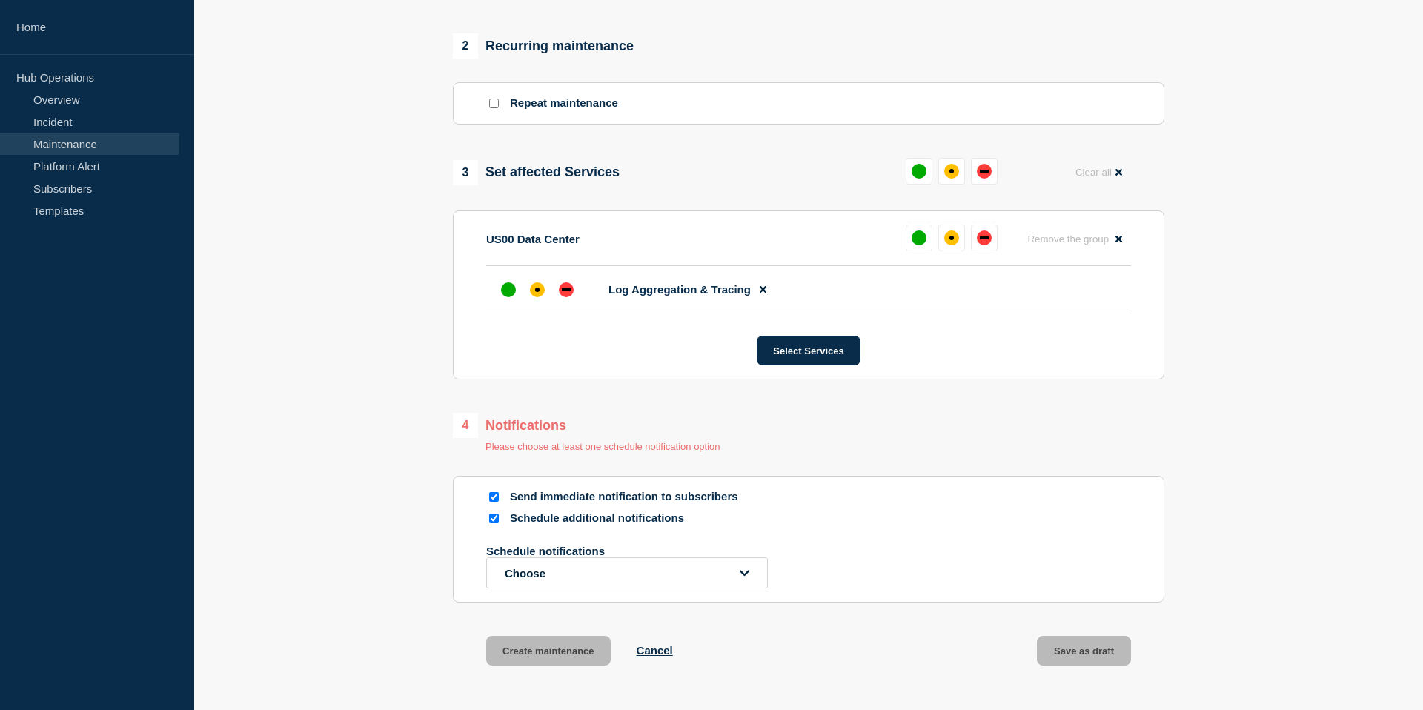
click at [490, 523] on input "Schedule additional notifications" at bounding box center [494, 519] width 10 height 10
checkbox input "false"
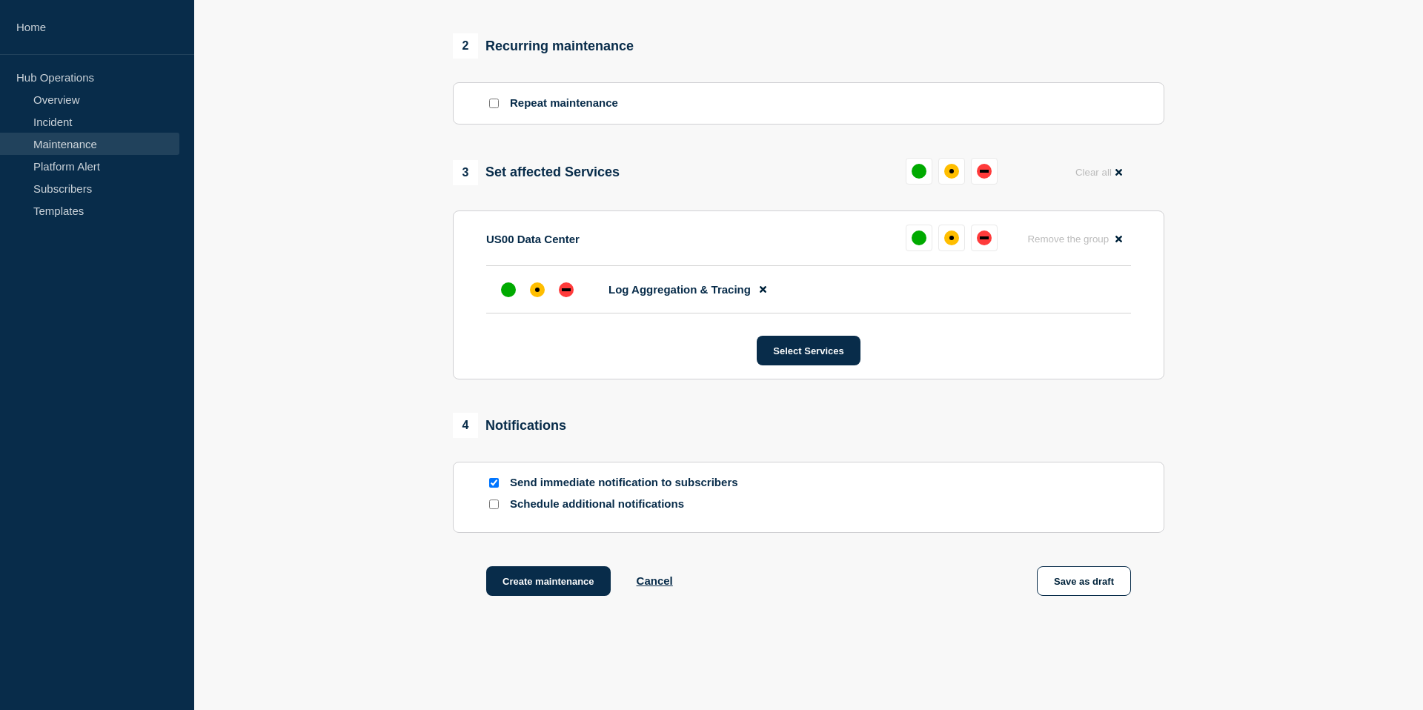
click at [495, 488] on input "Send immediate notification to subscribers" at bounding box center [494, 483] width 10 height 10
checkbox input "false"
click at [496, 509] on input "Schedule additional notifications" at bounding box center [494, 505] width 10 height 10
checkbox input "true"
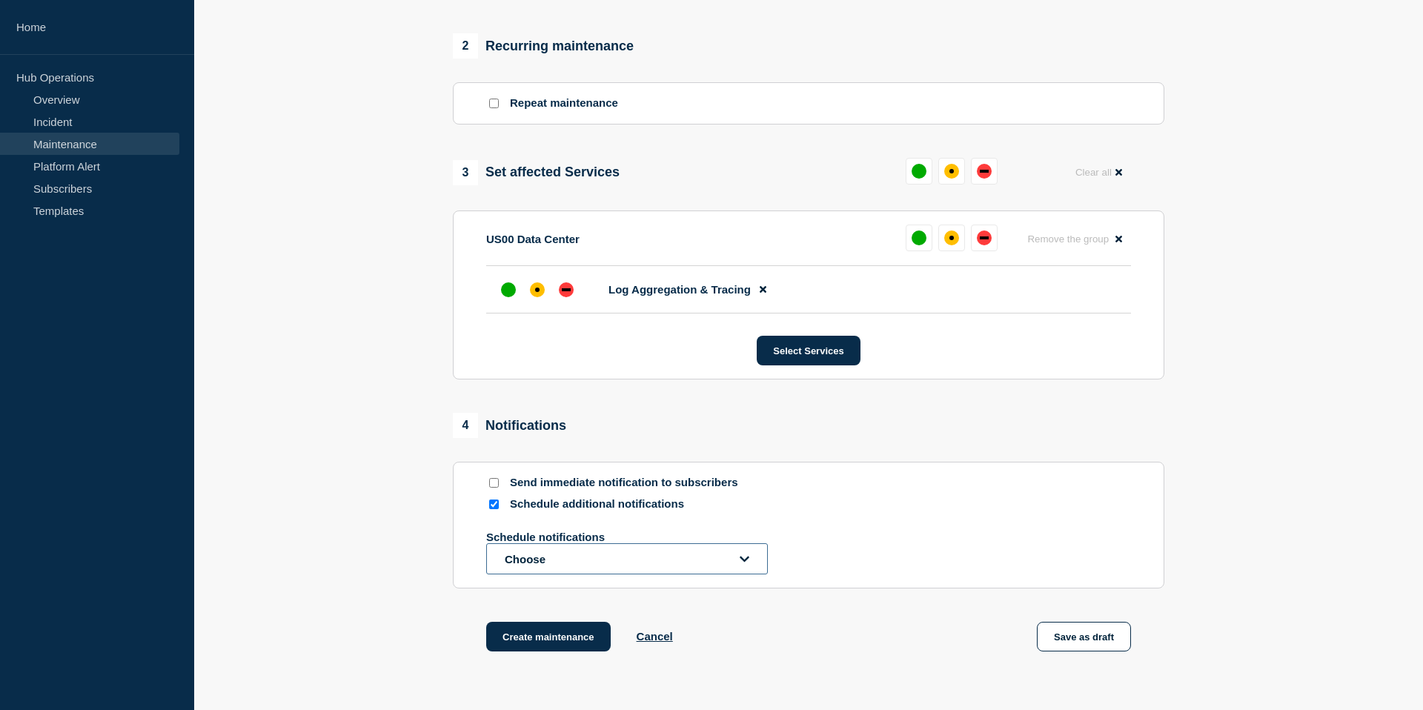
click at [549, 575] on button "Choose" at bounding box center [627, 558] width 282 height 31
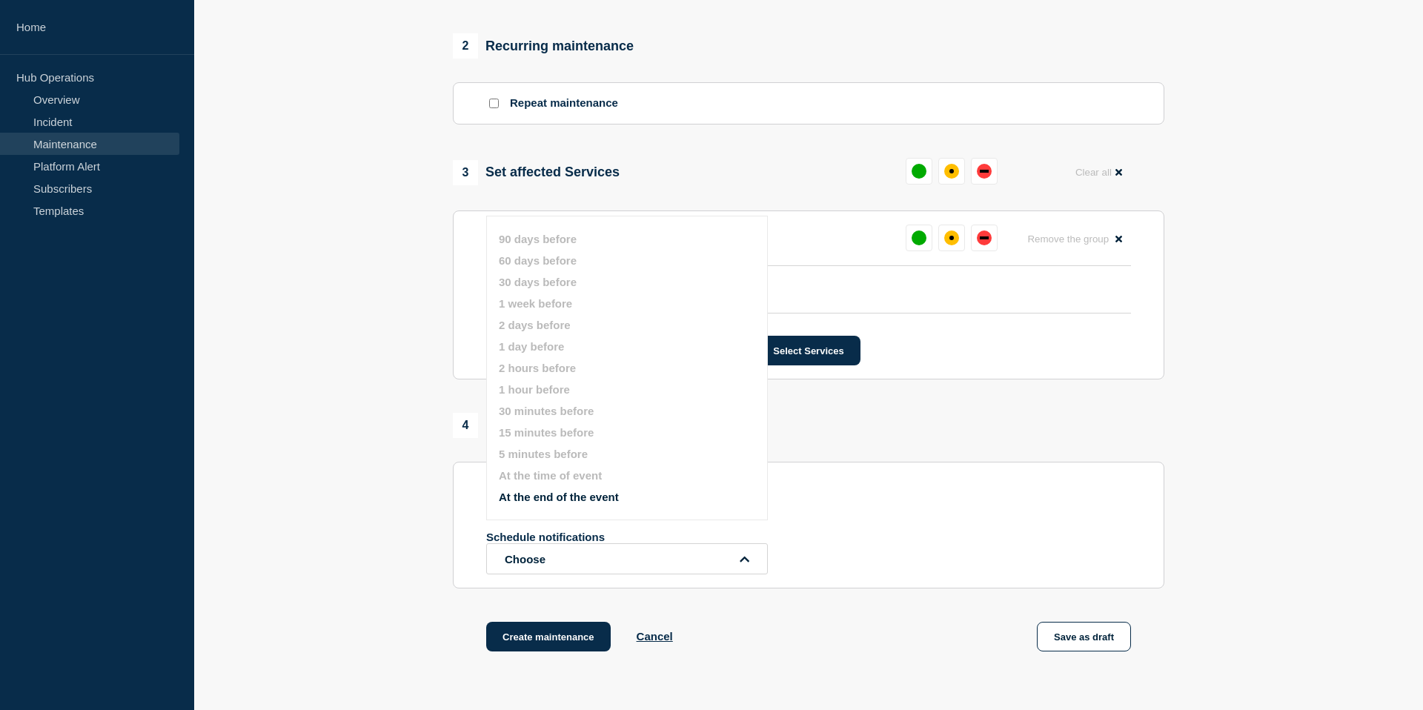
click at [452, 580] on div "1 Provide details Title (required) SRE - US00 Elastic Stack Patching Start time…" at bounding box center [809, 108] width 729 height 1162
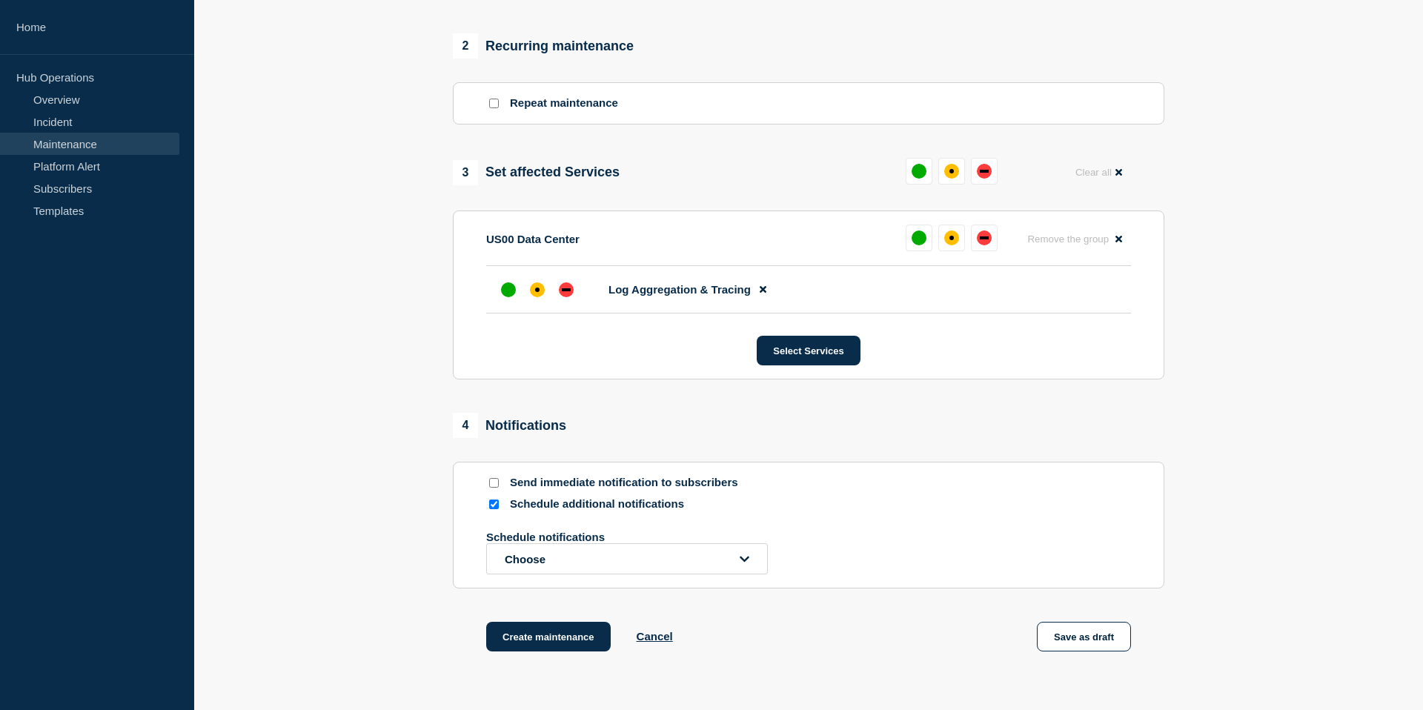
click at [494, 512] on div at bounding box center [493, 504] width 15 height 14
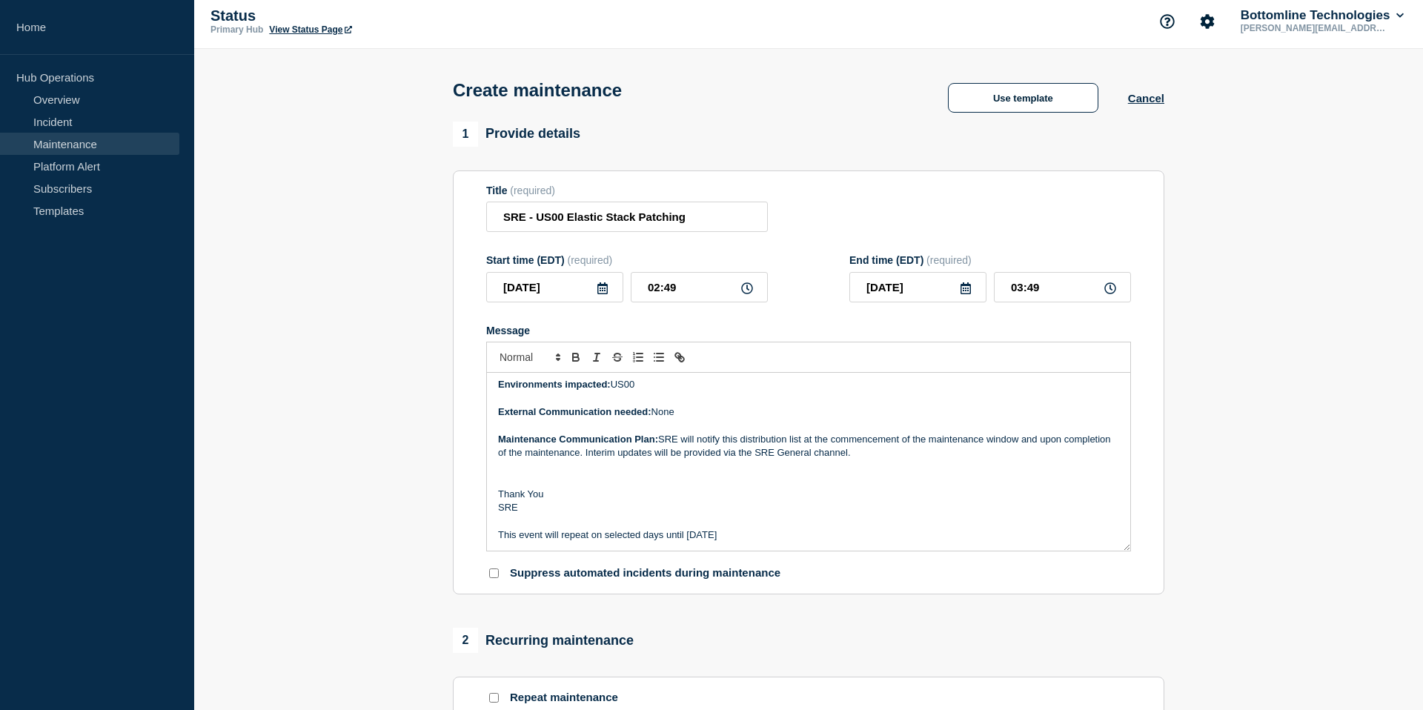
scroll to position [0, 0]
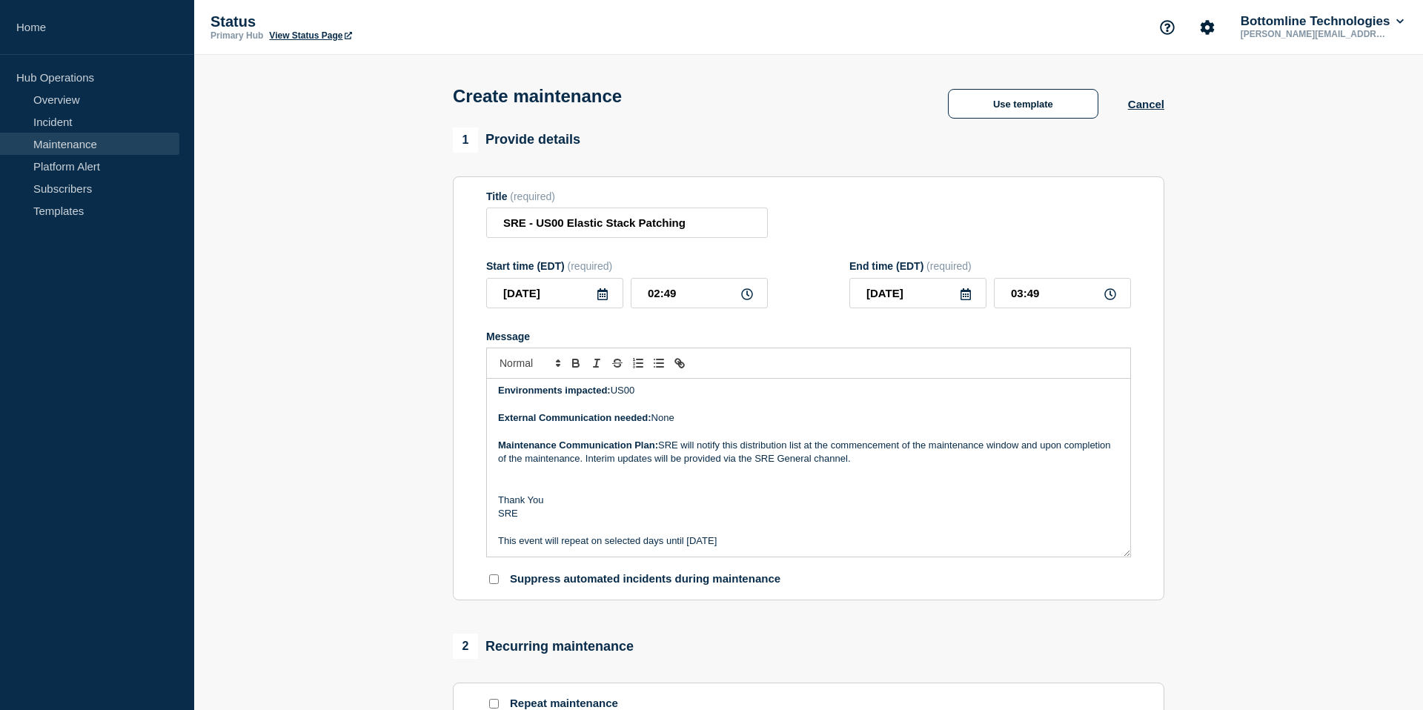
click at [605, 300] on icon at bounding box center [603, 294] width 10 height 12
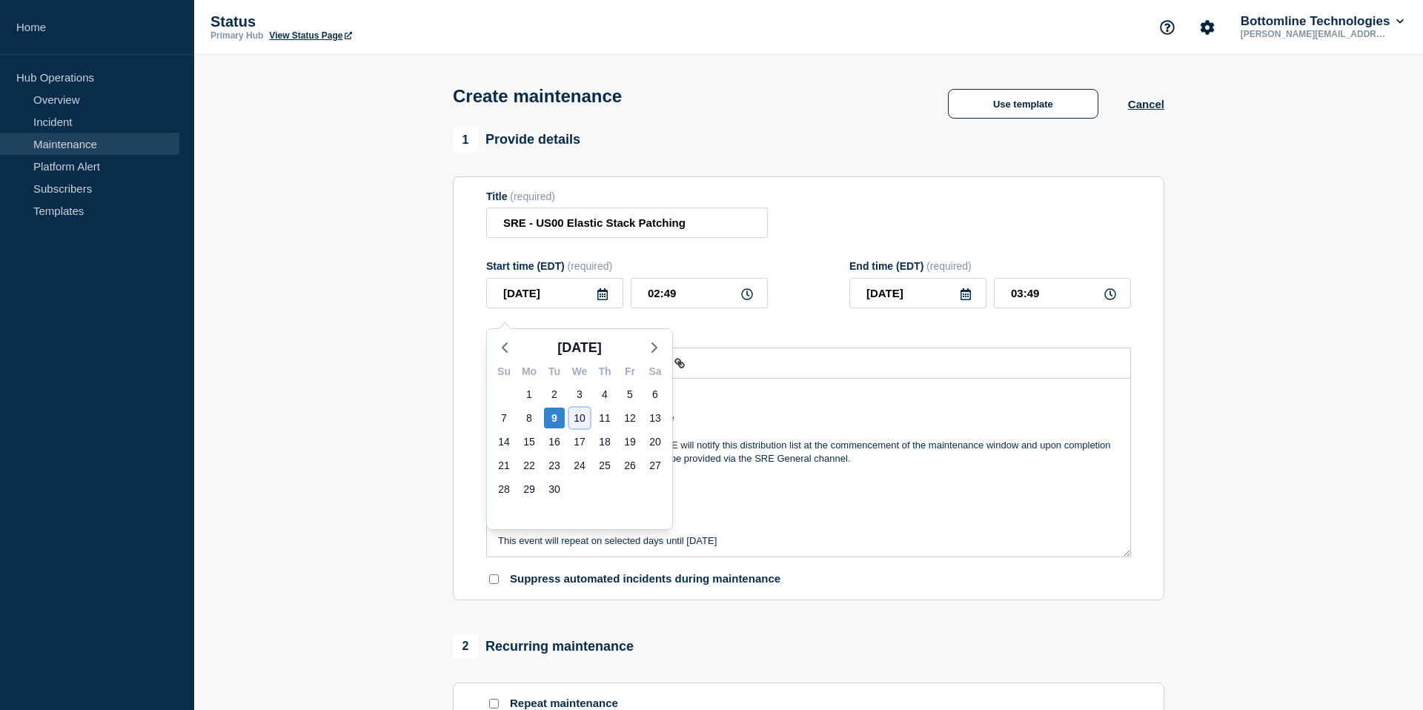
click at [578, 417] on div "10" at bounding box center [579, 418] width 21 height 21
type input "[DATE]"
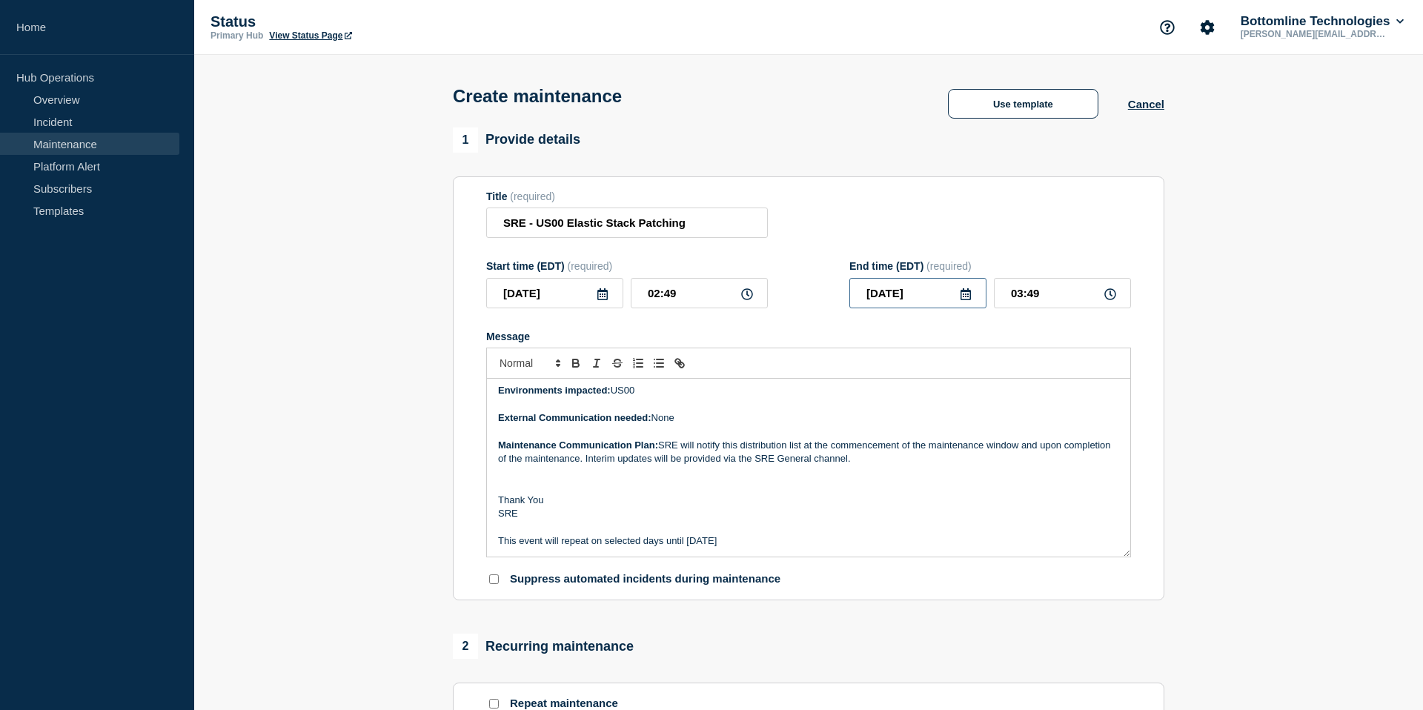
click at [972, 306] on input "[DATE]" at bounding box center [918, 293] width 137 height 30
click at [946, 443] on div "17" at bounding box center [943, 441] width 21 height 21
type input "[DATE]"
click at [885, 343] on div "Message" at bounding box center [808, 337] width 645 height 12
click at [681, 301] on input "02:49" at bounding box center [699, 293] width 137 height 30
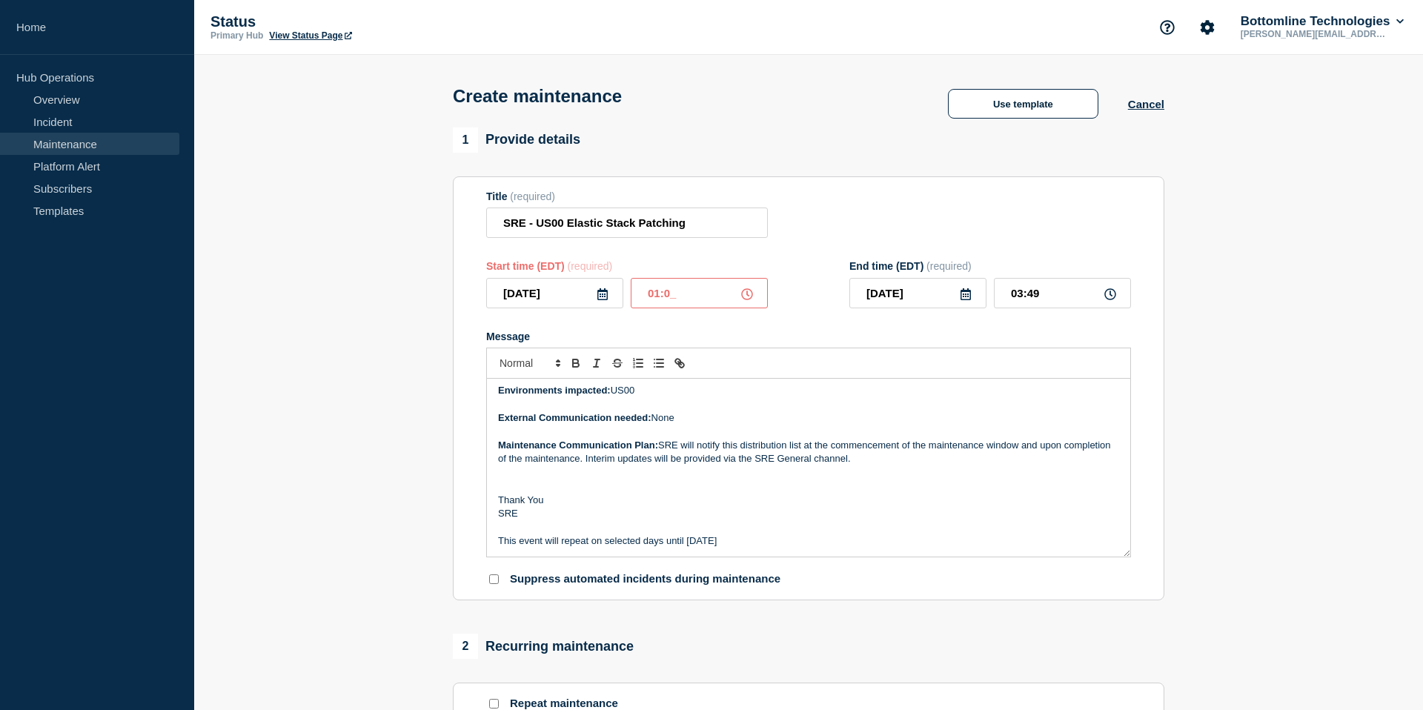
type input "01:00"
click at [1024, 305] on input "02:00" at bounding box center [1062, 293] width 137 height 30
type input "05:00"
click at [1019, 239] on div "Title (required) SRE - US00 Elastic Stack Patching" at bounding box center [808, 215] width 645 height 48
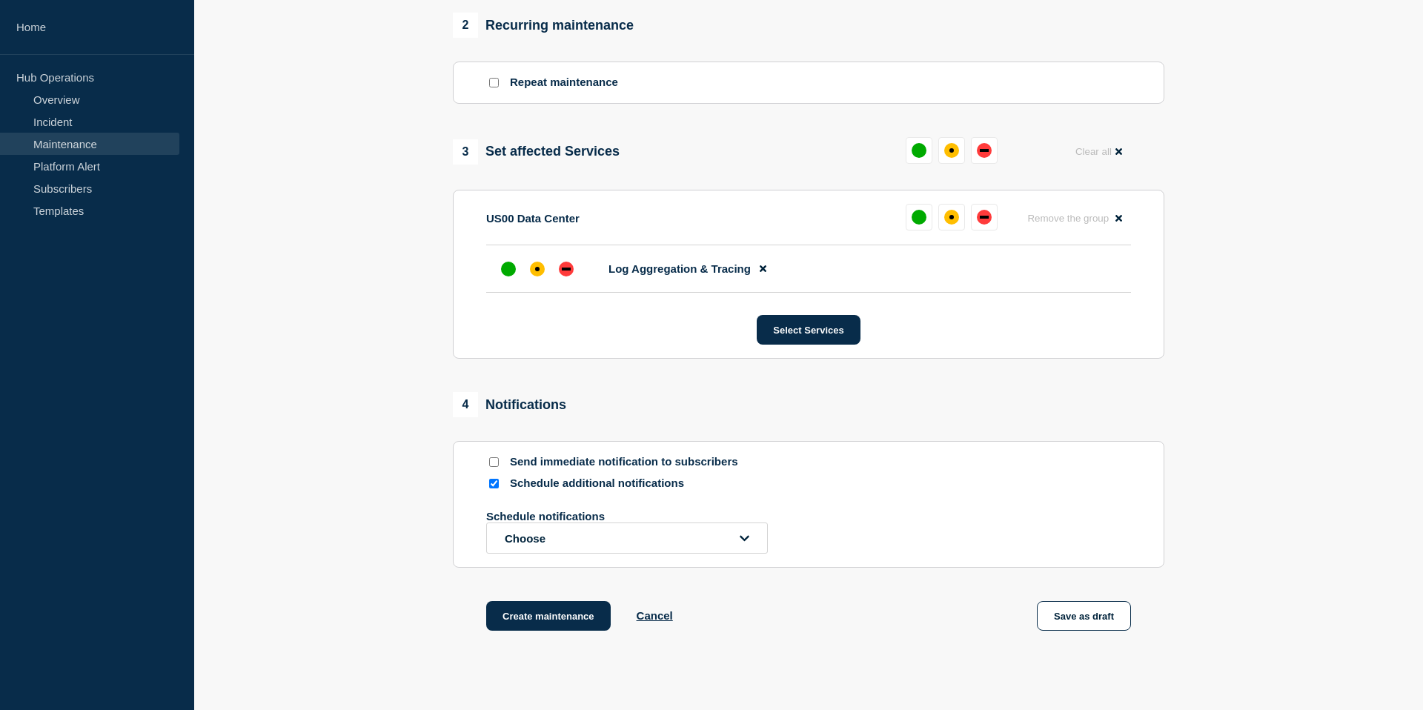
scroll to position [741, 0]
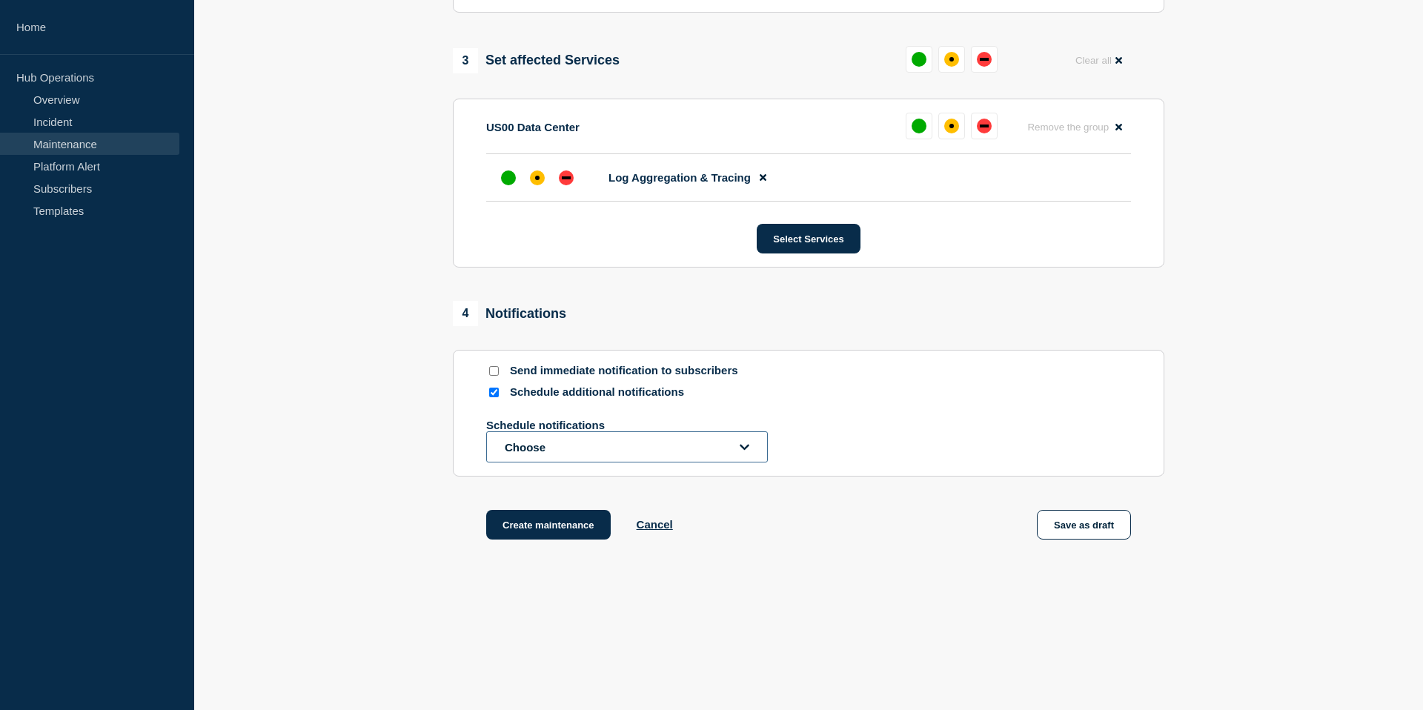
click at [685, 457] on button "Choose" at bounding box center [627, 446] width 282 height 31
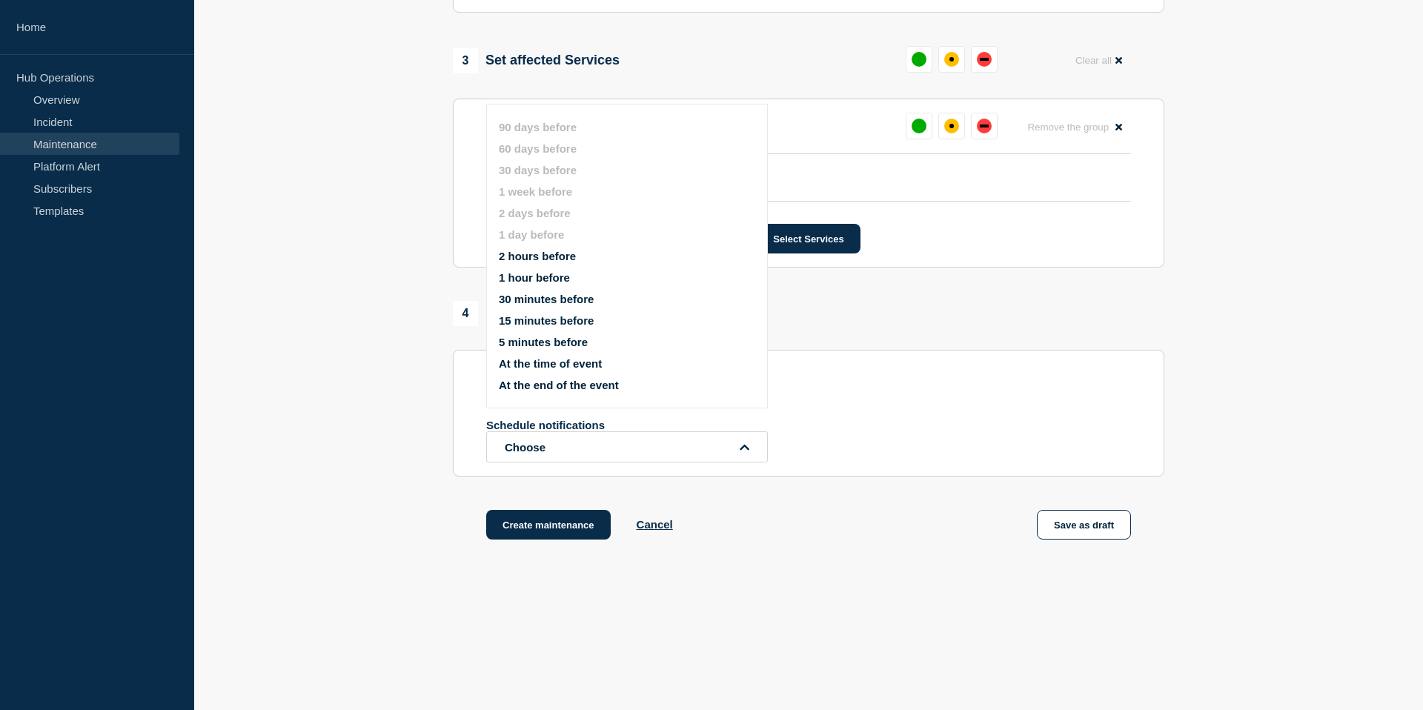
click at [571, 250] on button "2 hours before" at bounding box center [537, 256] width 77 height 13
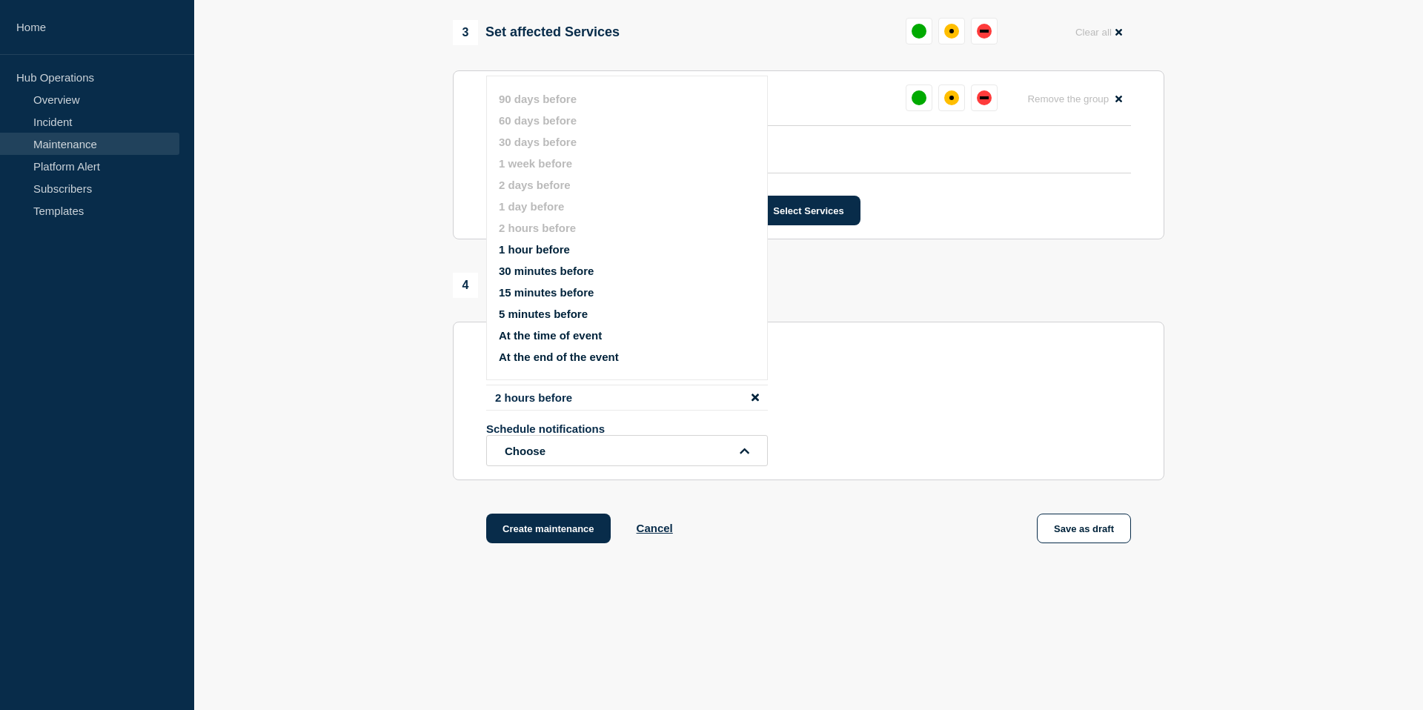
click at [571, 256] on li "1 hour before" at bounding box center [640, 249] width 282 height 13
click at [539, 256] on button "1 hour before" at bounding box center [534, 249] width 71 height 13
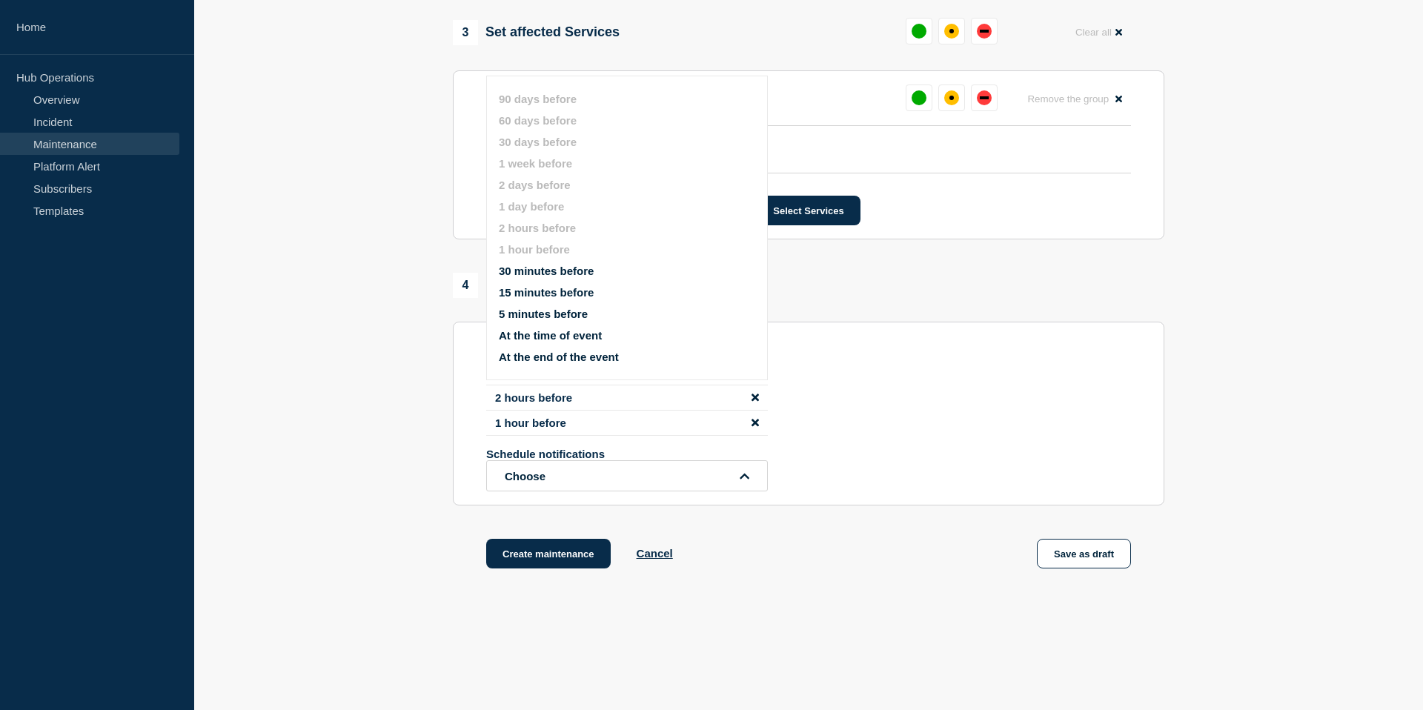
click at [554, 277] on button "30 minutes before" at bounding box center [546, 271] width 95 height 13
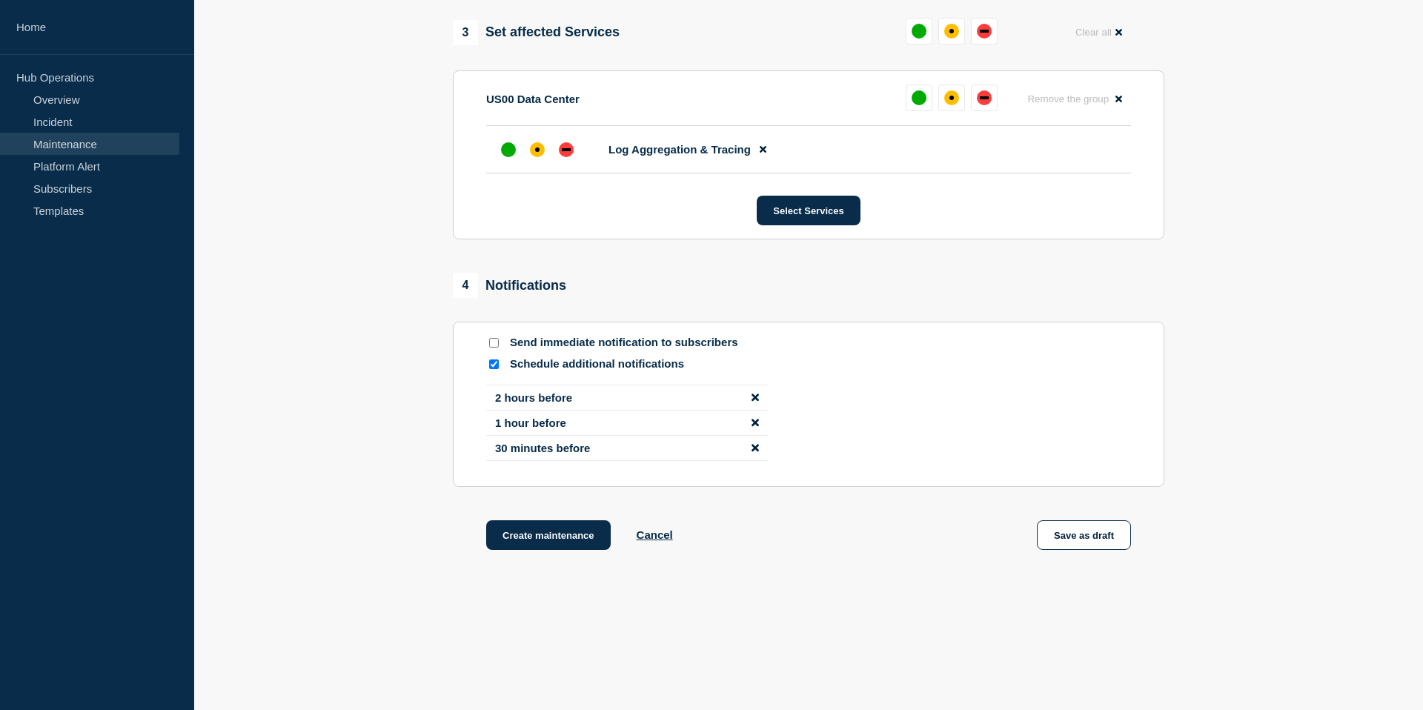
click at [847, 437] on div "2 hours before 1 hour before 30 minutes before" at bounding box center [808, 429] width 645 height 88
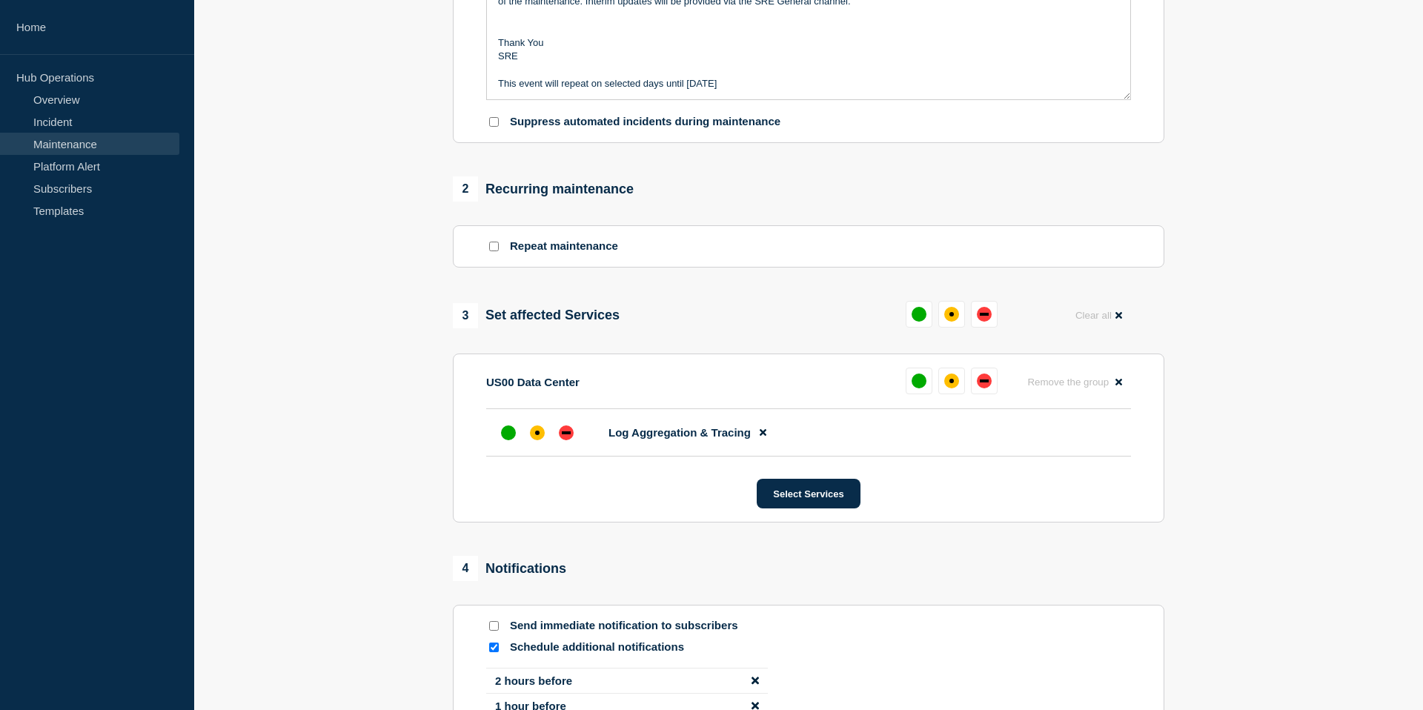
scroll to position [457, 0]
click at [490, 252] on input "Repeat maintenance" at bounding box center [494, 247] width 10 height 10
checkbox input "true"
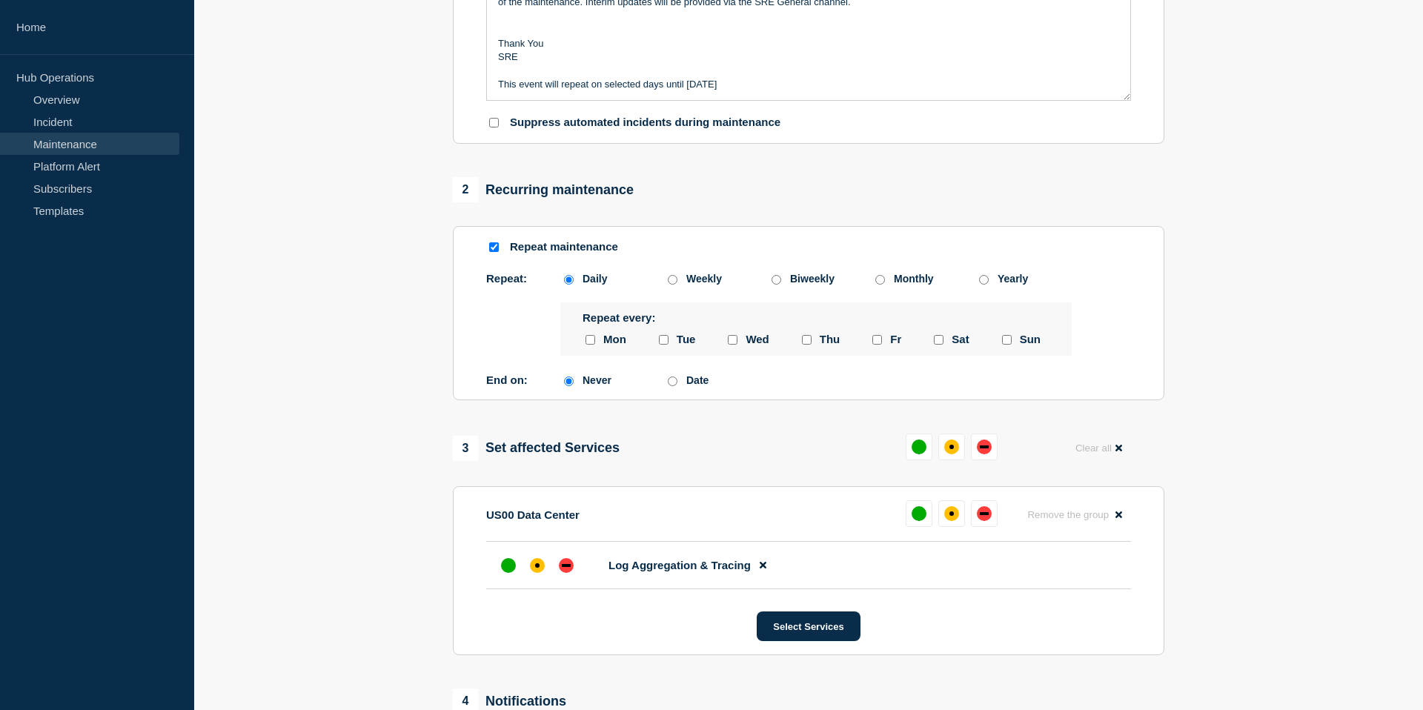
click at [672, 386] on input "Date" at bounding box center [673, 382] width 10 height 10
radio input "true"
radio input "false"
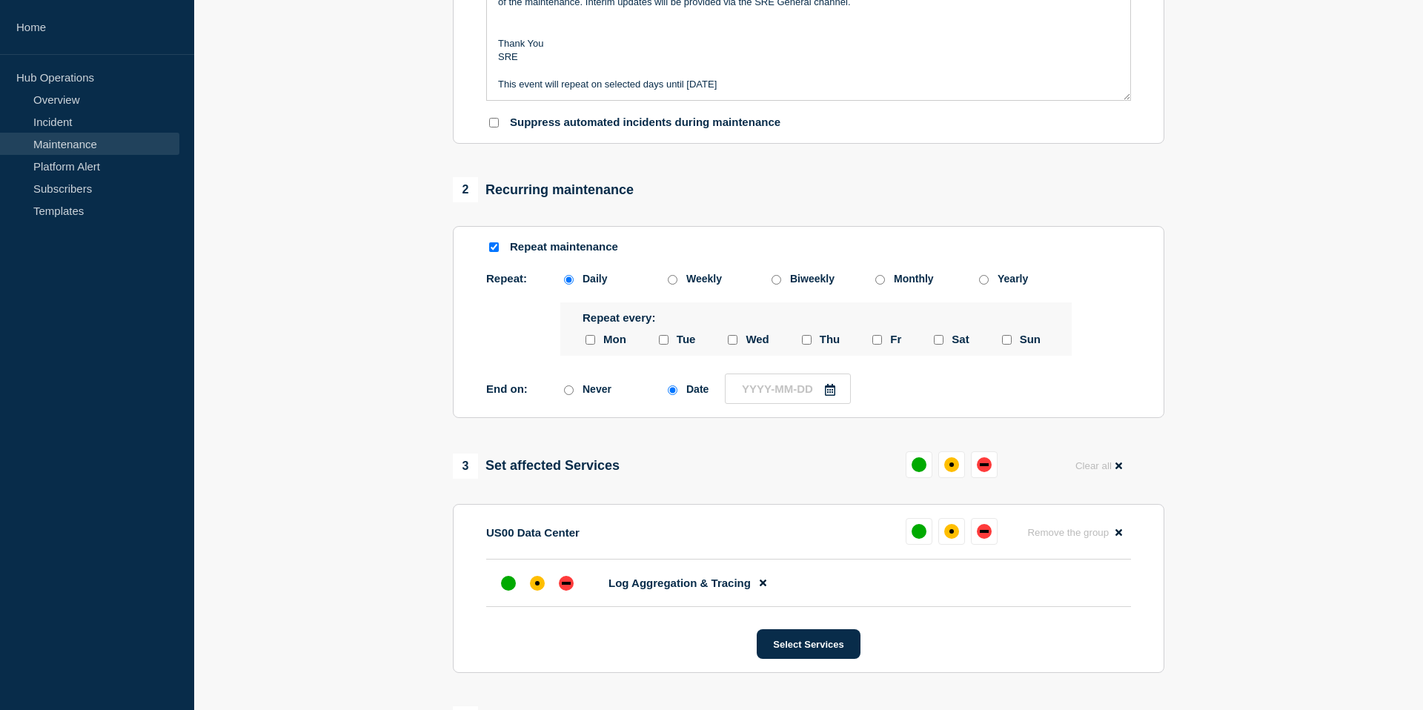
click at [825, 396] on icon at bounding box center [830, 390] width 10 height 12
click at [823, 530] on div "10" at bounding box center [818, 527] width 21 height 21
click at [823, 551] on div "17" at bounding box center [818, 550] width 21 height 21
click at [827, 396] on icon at bounding box center [830, 390] width 10 height 12
click at [842, 553] on div "18" at bounding box center [843, 550] width 21 height 21
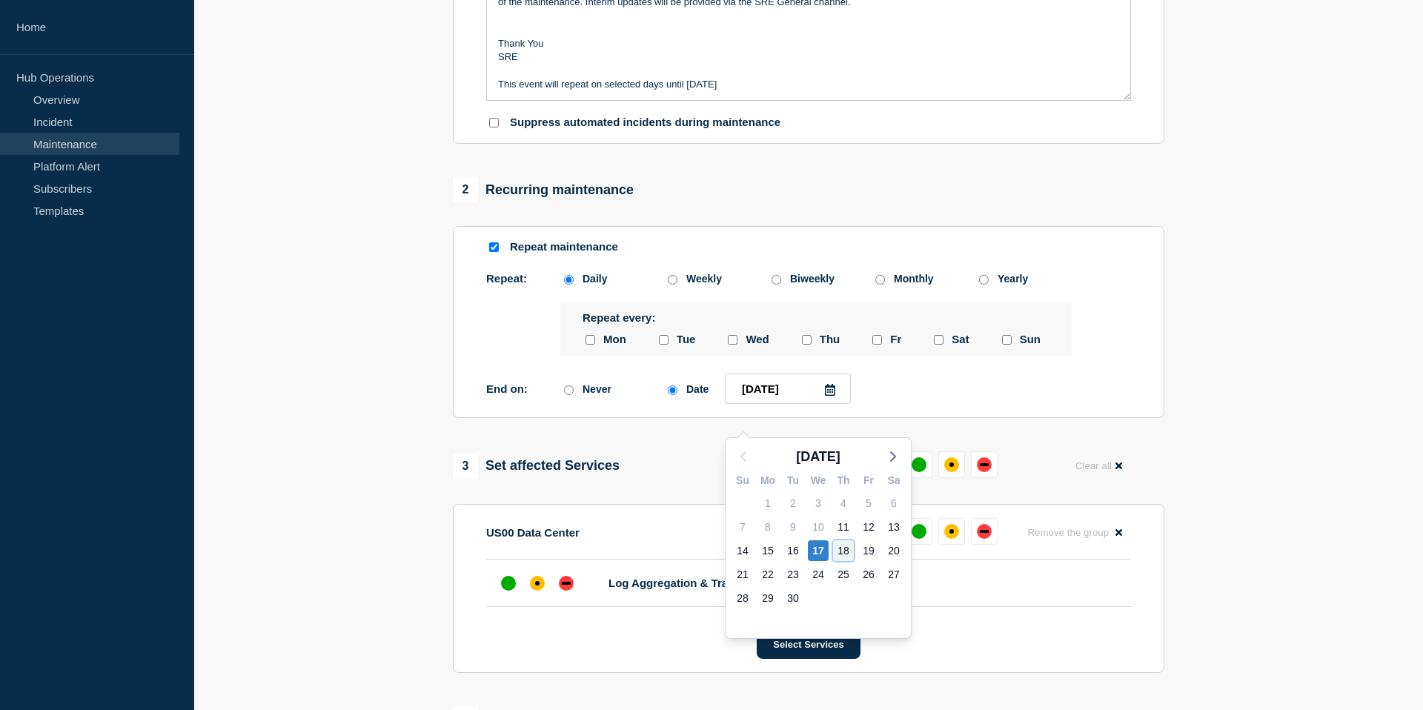
type input "[DATE]"
click at [810, 480] on div "3 Set affected Services Clear all" at bounding box center [809, 466] width 712 height 29
click at [670, 463] on div "1 Provide details Title (required) SRE - US00 Elastic Stack Patching Start time…" at bounding box center [809, 346] width 729 height 1351
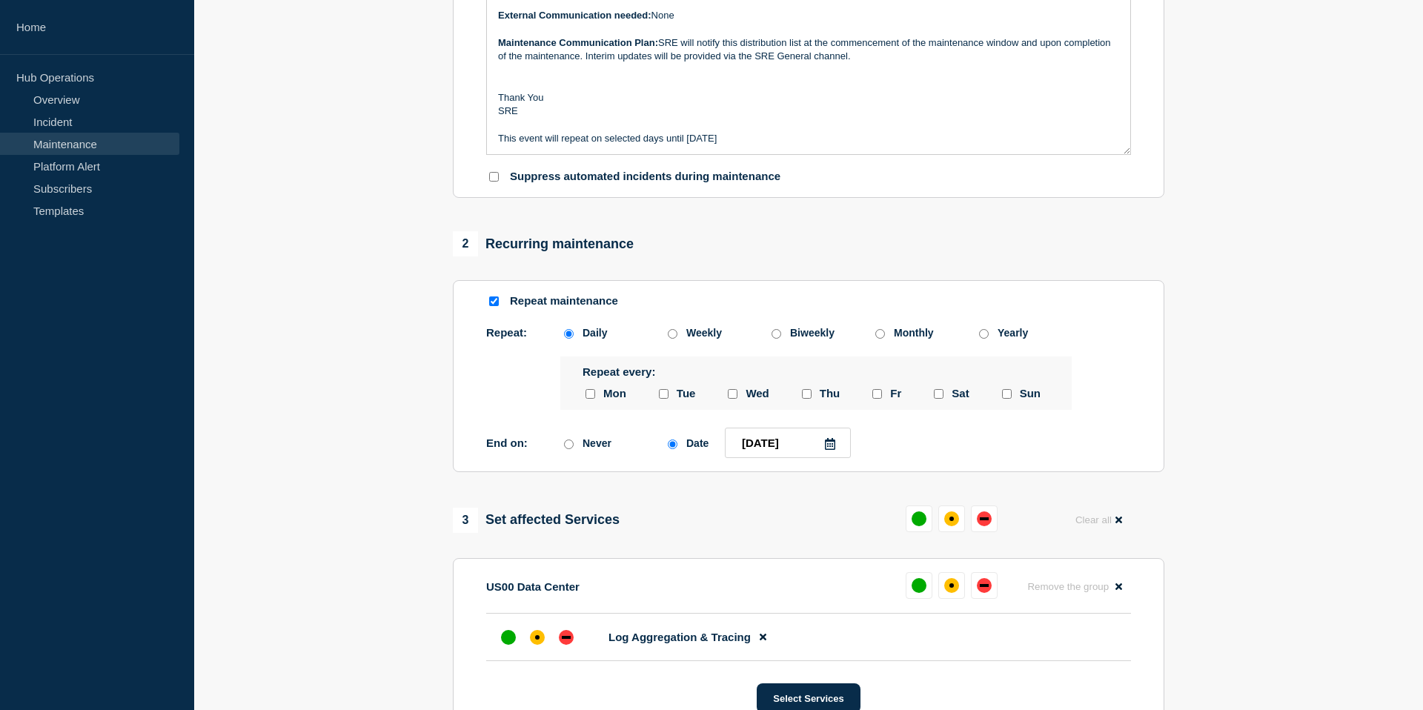
scroll to position [402, 0]
click at [397, 465] on section "1 Provide details Title (required) SRE - US00 Elastic Stack Patching Start time…" at bounding box center [808, 401] width 1229 height 1351
click at [398, 463] on section "1 Provide details Title (required) SRE - US00 Elastic Stack Patching Start time…" at bounding box center [808, 401] width 1229 height 1351
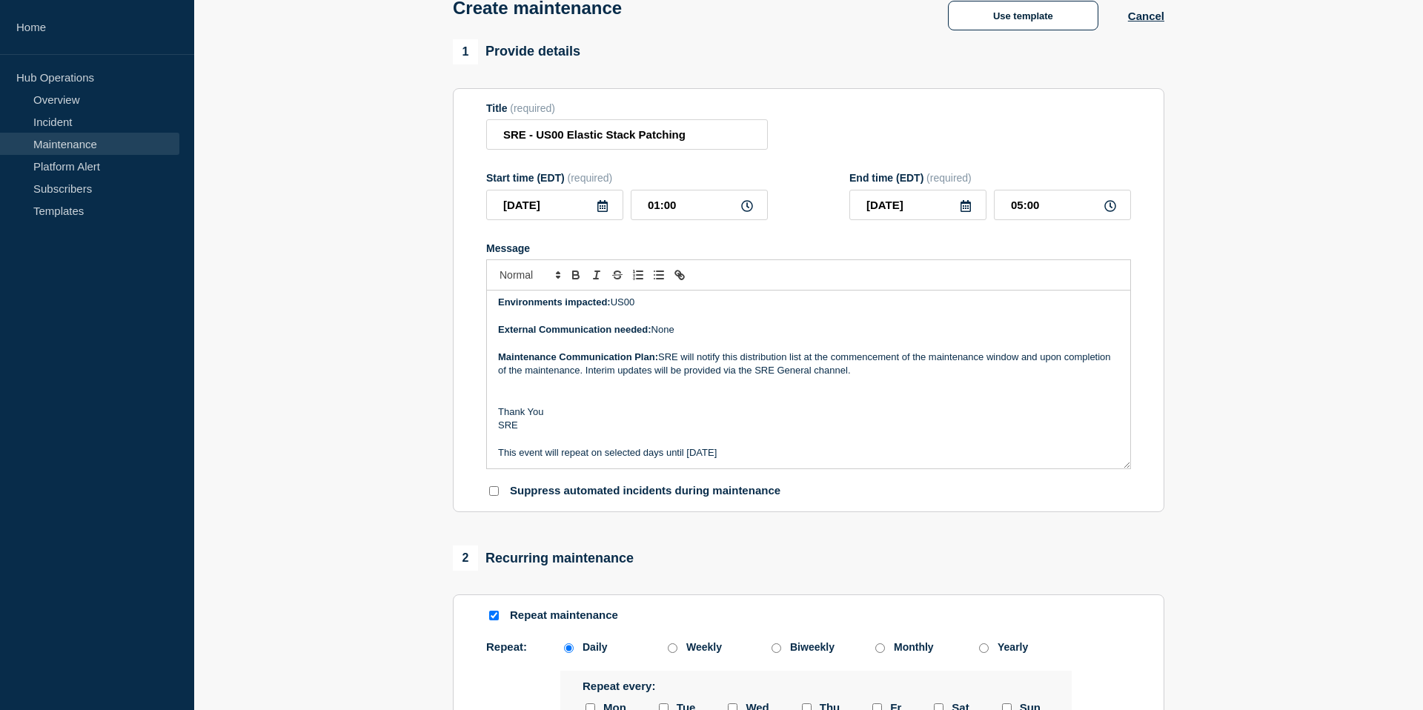
scroll to position [0, 0]
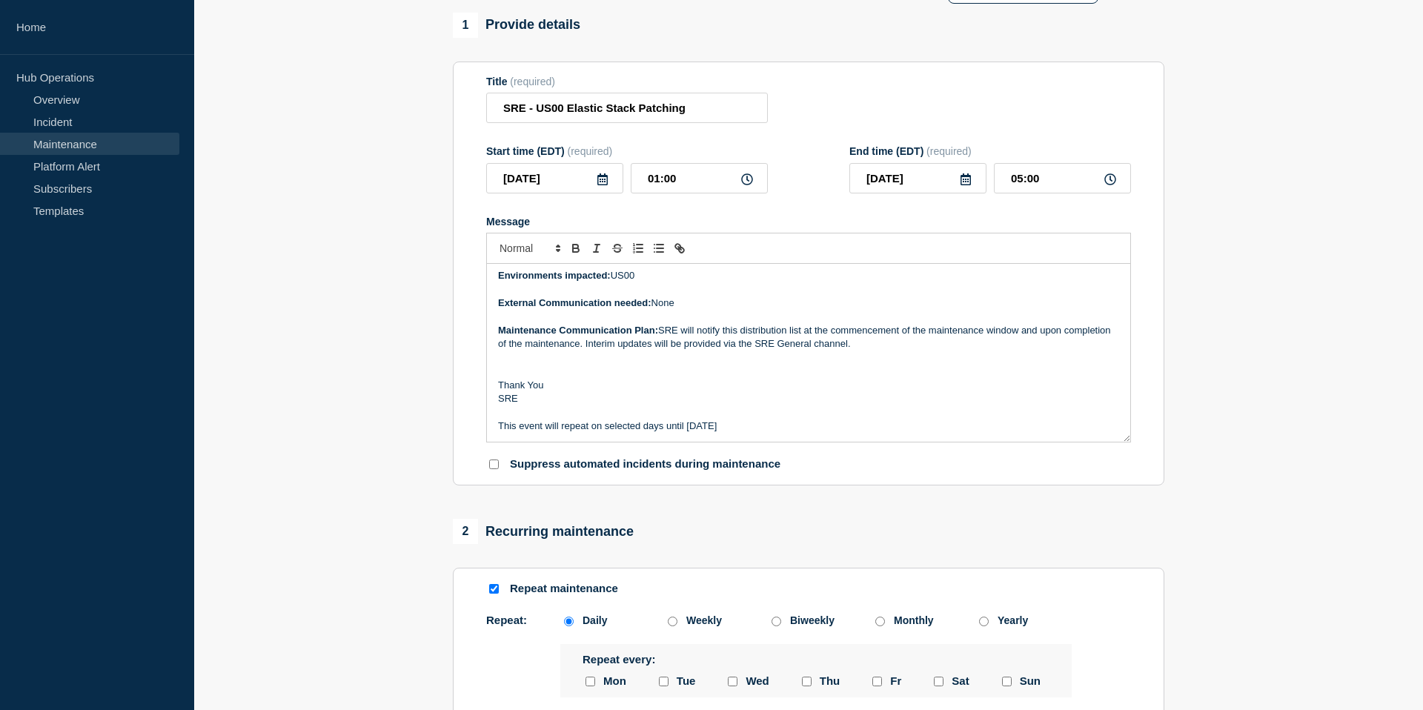
click at [632, 406] on p "SRE" at bounding box center [808, 398] width 621 height 13
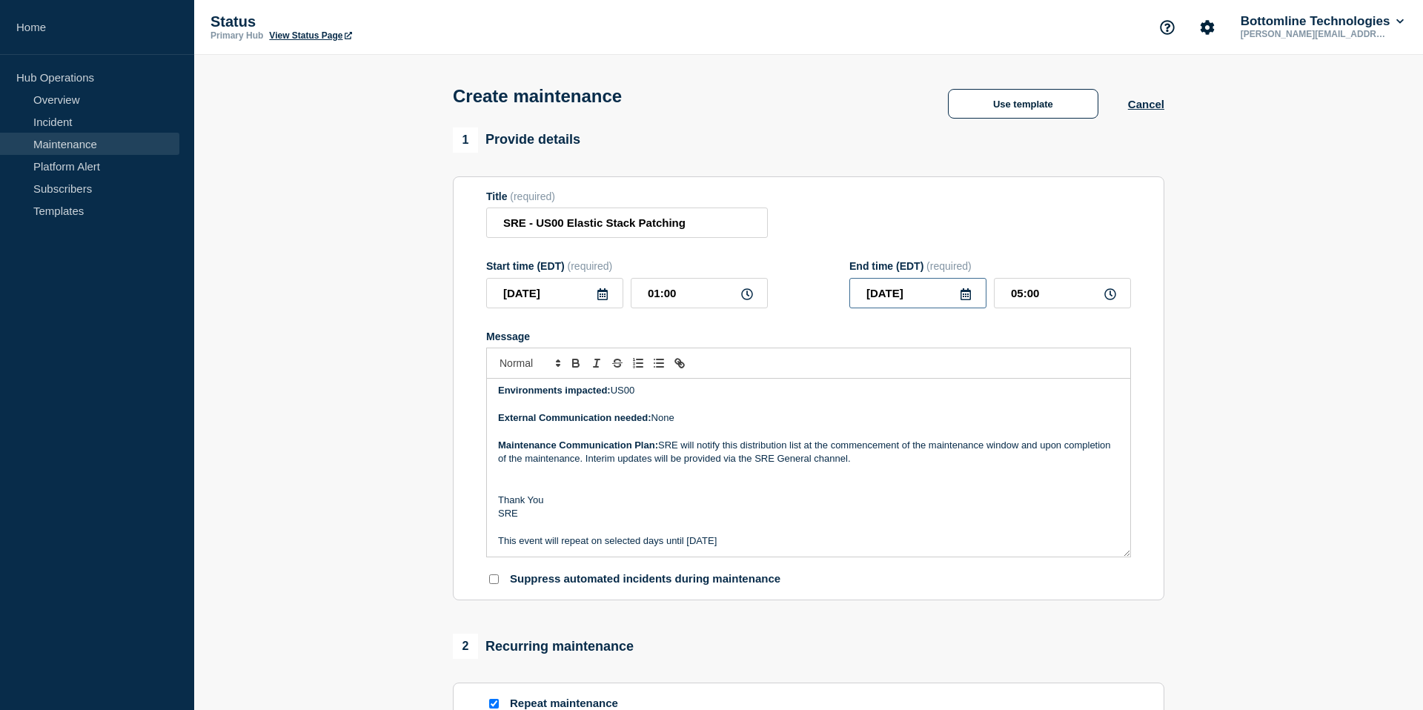
click at [918, 299] on input "[DATE]" at bounding box center [918, 293] width 137 height 30
click at [929, 301] on input "[DATE]" at bounding box center [918, 293] width 137 height 30
type input "[DATE]"
click at [474, 430] on section "Title (required) SRE - US00 Elastic Stack Patching Start time (EDT) (required) …" at bounding box center [809, 388] width 712 height 425
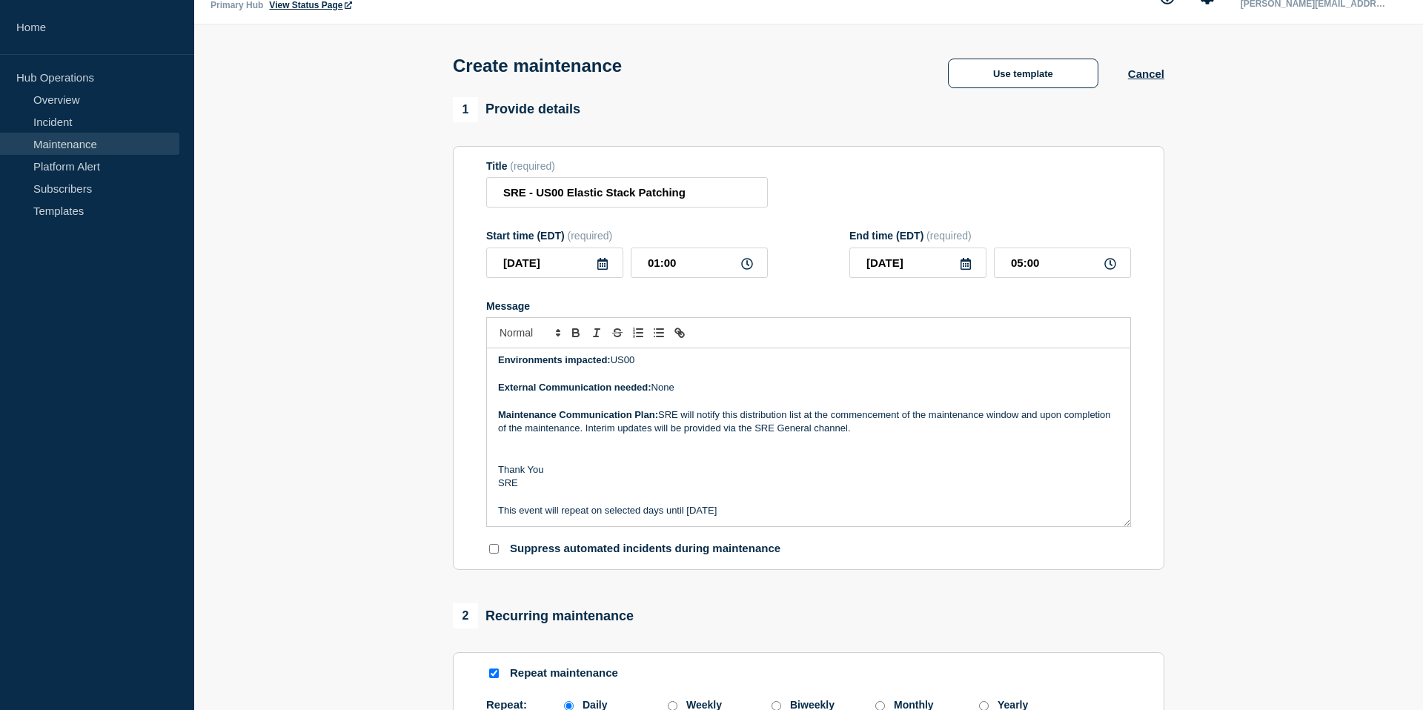
scroll to position [31, 0]
click at [696, 517] on p "This event will repeat on selected days until [DATE]" at bounding box center [808, 509] width 621 height 13
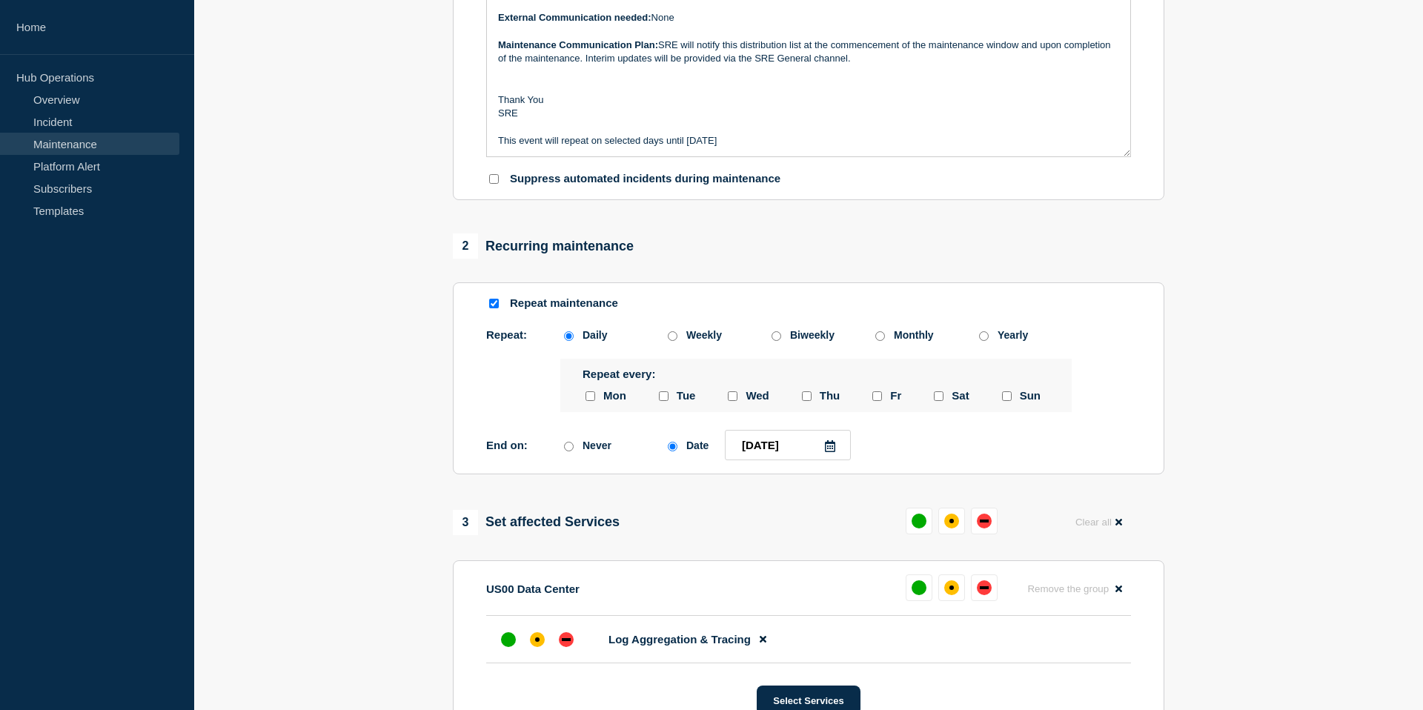
scroll to position [402, 0]
click at [825, 451] on icon at bounding box center [830, 445] width 10 height 12
click at [1252, 297] on section "1 Provide details Title (required) SRE - US00 Elastic Stack Patching Start time…" at bounding box center [808, 401] width 1229 height 1351
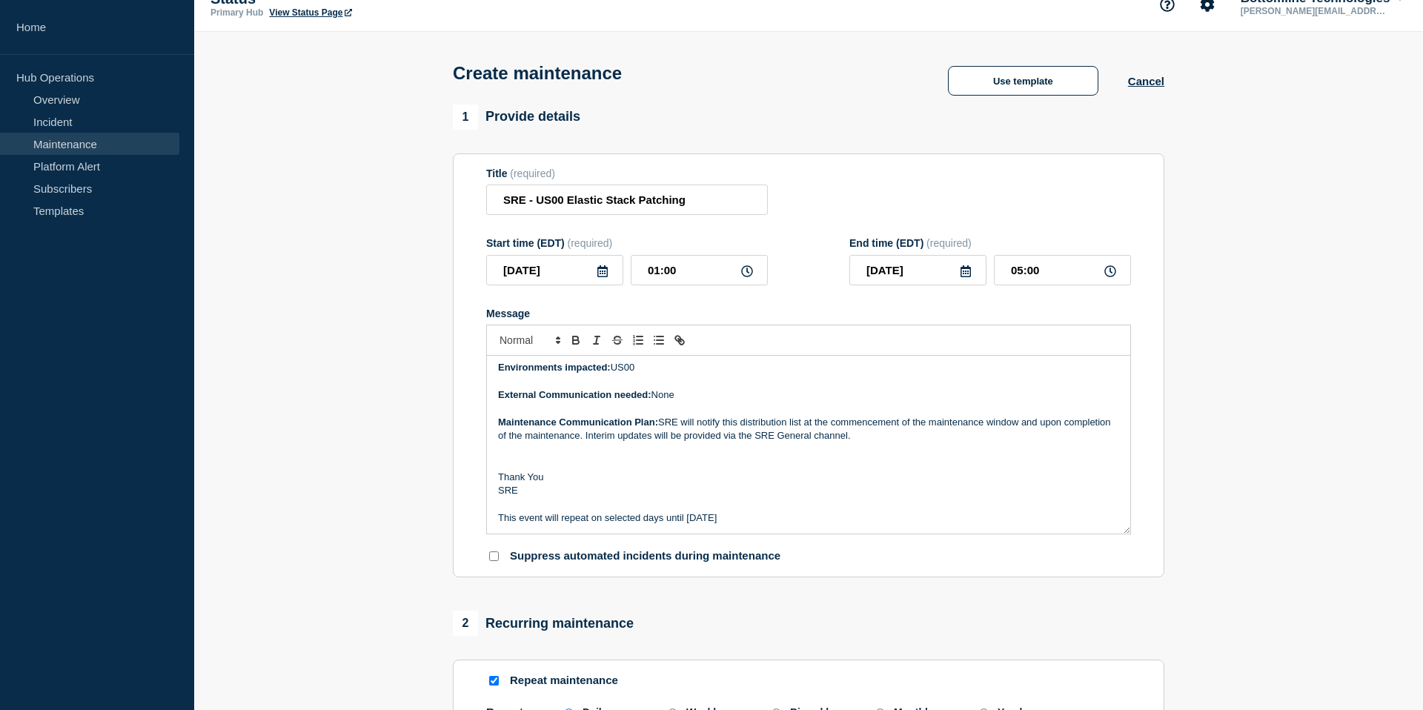
scroll to position [24, 0]
click at [785, 469] on p "Message" at bounding box center [808, 462] width 621 height 13
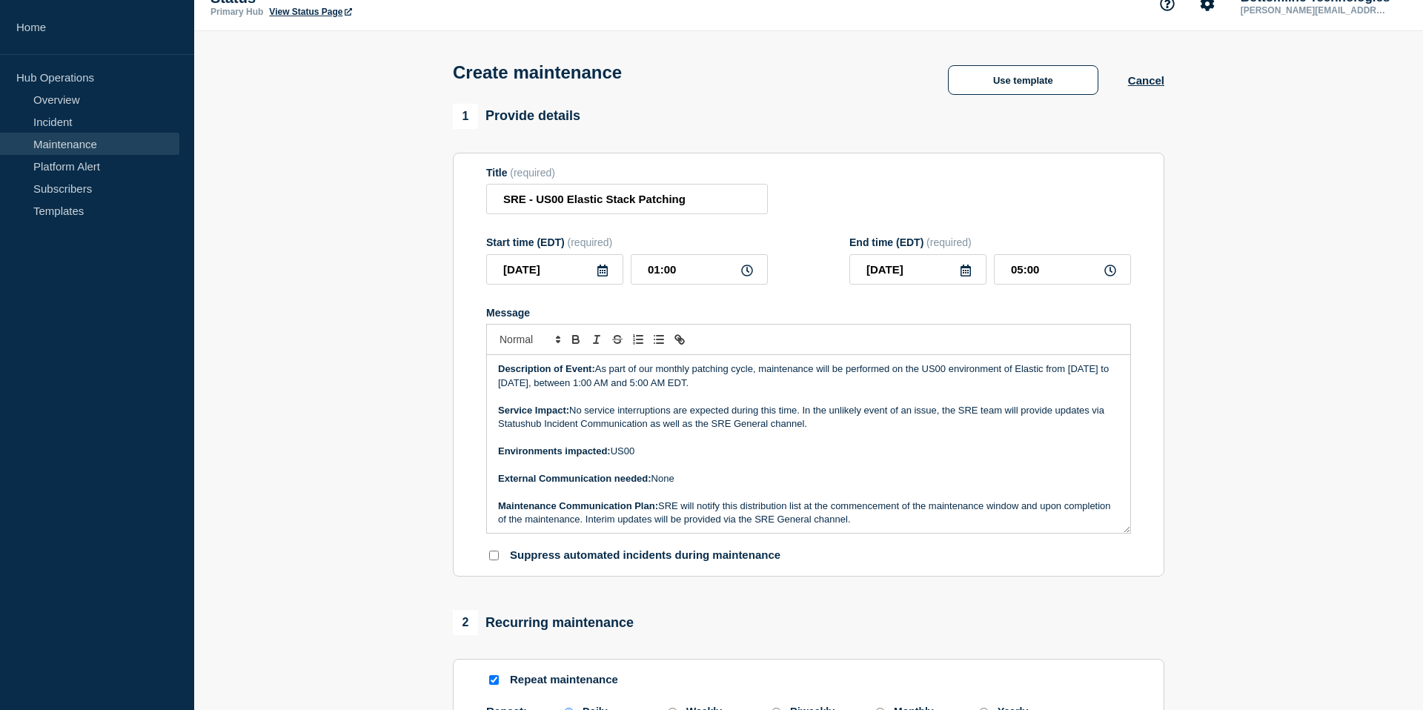
scroll to position [0, 0]
click at [1071, 387] on p "Description of Event: As part of our monthly patching cycle, maintenance will b…" at bounding box center [808, 377] width 621 height 27
click at [605, 391] on p "[DATE] to [DATE], between 1:00 AM and 5:00 AM EDT." at bounding box center [808, 384] width 621 height 13
click at [700, 460] on p "Environments impacted: US00" at bounding box center [808, 452] width 621 height 13
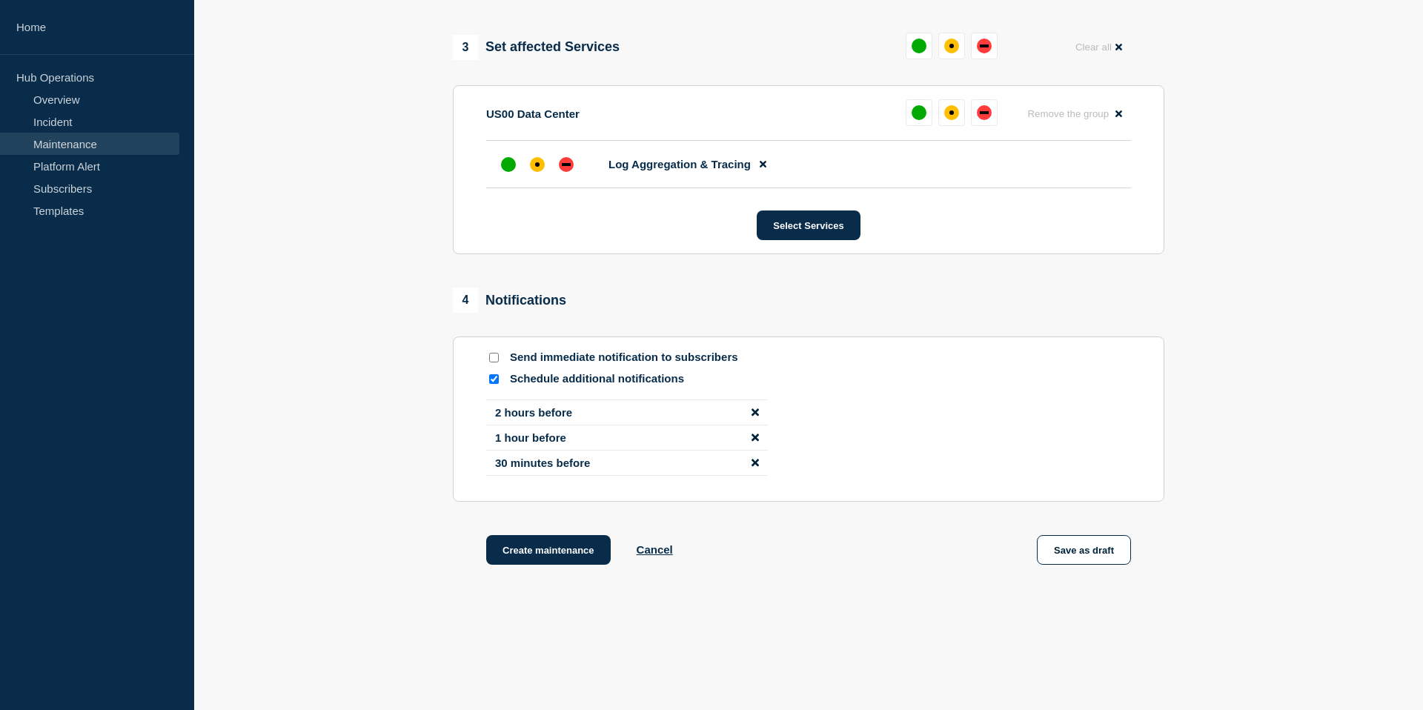
scroll to position [877, 0]
click at [578, 563] on button "Create maintenance" at bounding box center [548, 549] width 125 height 30
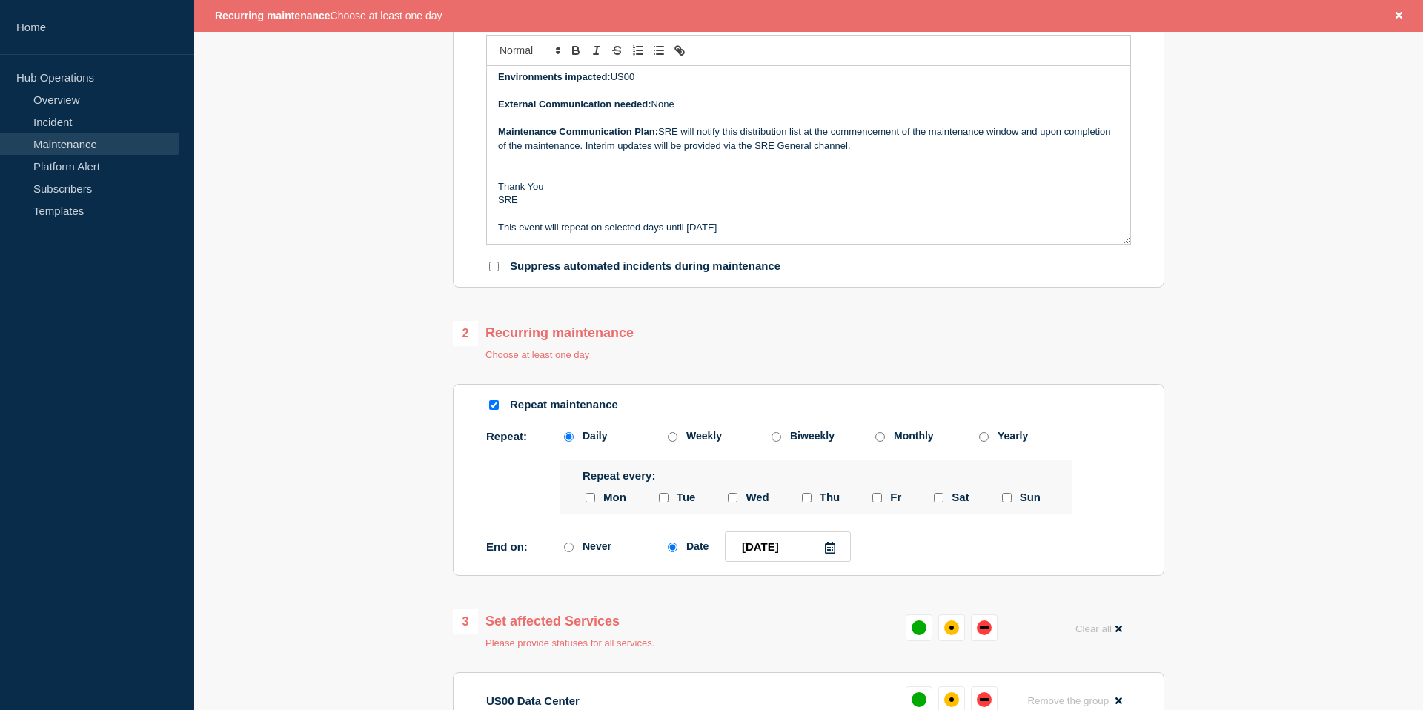
scroll to position [346, 0]
click at [593, 501] on input "monday checkbox" at bounding box center [591, 497] width 10 height 10
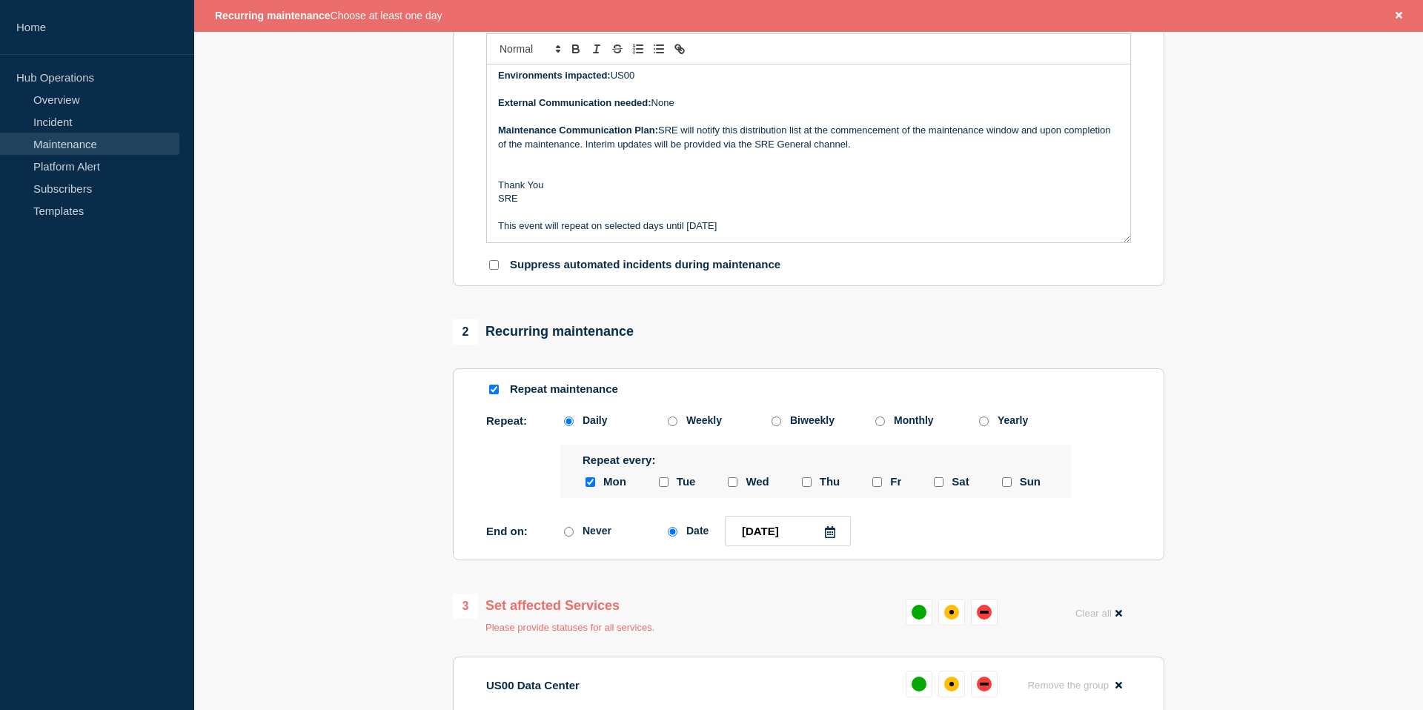
click at [592, 487] on input "monday checkbox" at bounding box center [591, 482] width 10 height 10
checkbox input "false"
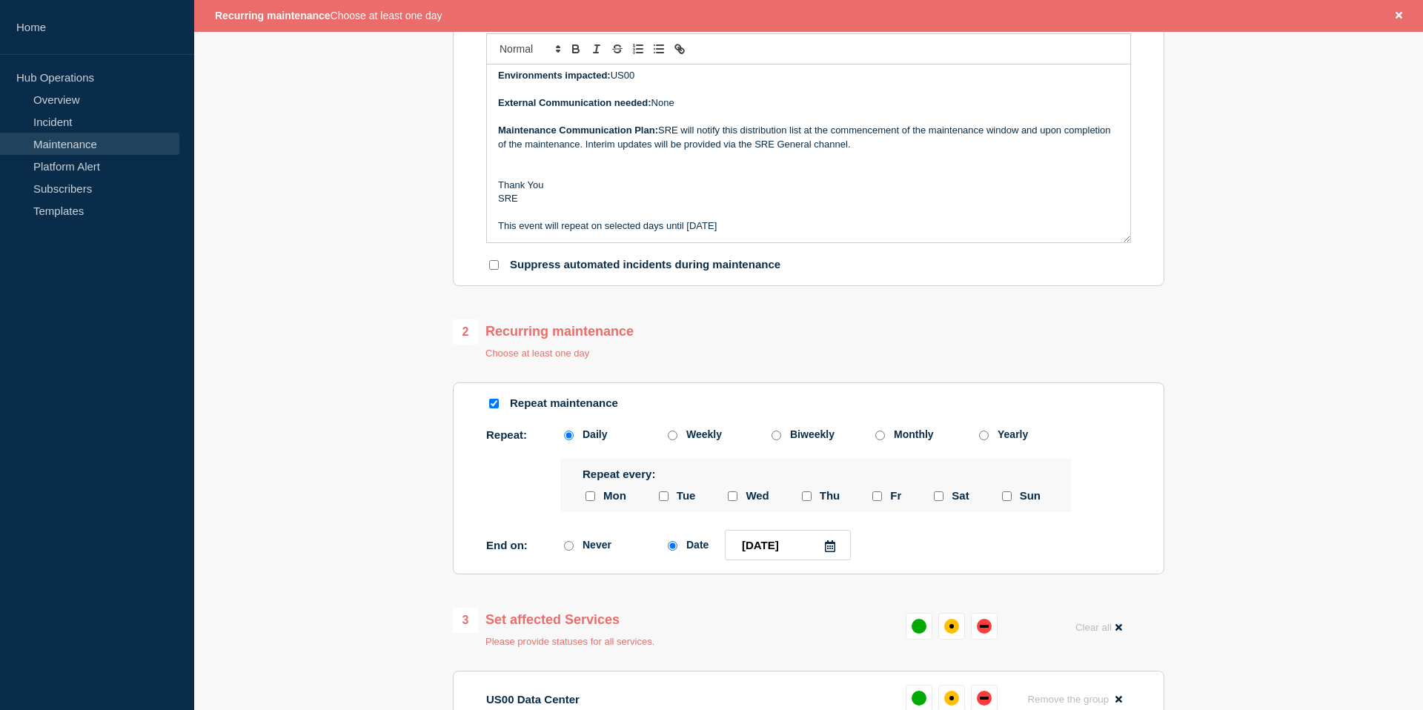
click at [674, 440] on input "Weekly" at bounding box center [673, 436] width 10 height 10
radio input "true"
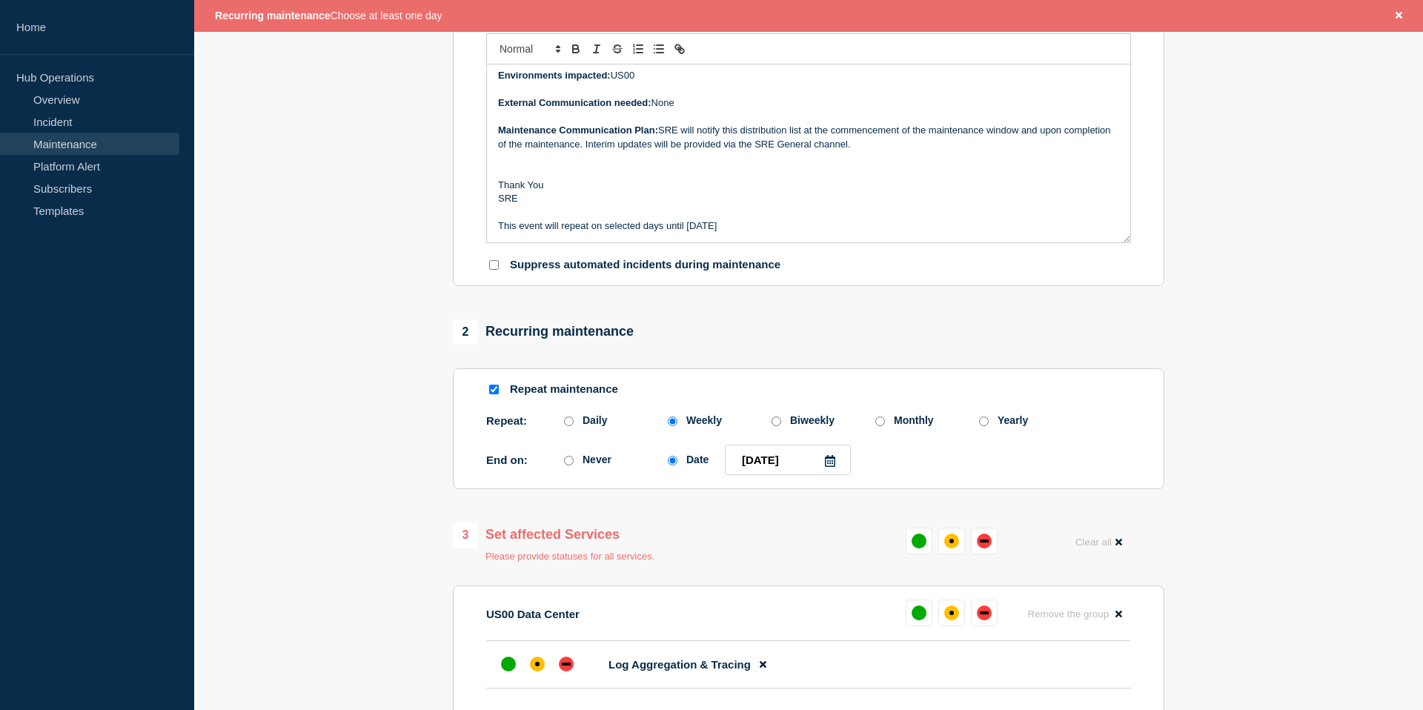
click at [572, 426] on input "Daily" at bounding box center [569, 422] width 10 height 10
radio input "true"
radio input "false"
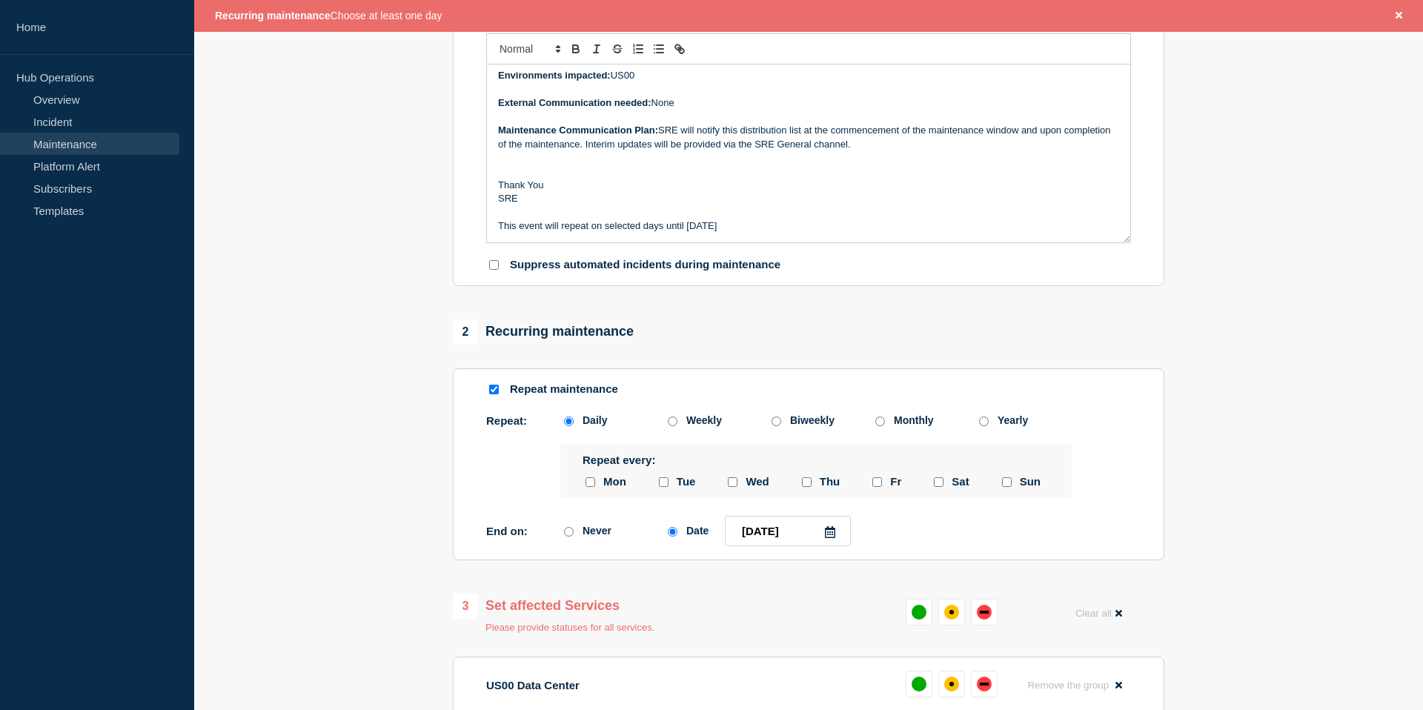
click at [729, 371] on div "2 Recurring maintenance Repeat maintenance Repeat: Daily Weekly Biweekly Monthl…" at bounding box center [809, 440] width 712 height 241
click at [592, 487] on input "monday checkbox" at bounding box center [591, 482] width 10 height 10
checkbox input "true"
click at [673, 489] on div "Tue" at bounding box center [676, 482] width 40 height 14
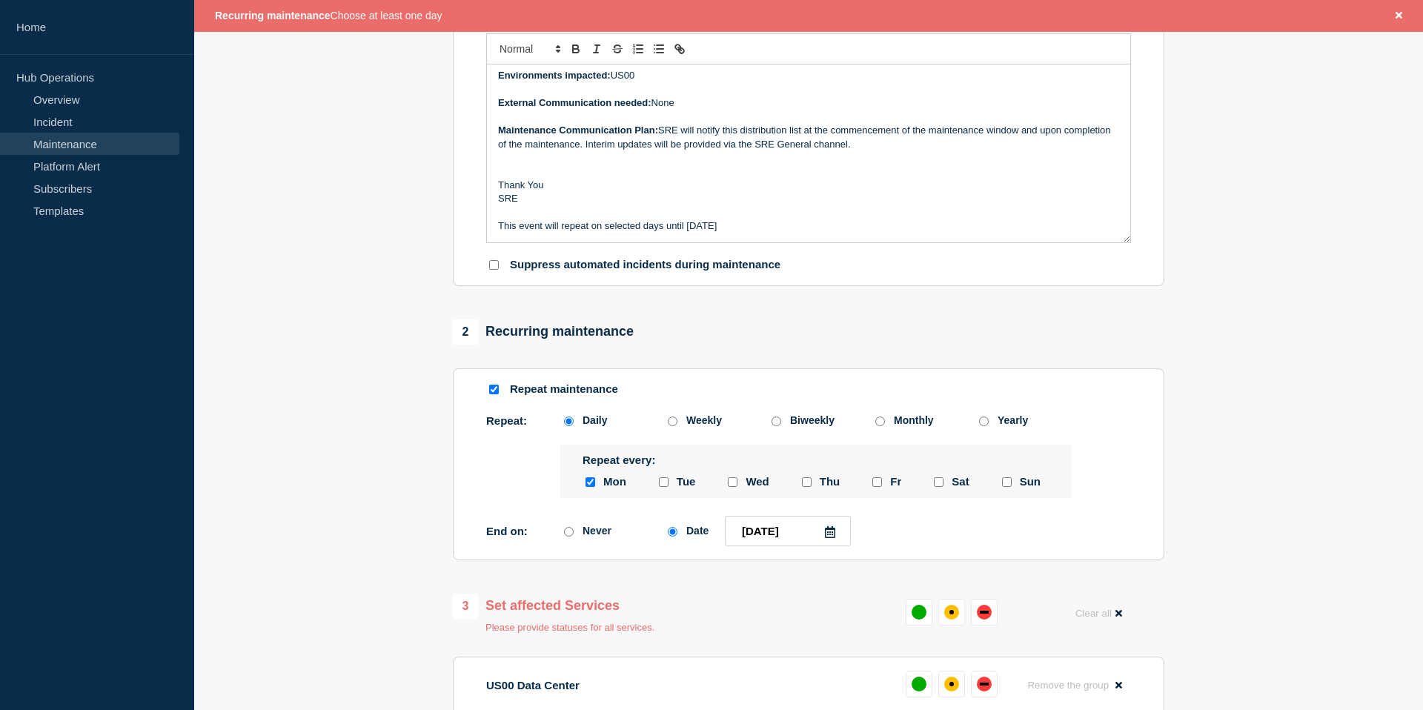
click at [662, 487] on input "tuesday checkbox" at bounding box center [664, 482] width 10 height 10
checkbox input "true"
click at [733, 487] on input "wednesday checkbox" at bounding box center [733, 482] width 10 height 10
checkbox input "true"
click at [822, 489] on span "Thu" at bounding box center [830, 482] width 21 height 14
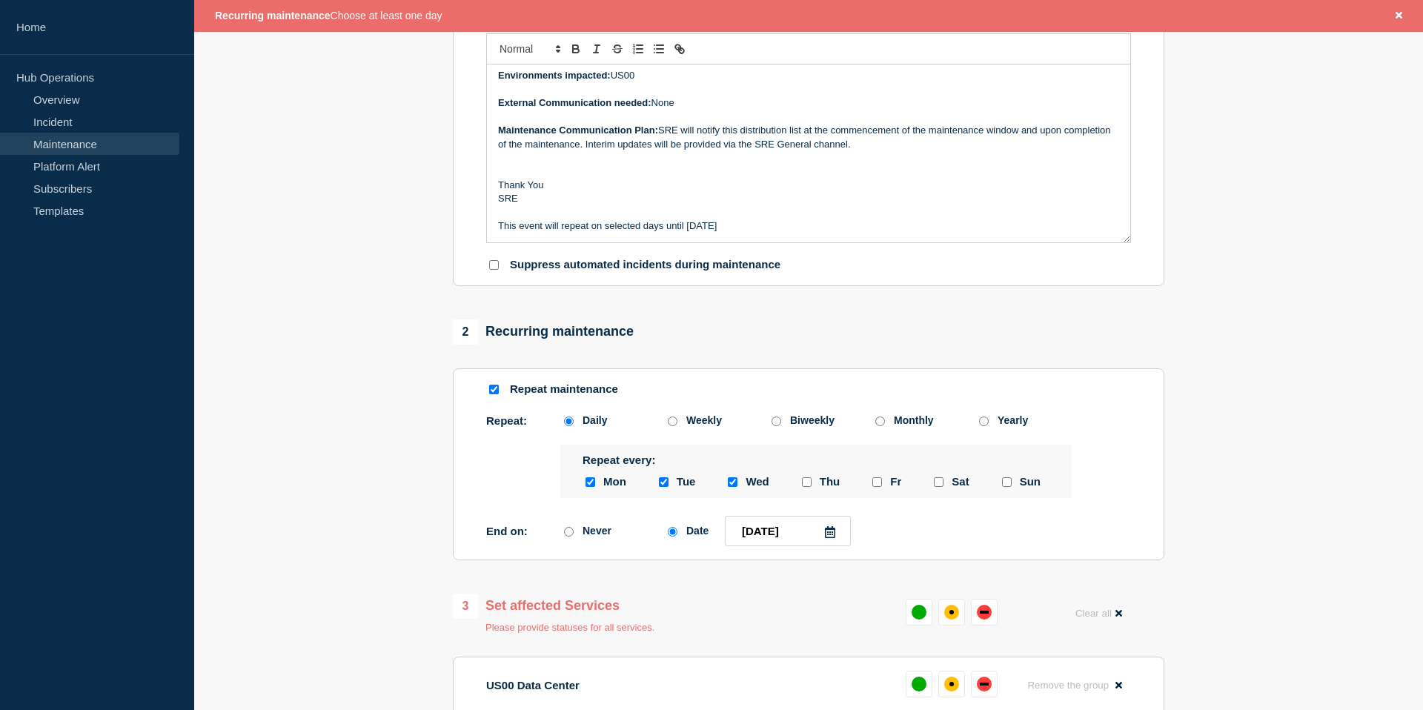
click at [818, 489] on div "Thu" at bounding box center [820, 482] width 42 height 14
click at [816, 489] on div "Thu" at bounding box center [820, 482] width 42 height 14
click at [809, 487] on input "thursday checkbox" at bounding box center [807, 482] width 10 height 10
checkbox input "true"
click at [874, 487] on input "friday checkbox" at bounding box center [878, 482] width 10 height 10
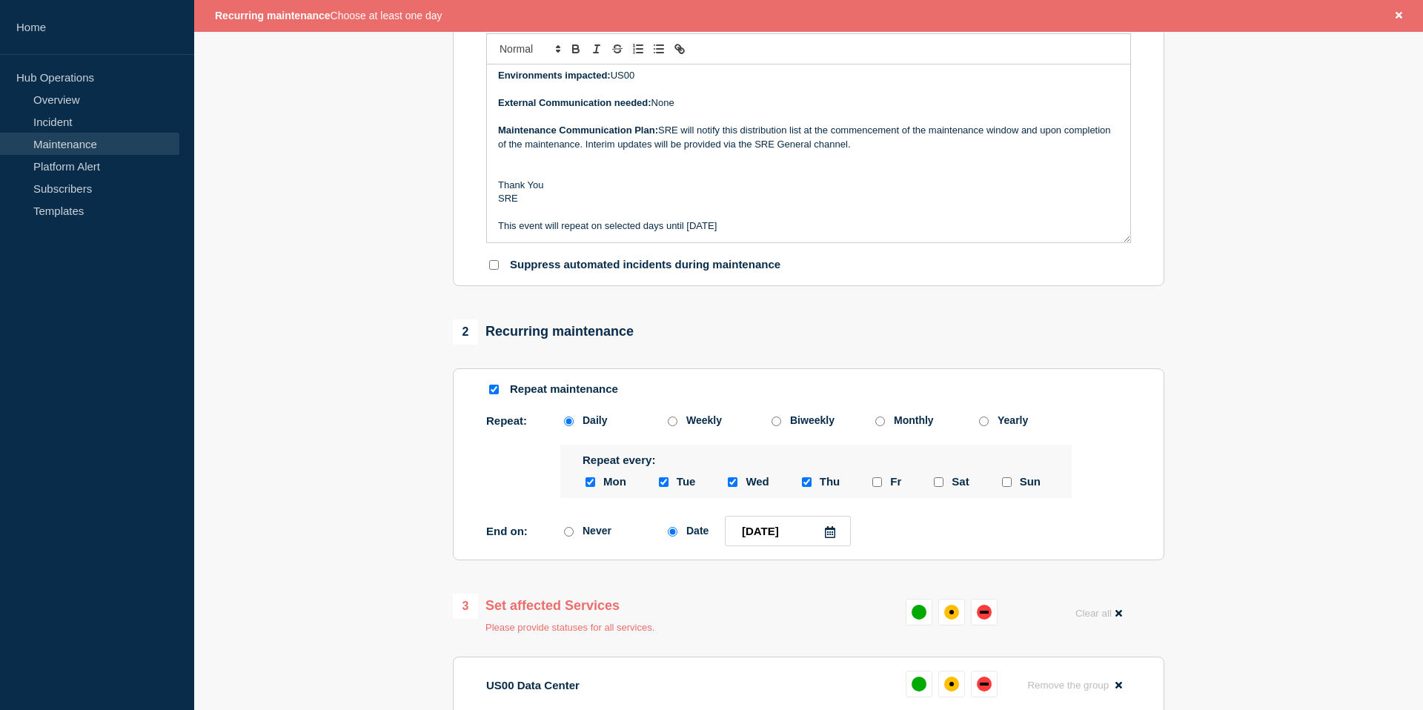
checkbox input "true"
click at [963, 588] on div "1 Provide details Title (required) SRE - US00 Elastic Stack Patching Start time…" at bounding box center [809, 492] width 729 height 1361
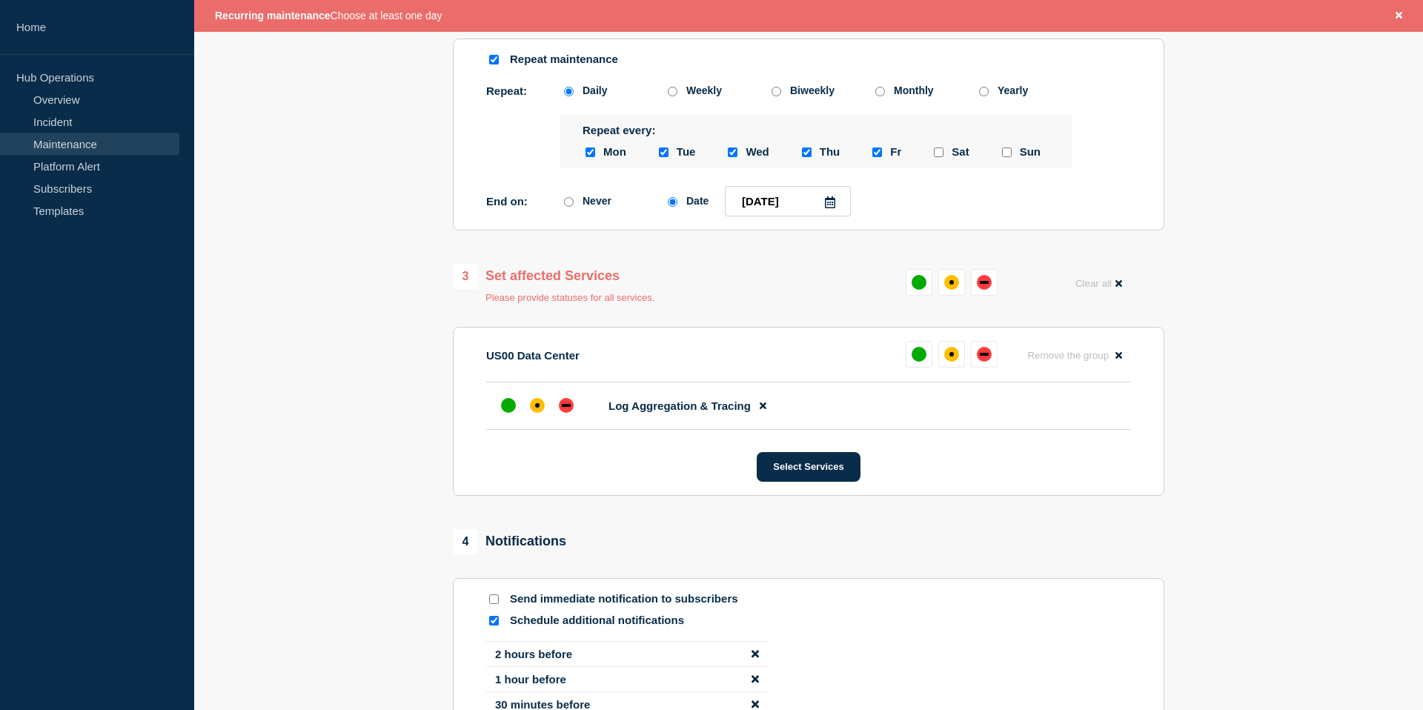
scroll to position [665, 0]
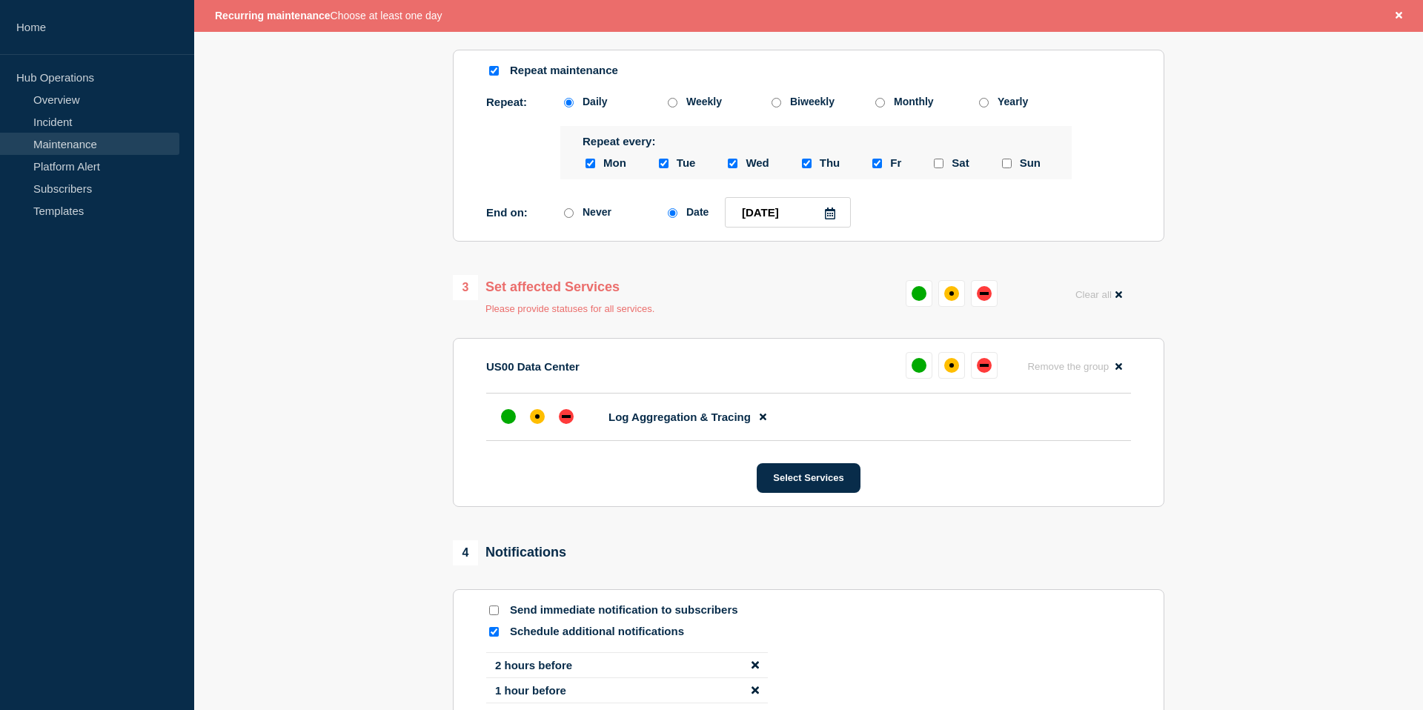
click at [596, 171] on div at bounding box center [590, 163] width 15 height 14
click at [947, 373] on div "affected" at bounding box center [952, 365] width 15 height 15
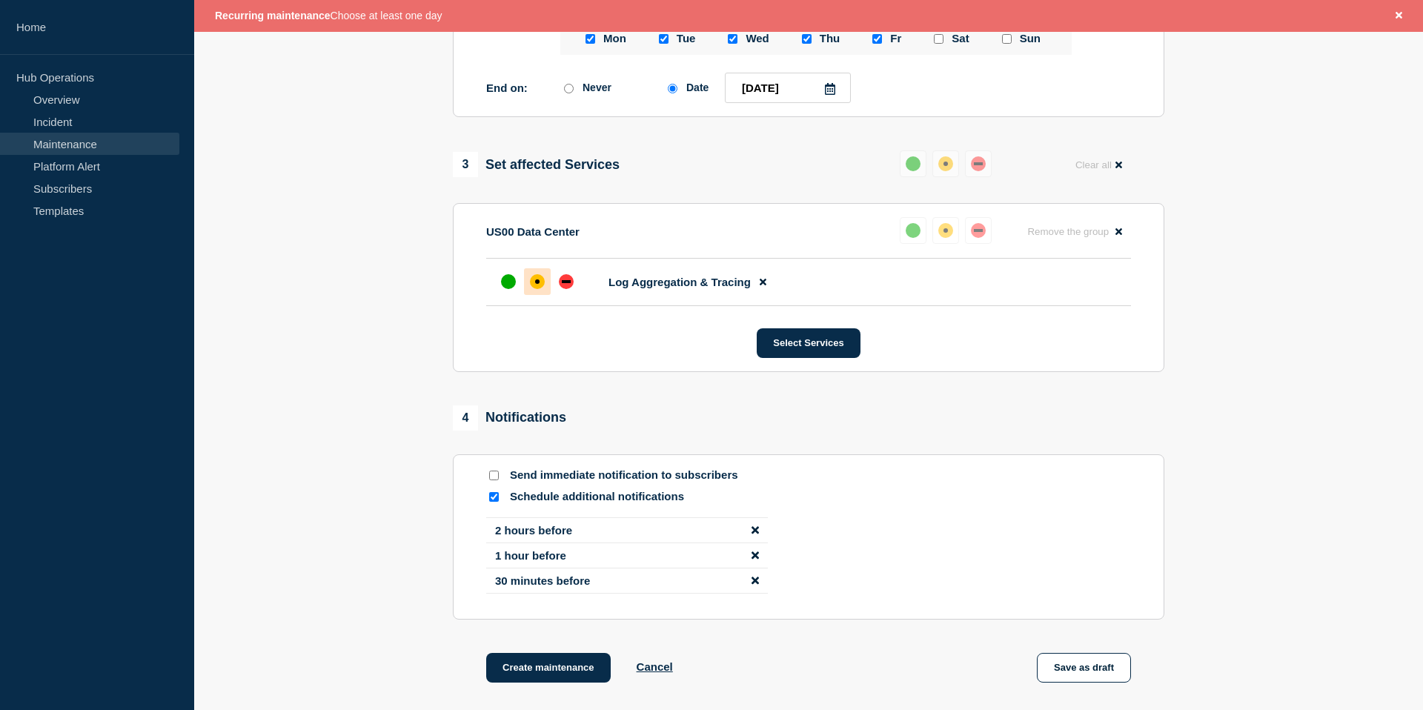
scroll to position [973, 0]
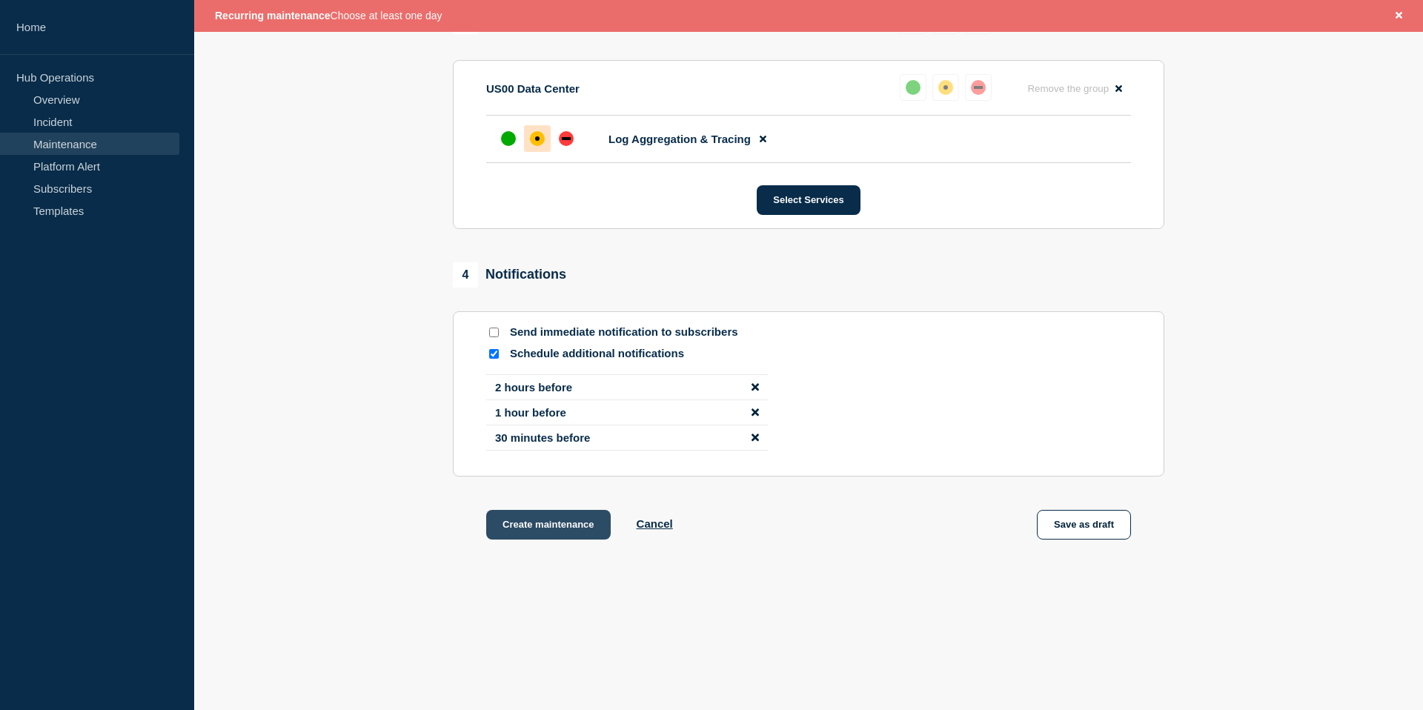
click at [565, 538] on button "Create maintenance" at bounding box center [548, 525] width 125 height 30
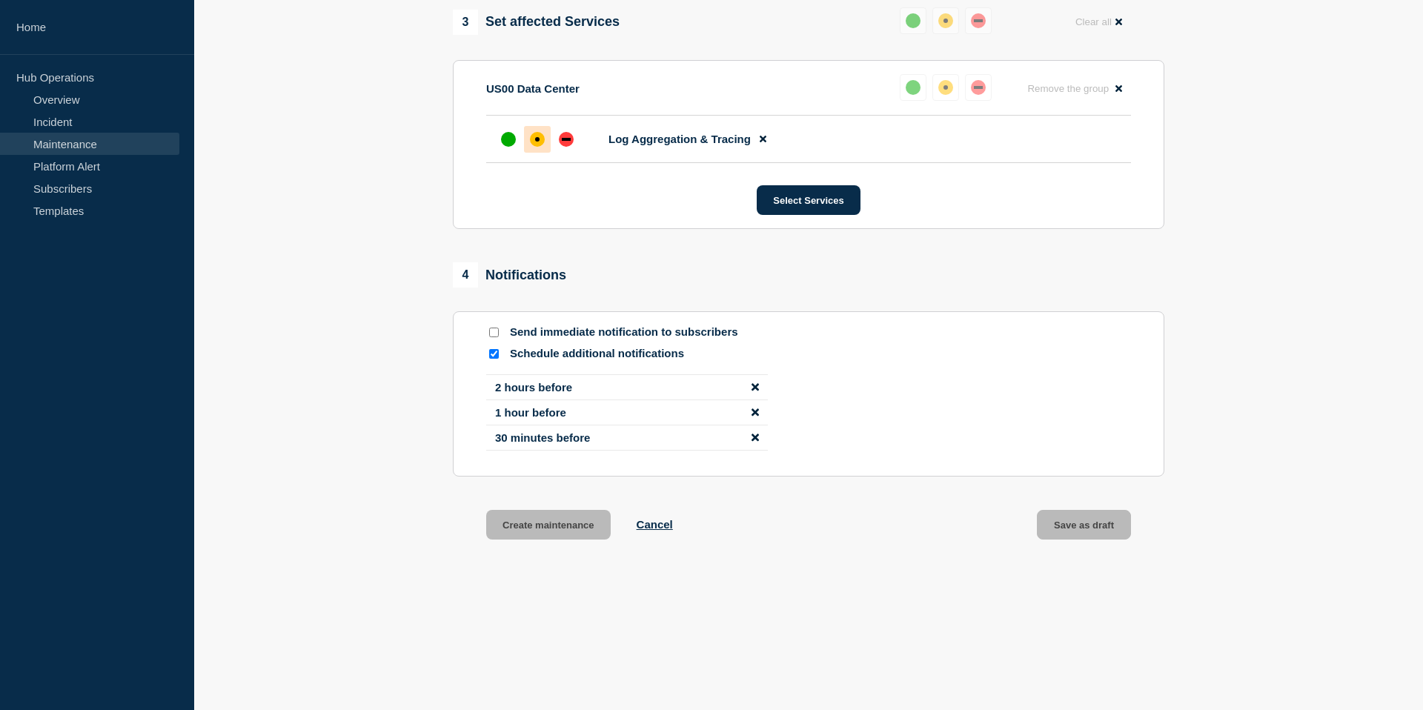
scroll to position [925, 0]
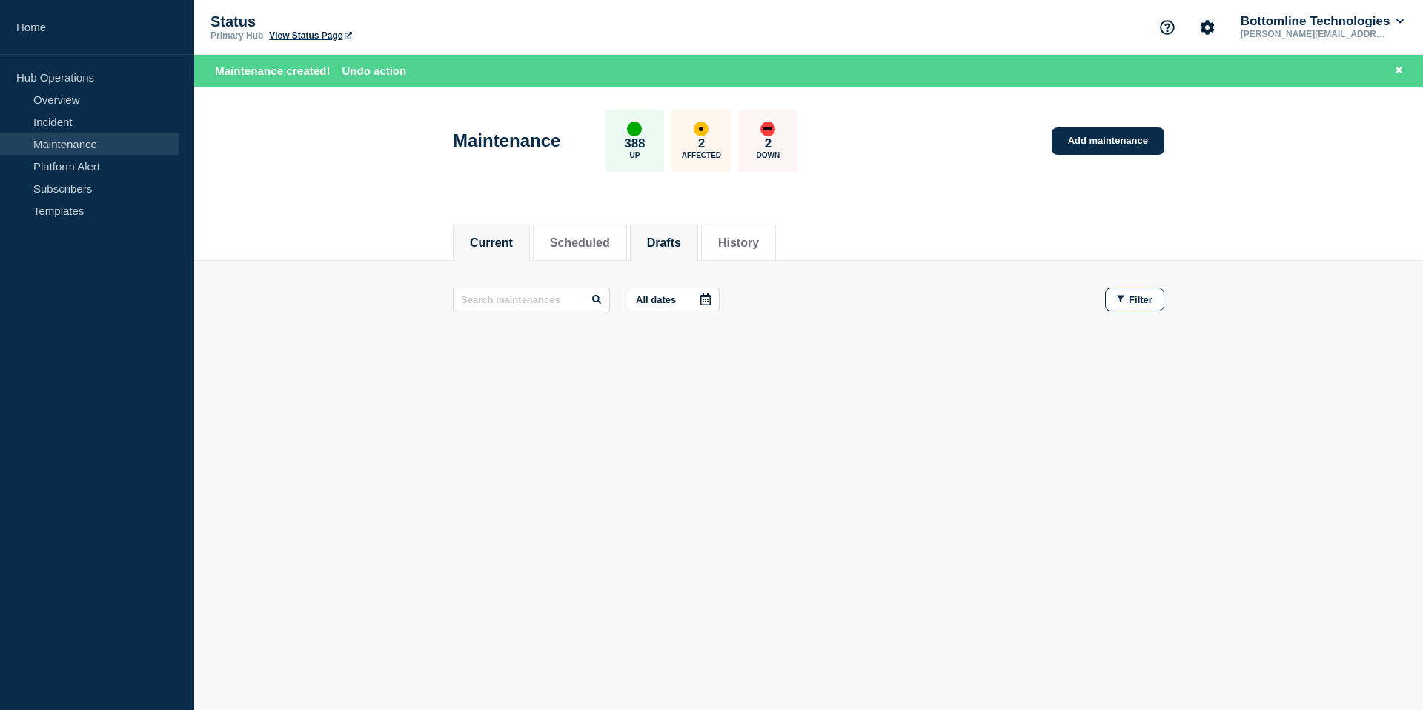
click at [664, 251] on li "Drafts" at bounding box center [664, 243] width 68 height 36
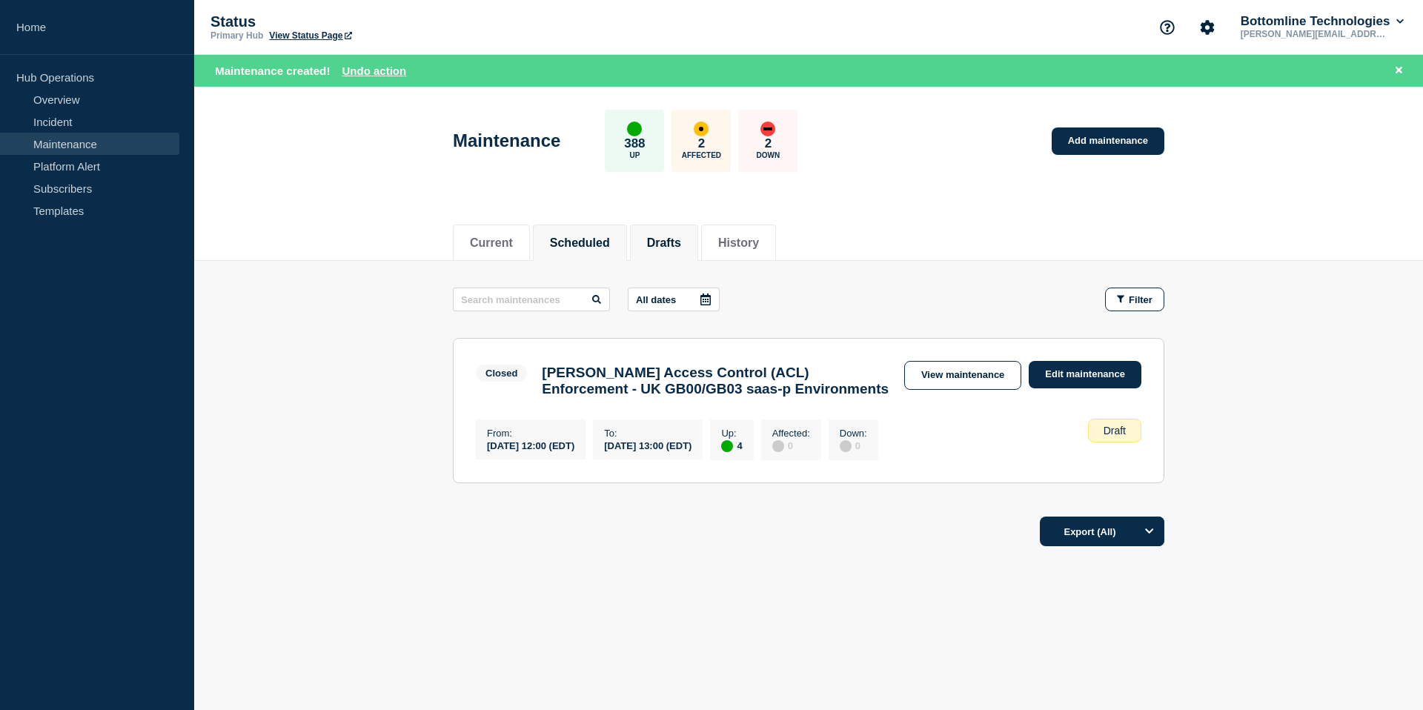
click at [572, 252] on li "Scheduled" at bounding box center [580, 243] width 94 height 36
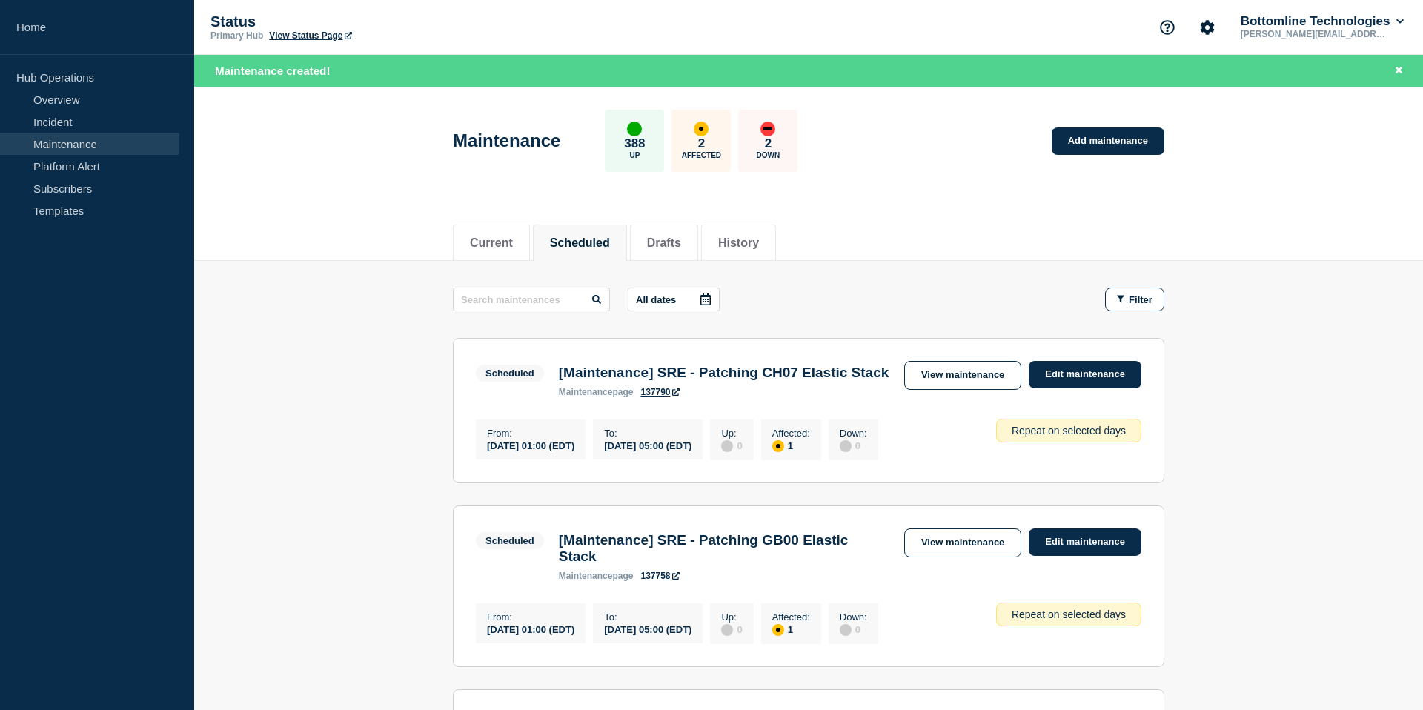
click at [653, 294] on p "All dates" at bounding box center [656, 299] width 40 height 11
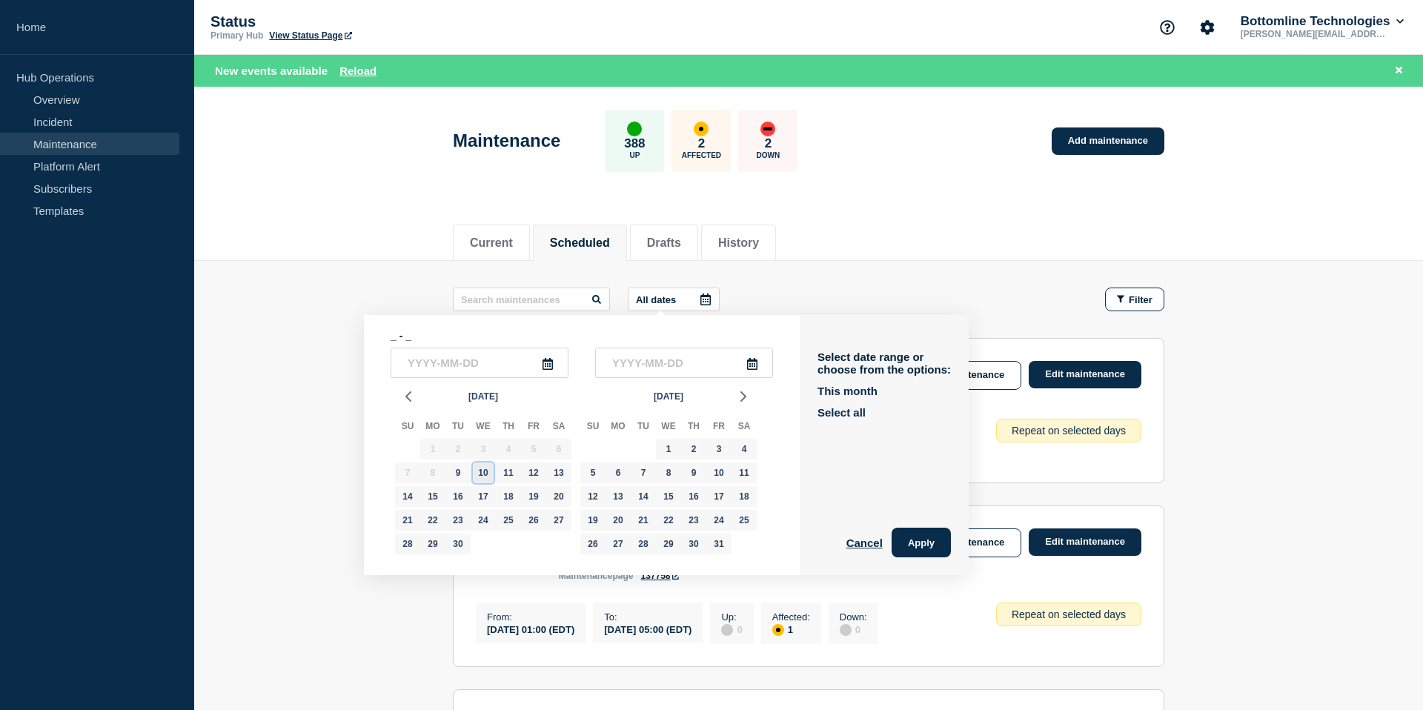
click at [492, 478] on div "10" at bounding box center [483, 473] width 21 height 21
type input "[DATE]"
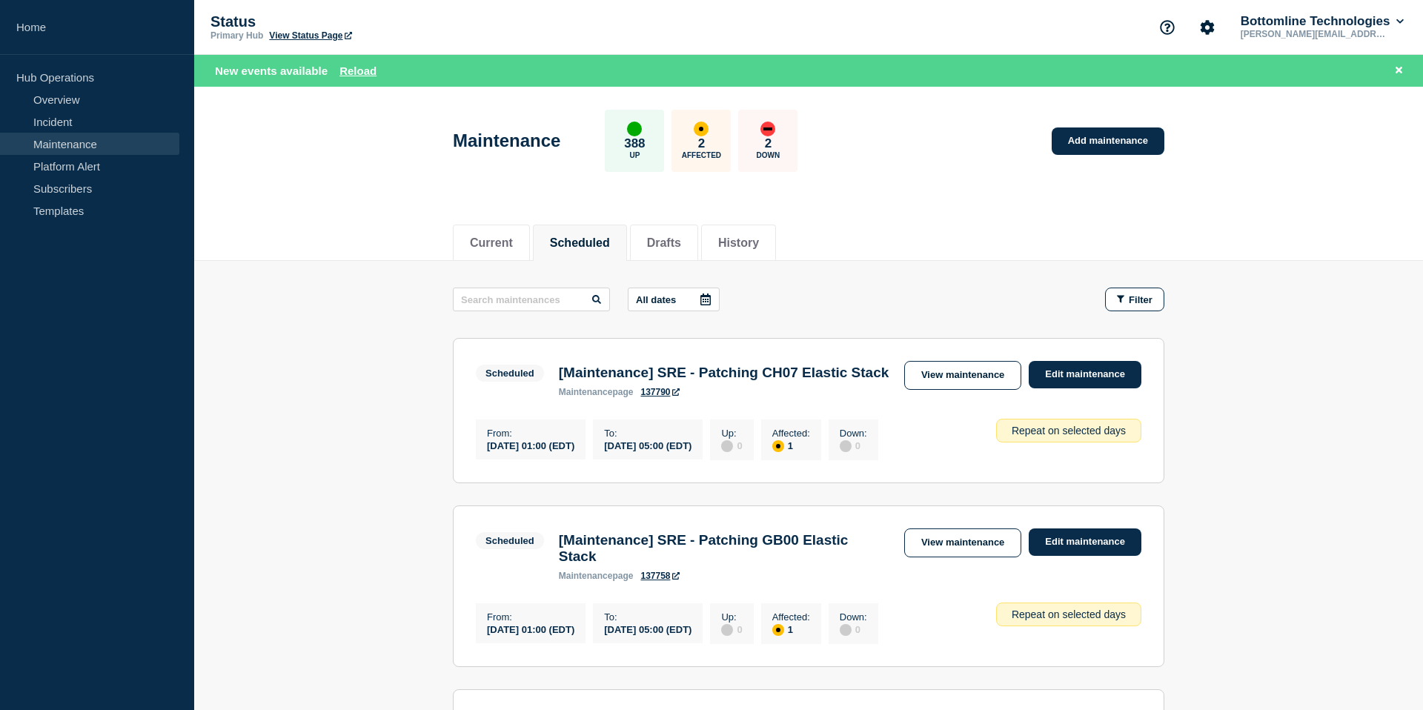
click at [652, 295] on p "All dates" at bounding box center [656, 299] width 40 height 11
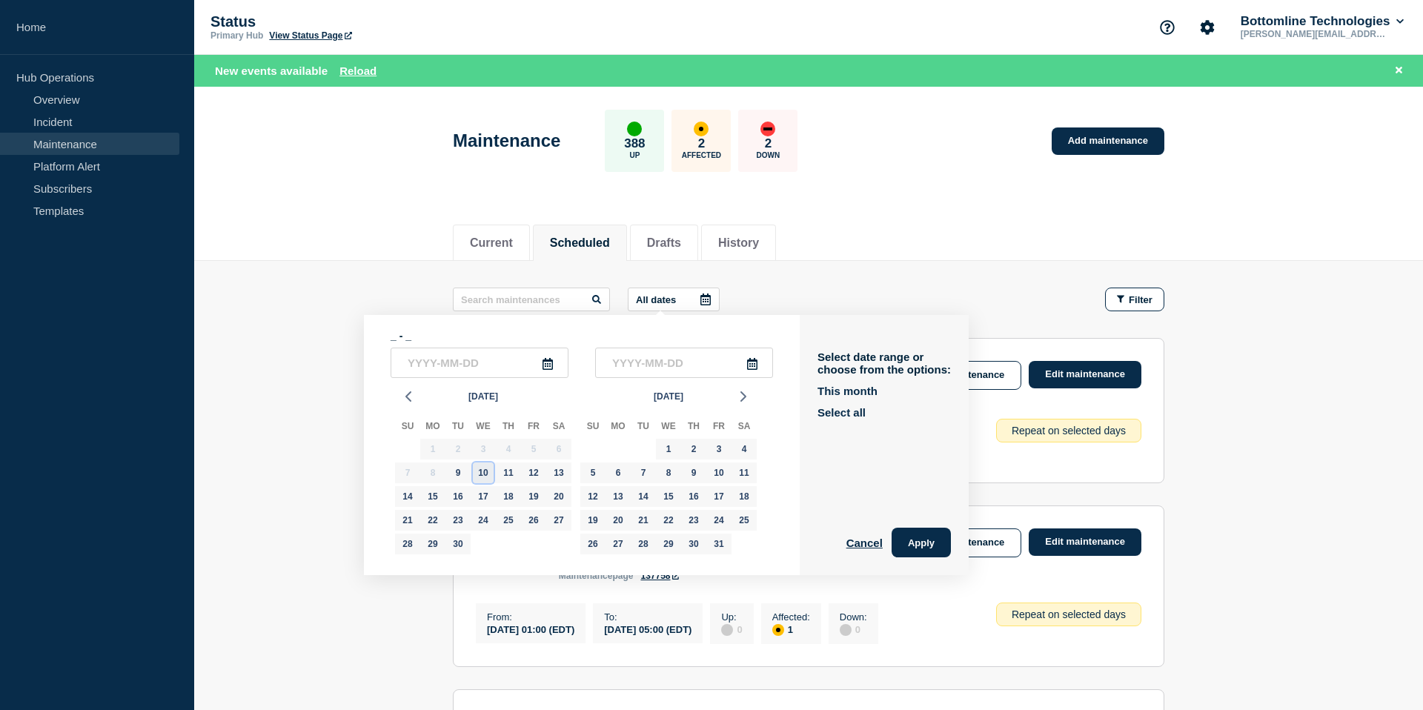
click at [476, 476] on div "10" at bounding box center [483, 473] width 21 height 21
type input "[DATE]"
click at [660, 351] on input "text" at bounding box center [684, 363] width 178 height 30
type input "____-__-__"
click at [506, 479] on div "11" at bounding box center [508, 473] width 21 height 21
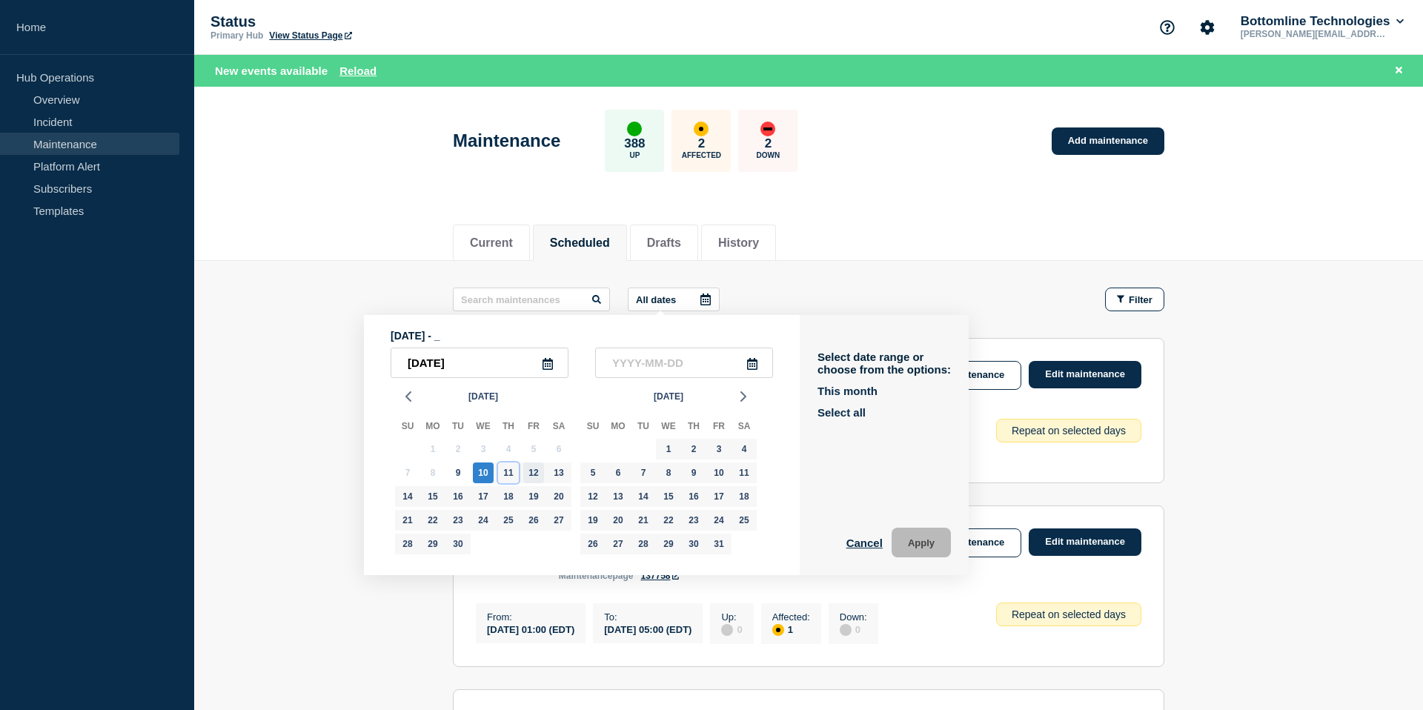
type input "[DATE]"
click at [914, 557] on button "Apply" at bounding box center [921, 543] width 59 height 30
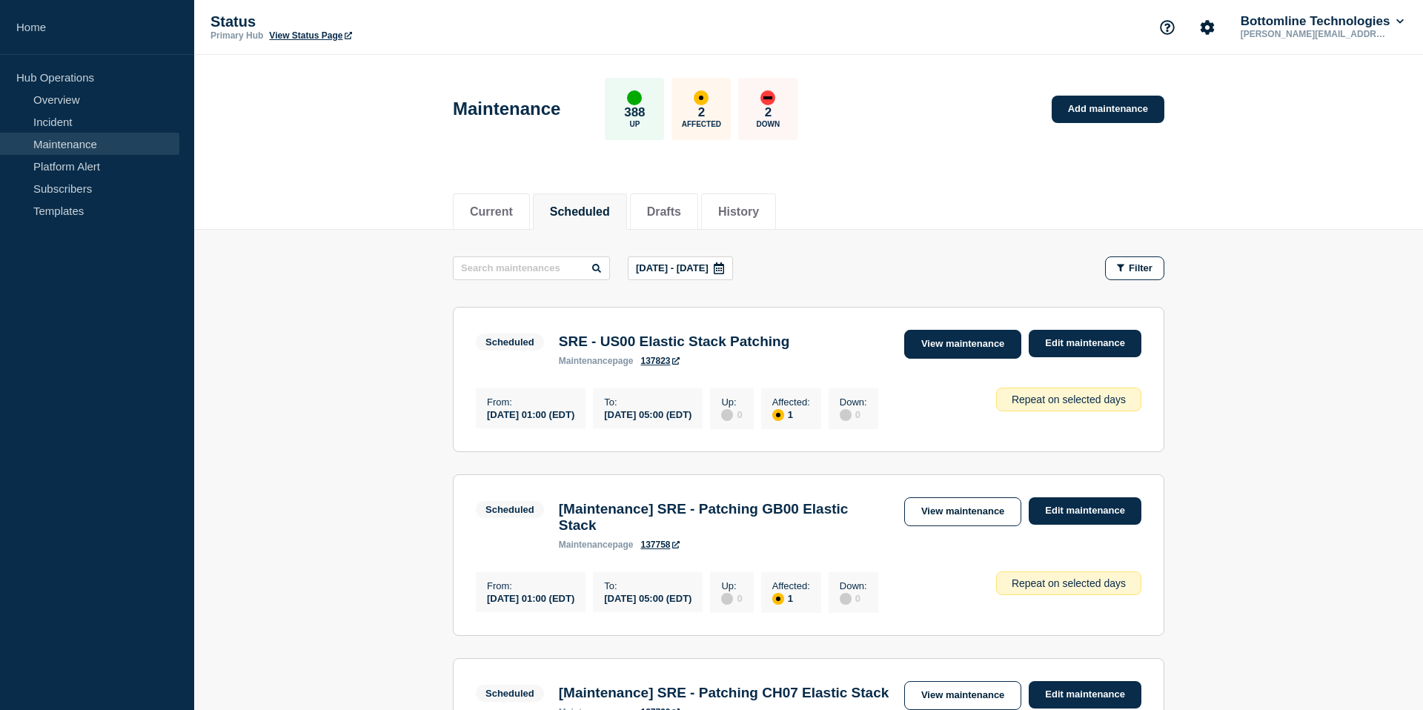
click at [941, 354] on link "View maintenance" at bounding box center [962, 344] width 117 height 29
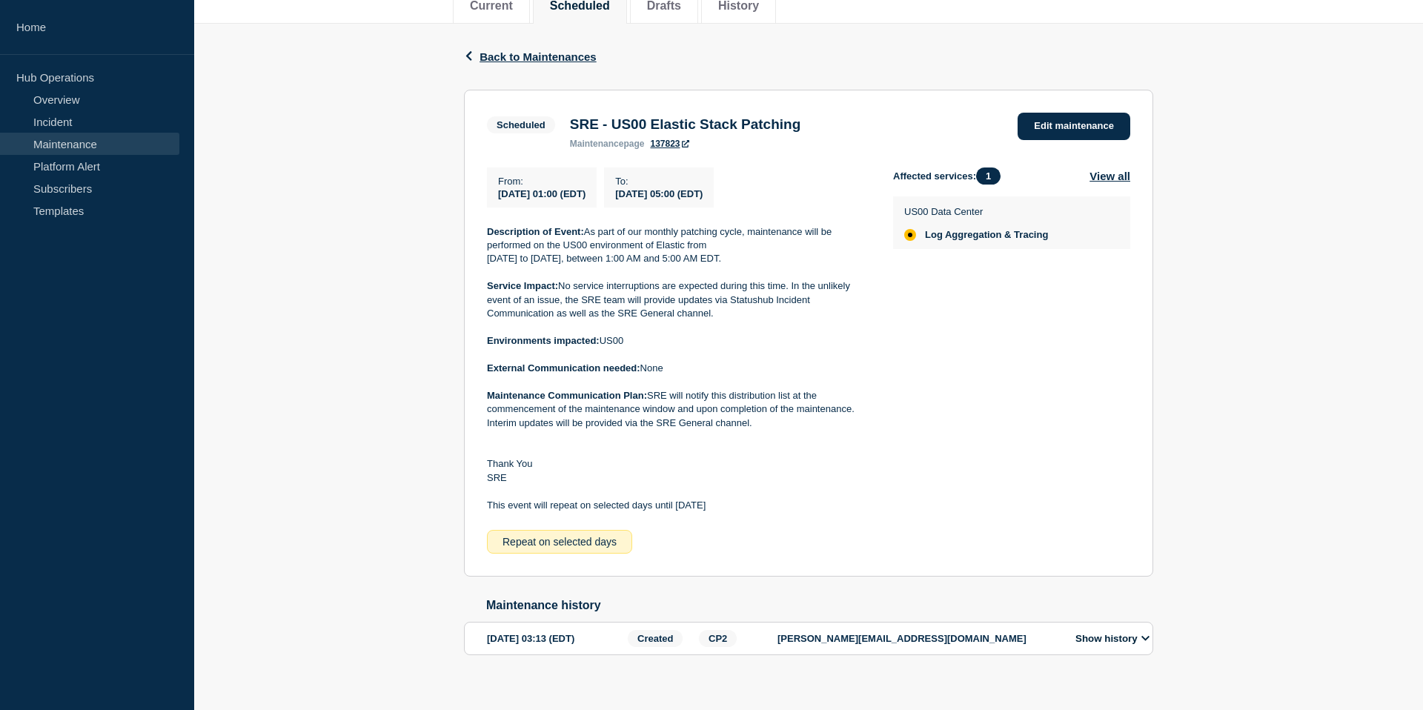
scroll to position [239, 0]
